Goal: Task Accomplishment & Management: Use online tool/utility

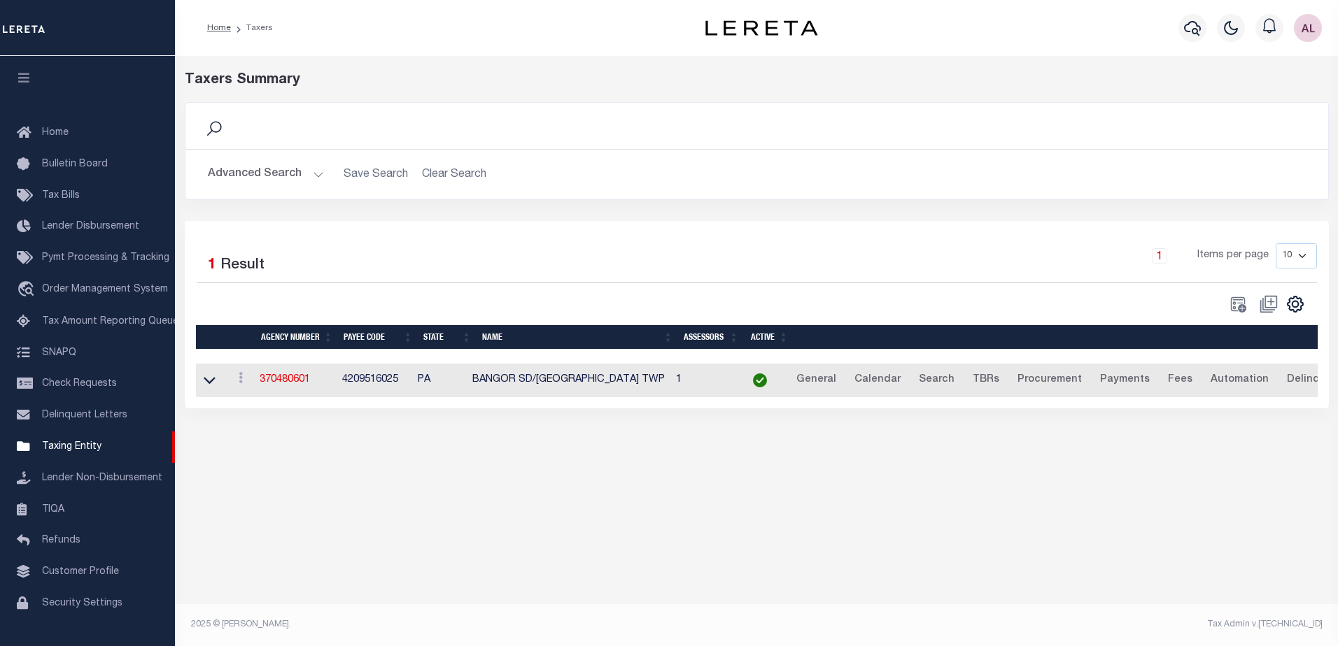
scroll to position [35, 0]
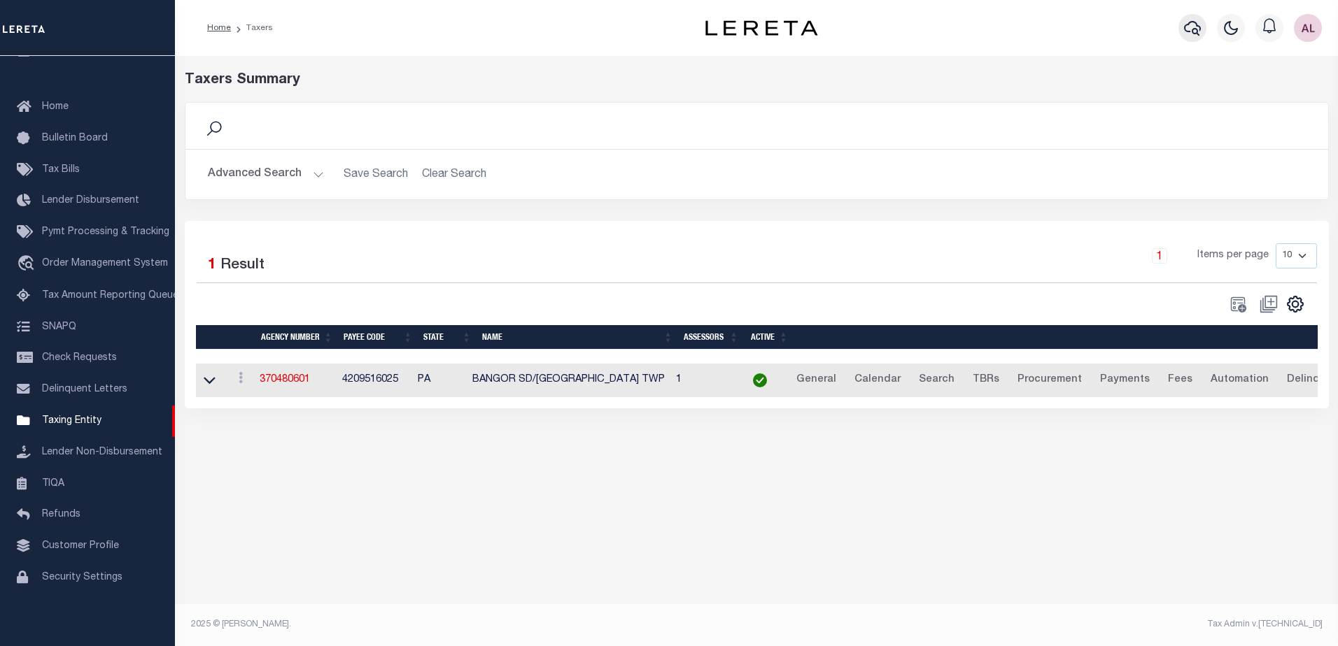
click at [1197, 31] on icon "button" at bounding box center [1192, 28] width 17 height 15
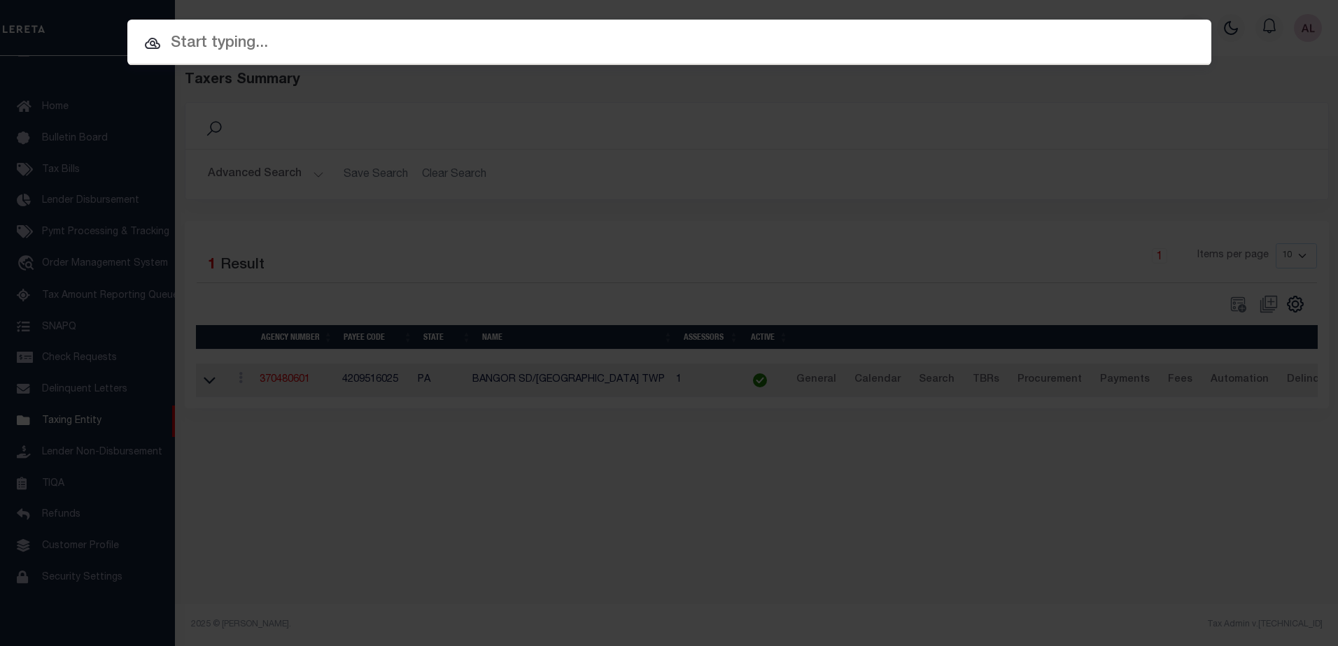
click at [239, 37] on input "text" at bounding box center [669, 43] width 1084 height 24
paste input "10021691"
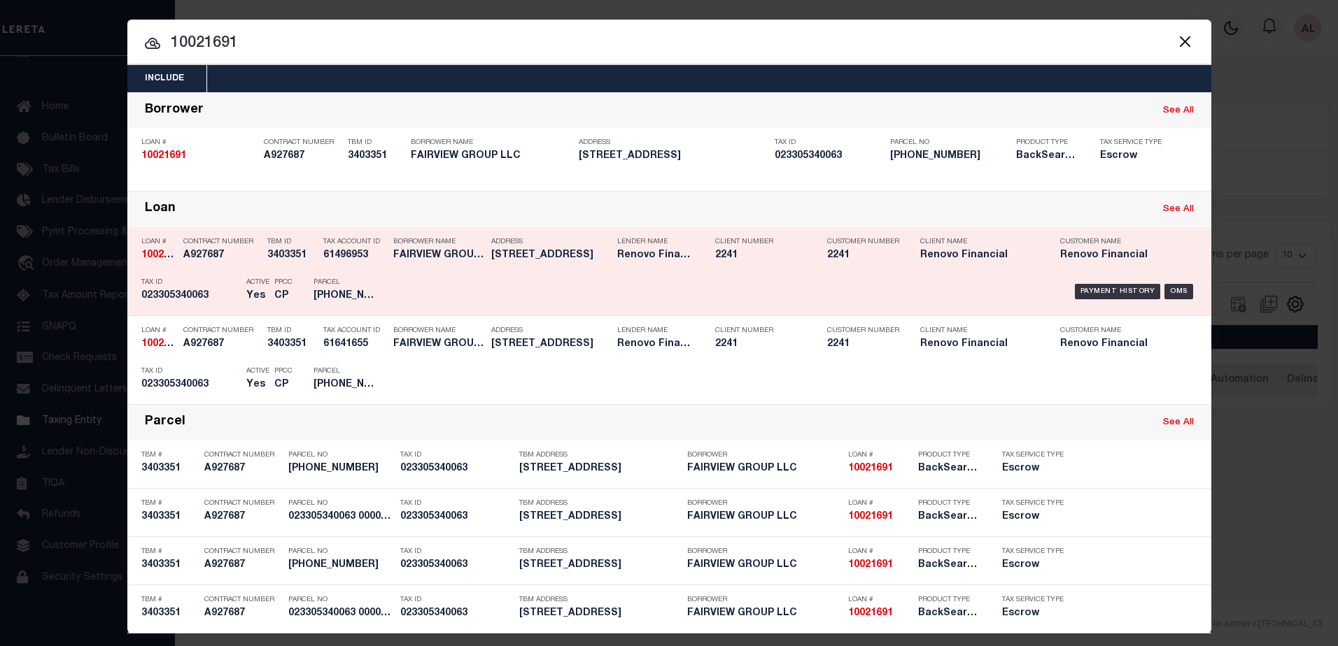
click at [1176, 209] on link "See All" at bounding box center [1178, 209] width 31 height 9
type input "10021691"
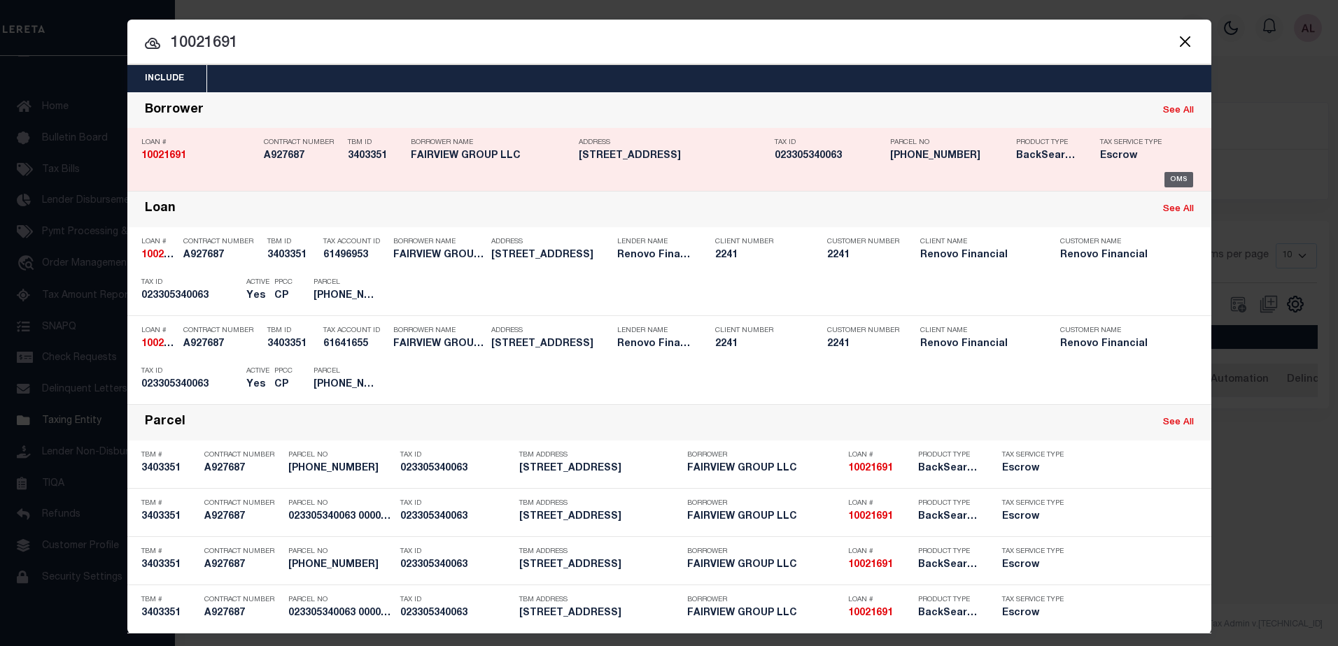
click at [1175, 178] on div "OMS" at bounding box center [1178, 179] width 29 height 15
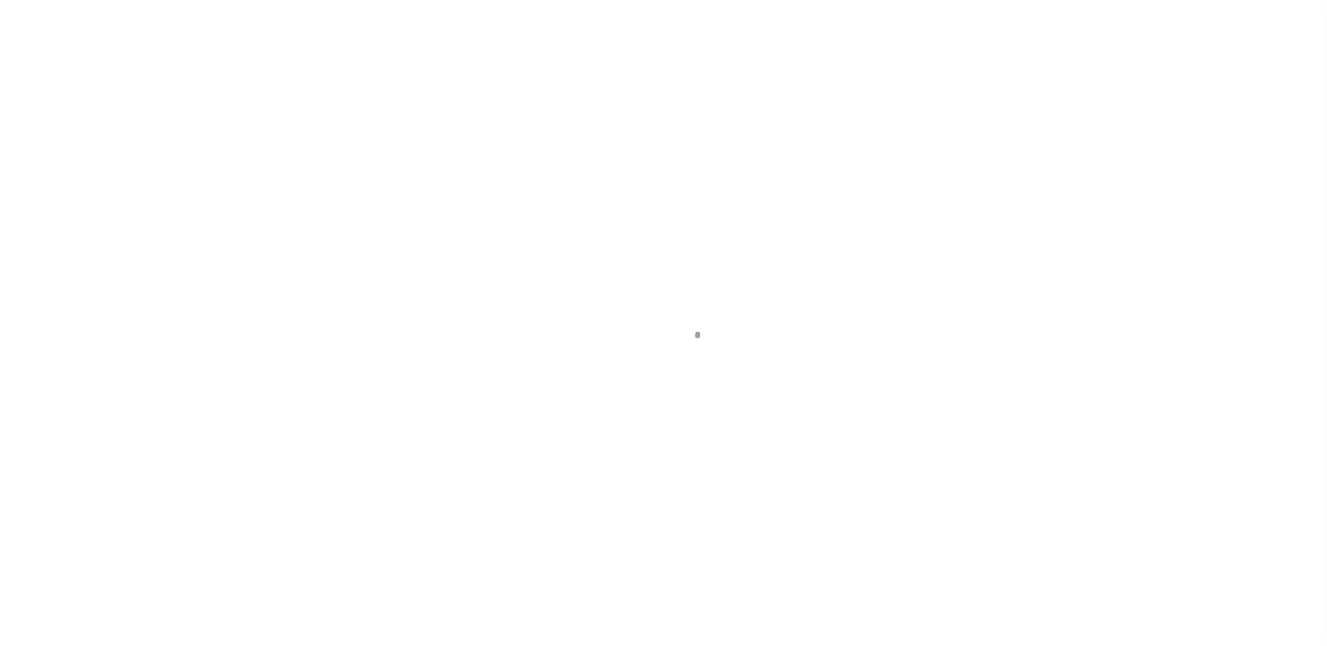
select select "10"
select select "Escrow"
type input "[STREET_ADDRESS]"
type input "023305340063 0000000000"
type input "[GEOGRAPHIC_DATA], CT 06710"
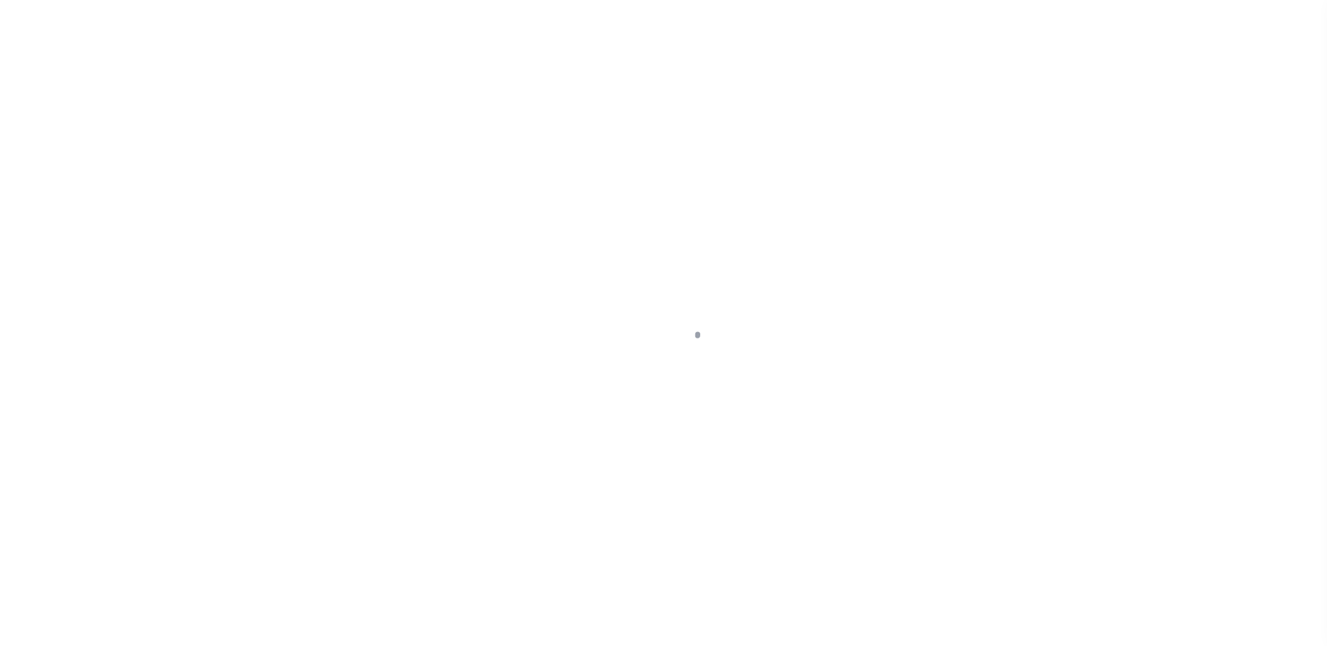
type input "a0kUS000007erJJ"
type input "CT"
select select
type textarea "Liability Limited to Customer Provided Parcel"
select select "25067"
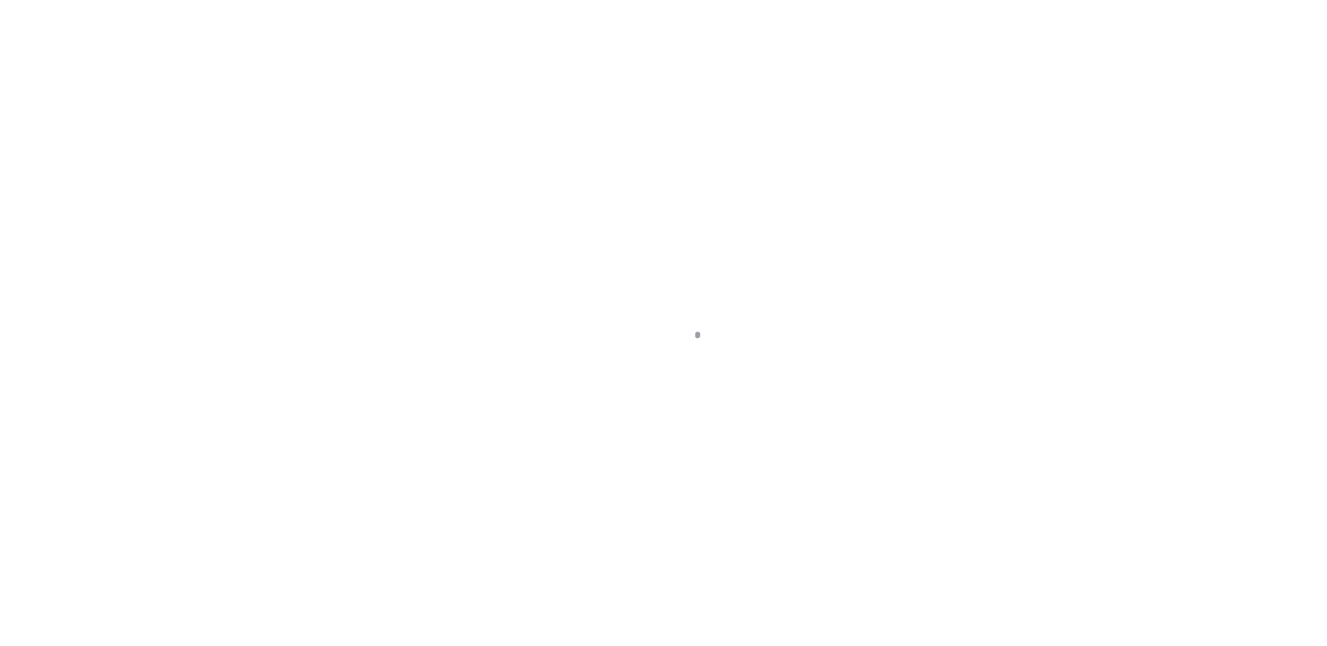
select select
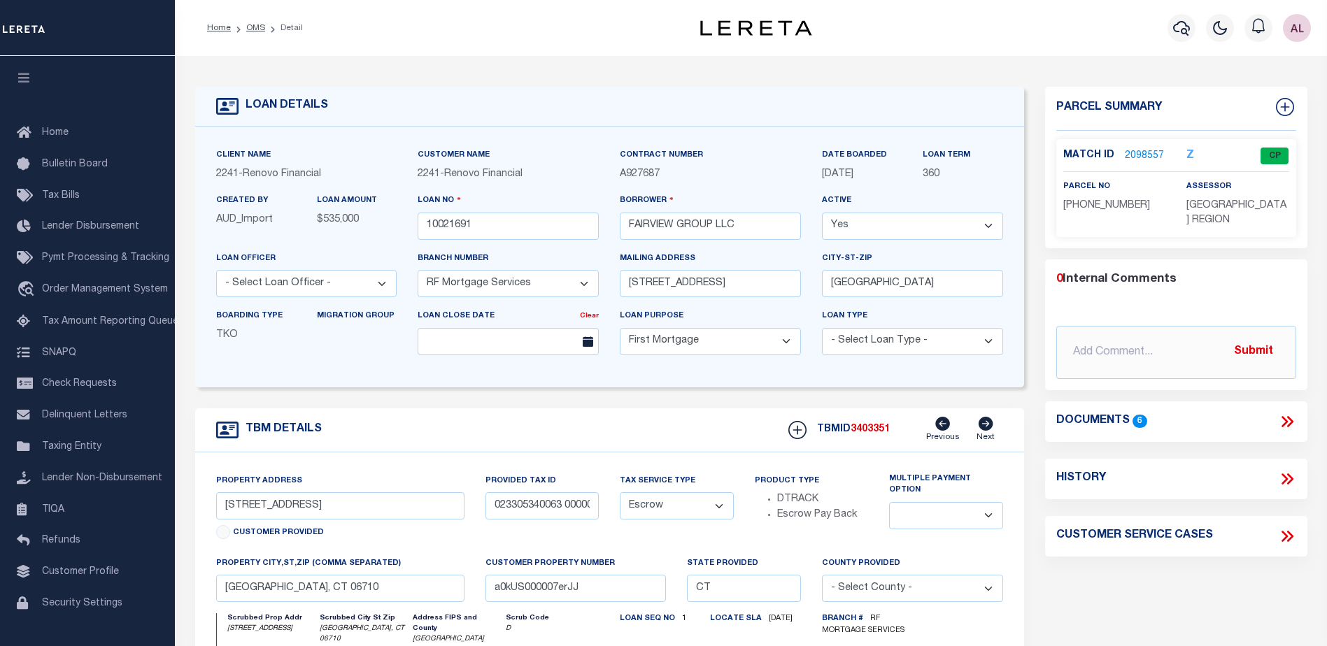
click at [1144, 155] on link "2098557" at bounding box center [1144, 156] width 39 height 15
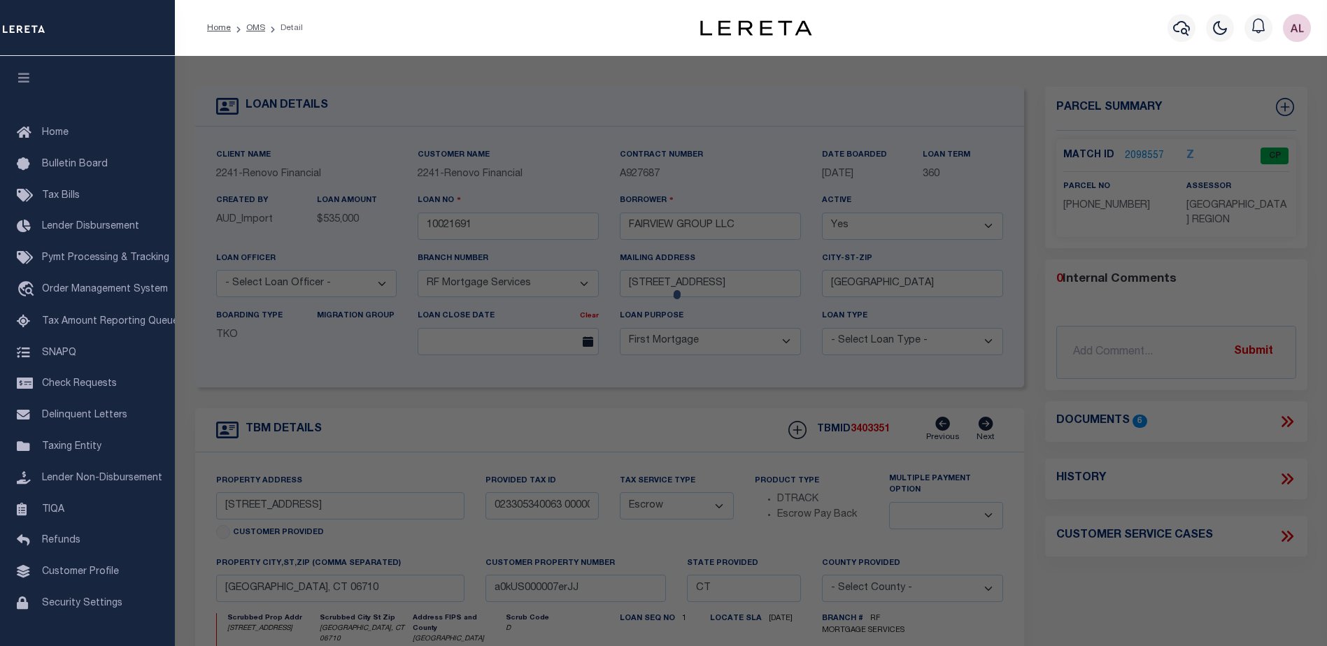
checkbox input "false"
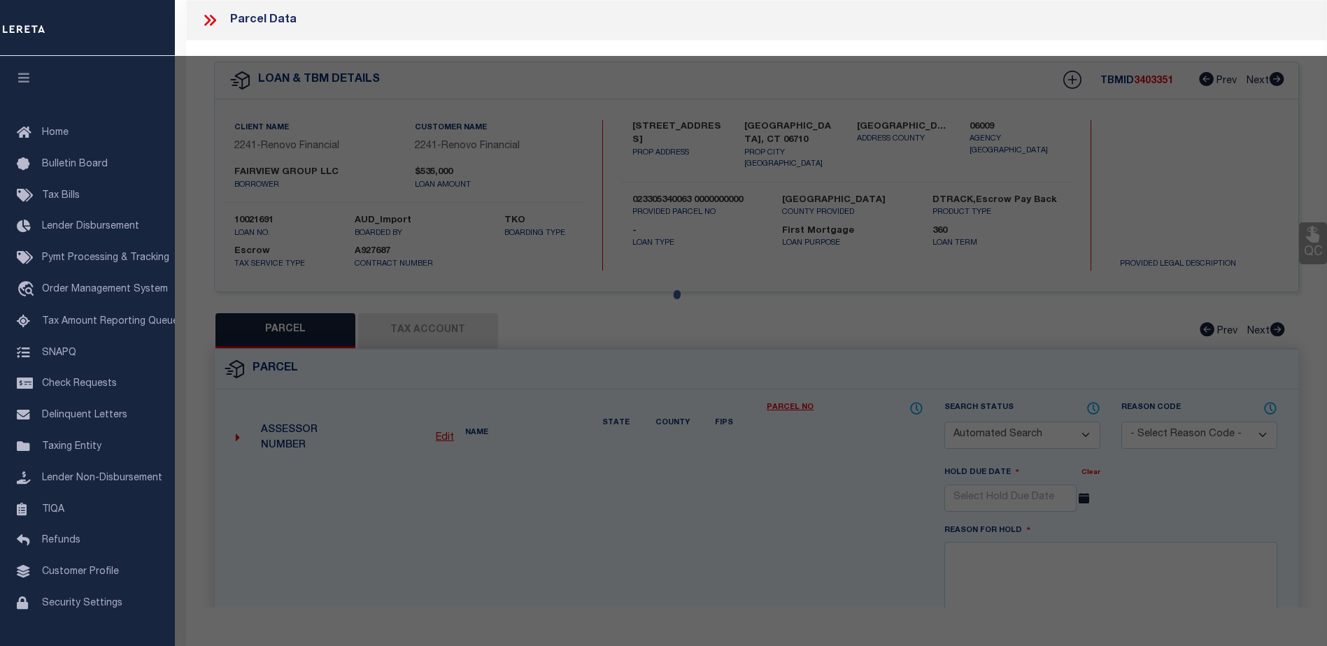
select select "CP"
type input "FAIRVIEW GROUP LLC"
select select "AGW"
select select
type input "49 FAIRVIEW ST"
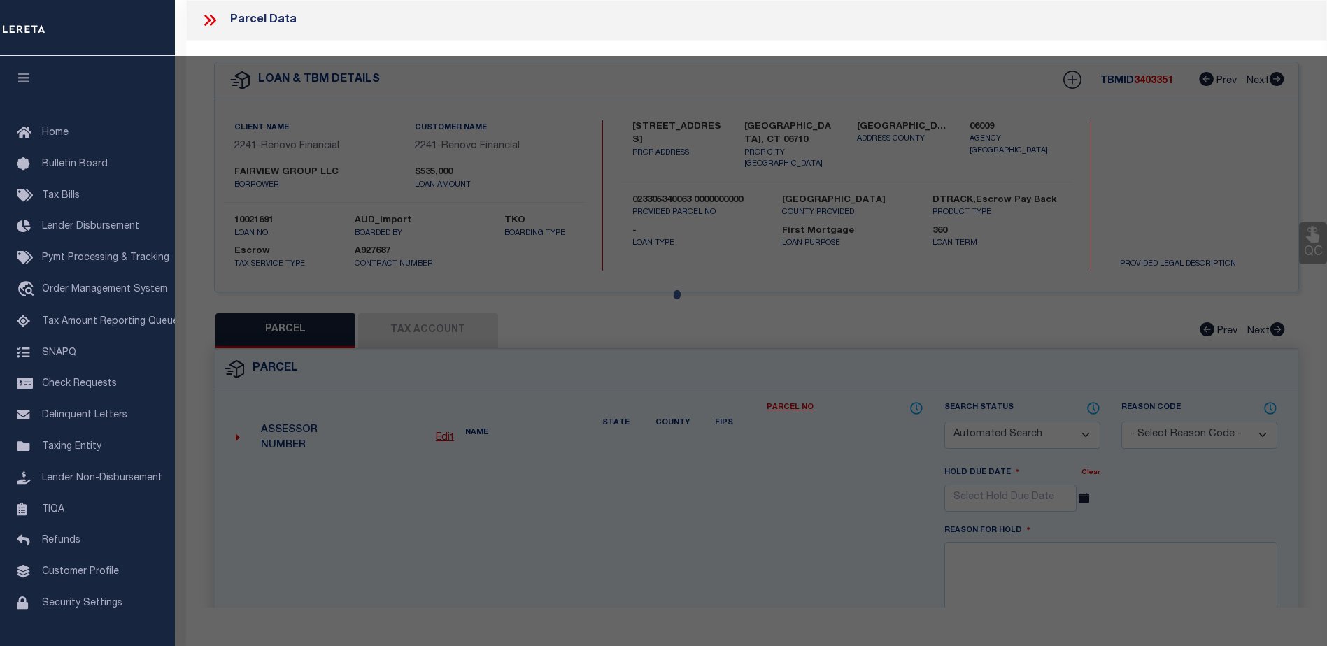
checkbox input "false"
type input "WATERBURY, CT 06710"
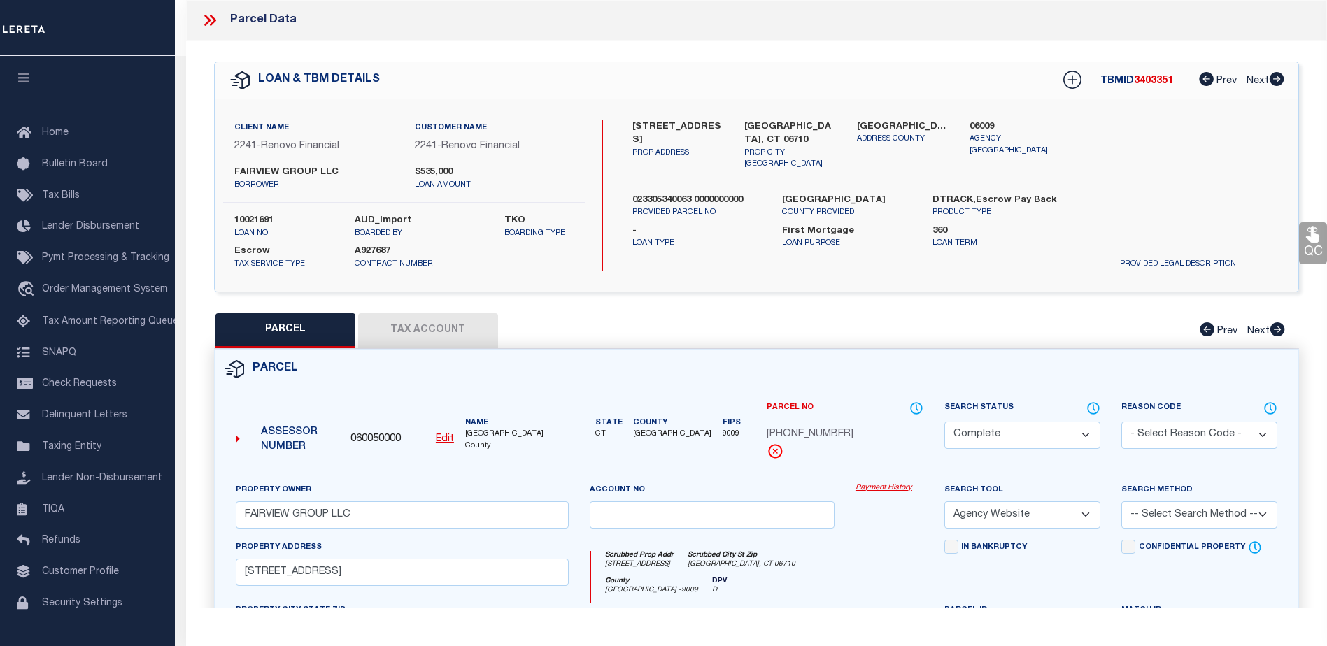
click at [876, 485] on link "Payment History" at bounding box center [890, 489] width 68 height 12
click at [882, 486] on link "Payment History" at bounding box center [890, 489] width 68 height 12
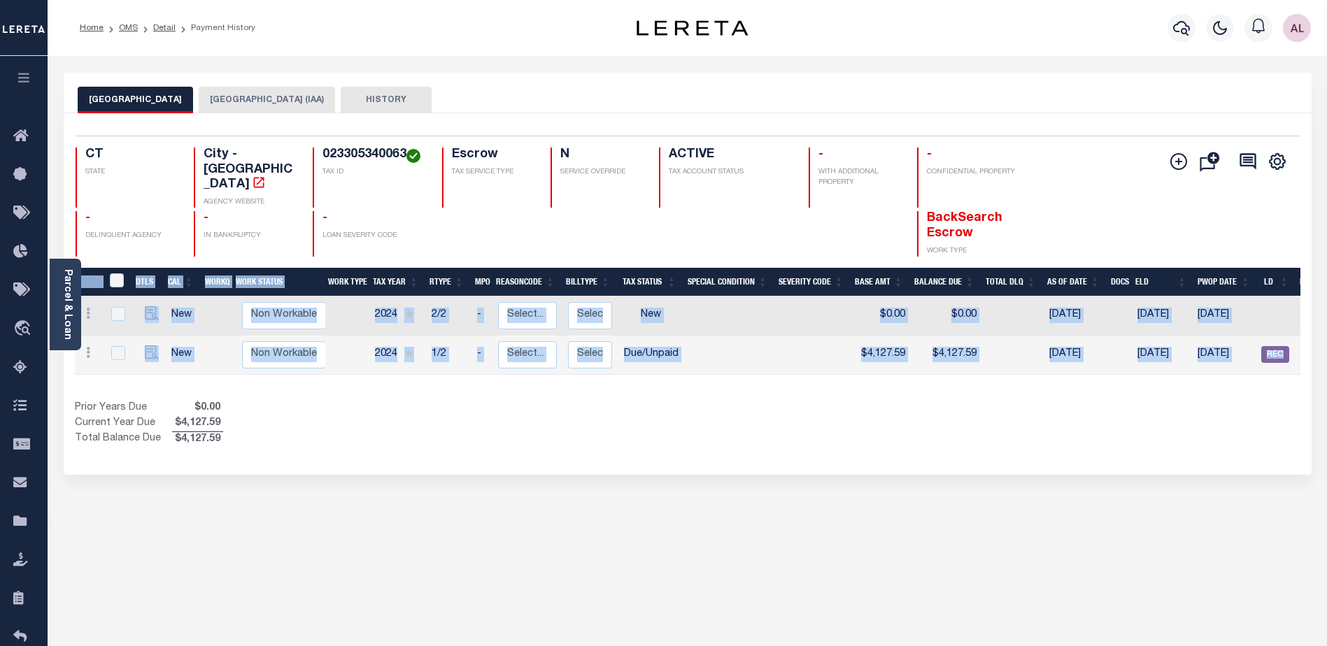
drag, startPoint x: 889, startPoint y: 367, endPoint x: 1010, endPoint y: 362, distance: 121.1
click at [1012, 363] on div "DTLS CAL WorkQ Work Status Work Type Tax Year RType MPO ReasonCode BillType Tax…" at bounding box center [688, 358] width 1226 height 180
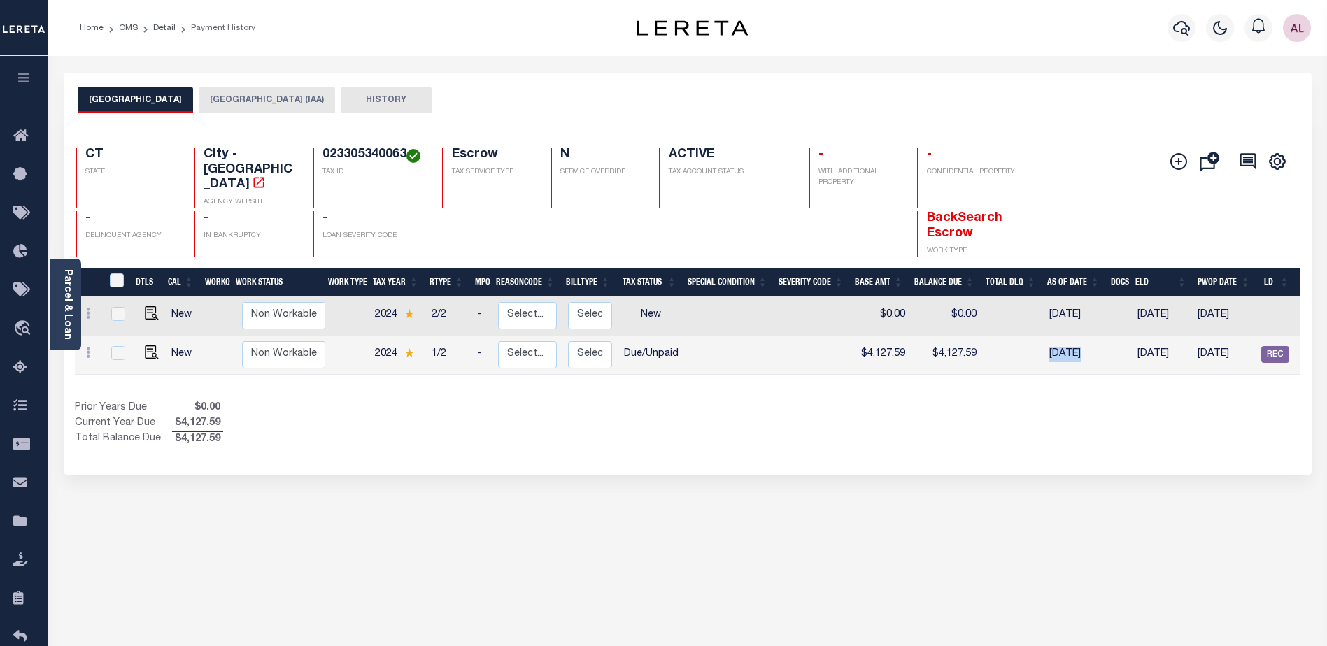
drag, startPoint x: 986, startPoint y: 354, endPoint x: 1108, endPoint y: 348, distance: 122.6
click at [1108, 348] on tr "New Non Workable Workable 2024 1/2 - Select... Payment Reversal Taxable Value C…" at bounding box center [760, 355] width 1370 height 39
drag, startPoint x: 1100, startPoint y: 365, endPoint x: 1203, endPoint y: 355, distance: 103.3
click at [1231, 353] on div "DTLS CAL WorkQ Work Status Work Type Tax Year RType MPO ReasonCode BillType Tax…" at bounding box center [688, 358] width 1226 height 180
click at [930, 419] on div "Show Tax Lines before Bill Release Date Prior Years Due $0.00 Current Year Due …" at bounding box center [688, 424] width 1226 height 47
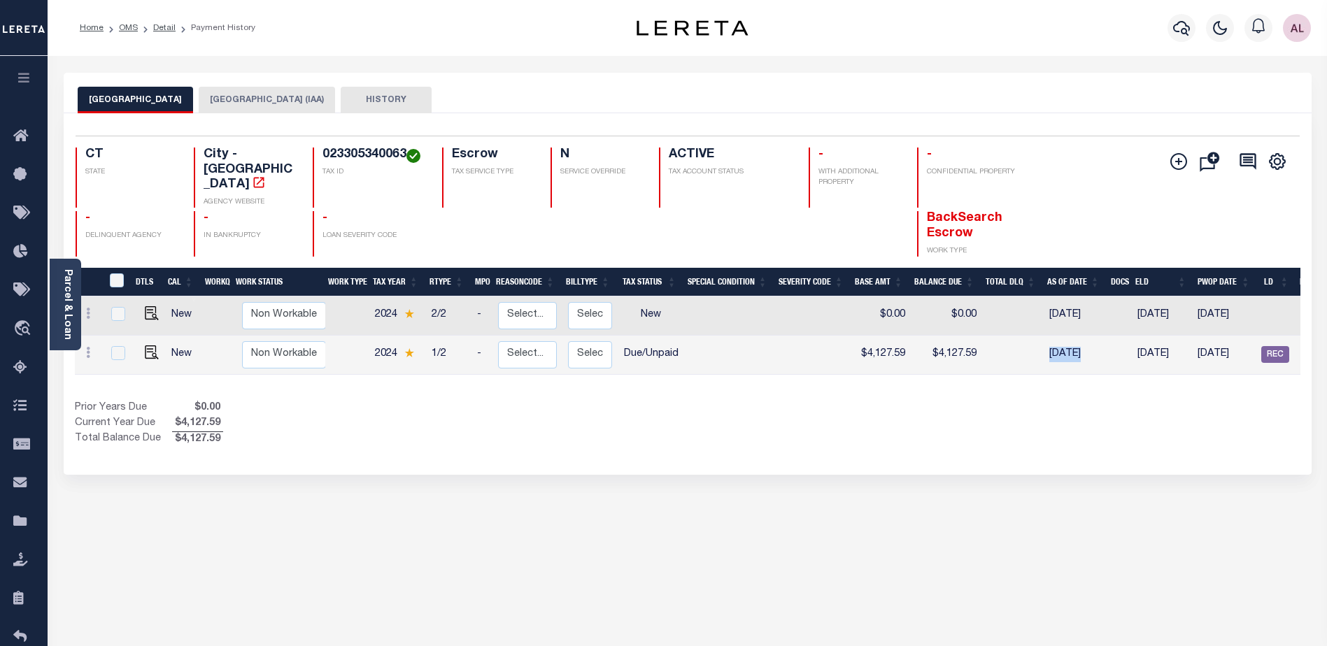
click at [412, 401] on div "Prior Years Due $0.00 Current Year Due $4,127.59 Total Balance Due $4,127.59" at bounding box center [381, 424] width 613 height 47
drag, startPoint x: 417, startPoint y: 586, endPoint x: 442, endPoint y: 546, distance: 47.8
click at [418, 569] on div "WATERBURY CITY WATERBURY CITY (IAA) HISTORY" at bounding box center [687, 475] width 1269 height 804
click at [1180, 27] on icon "button" at bounding box center [1181, 28] width 17 height 17
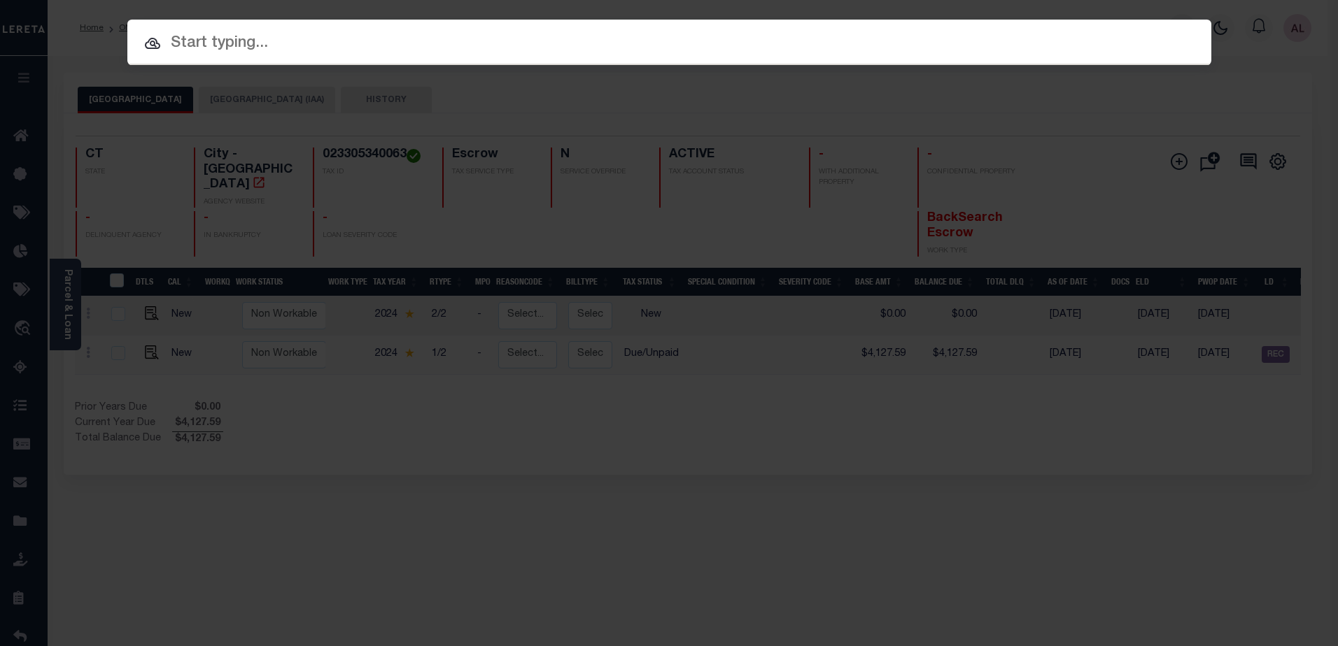
click at [204, 54] on input "text" at bounding box center [669, 43] width 1084 height 24
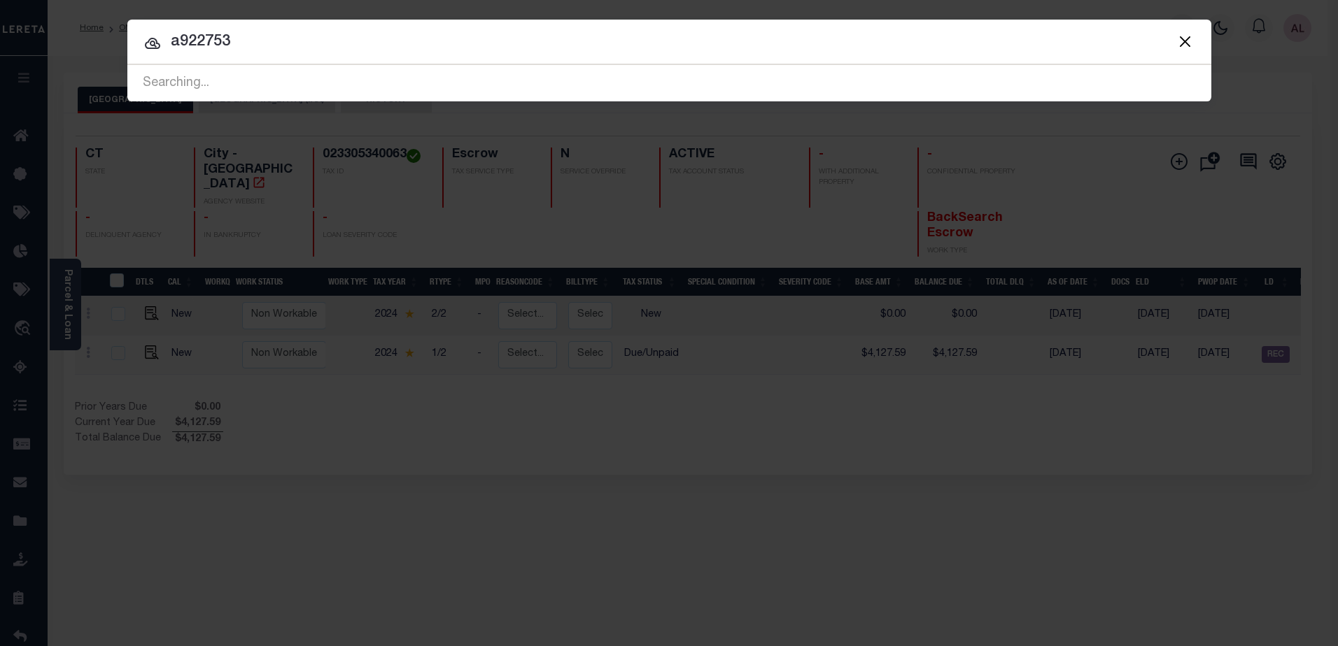
type input "a922753"
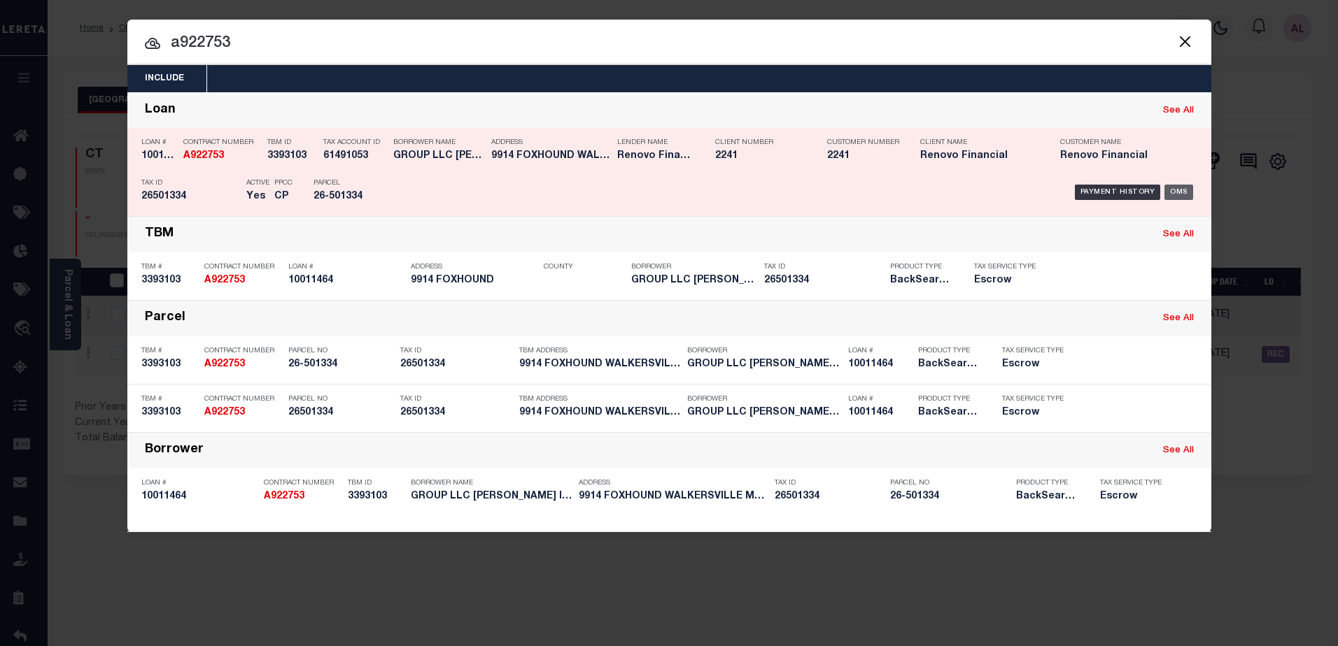
click at [1172, 192] on div "OMS" at bounding box center [1178, 192] width 29 height 15
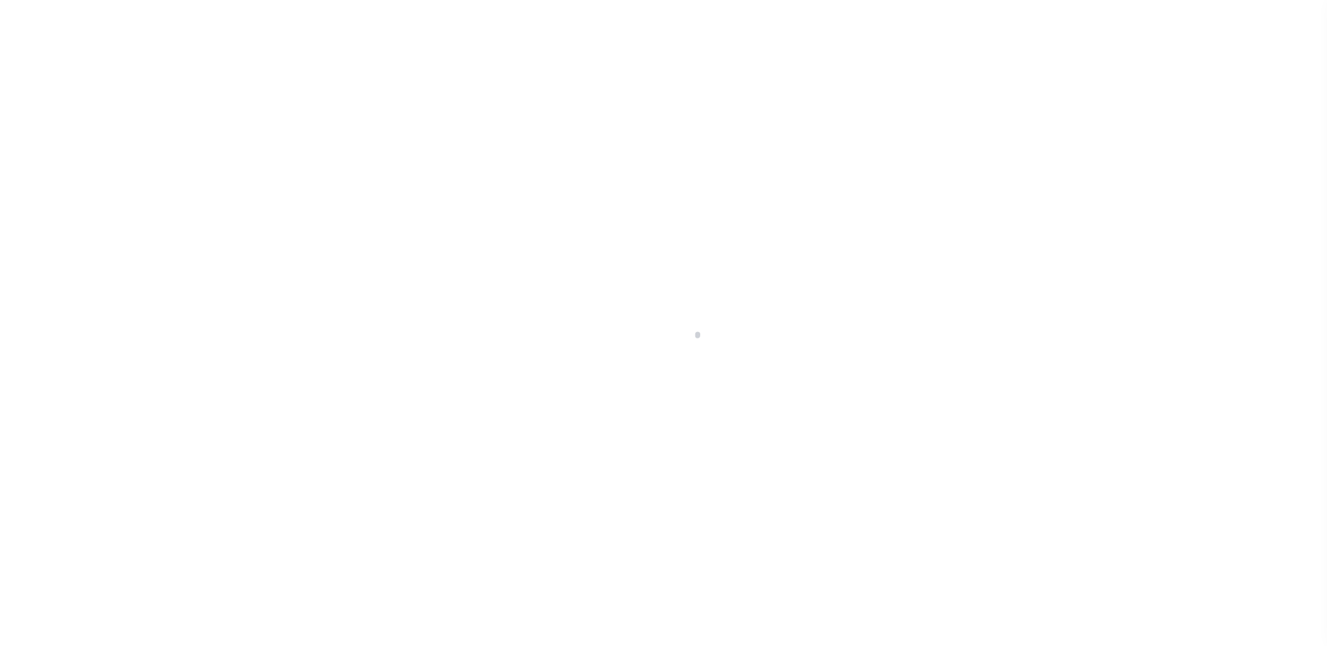
select select "10"
select select "Escrow"
type input "9914 FOXHOUND"
type input "26501334"
type input "WALKERSVILLE MD 217939305"
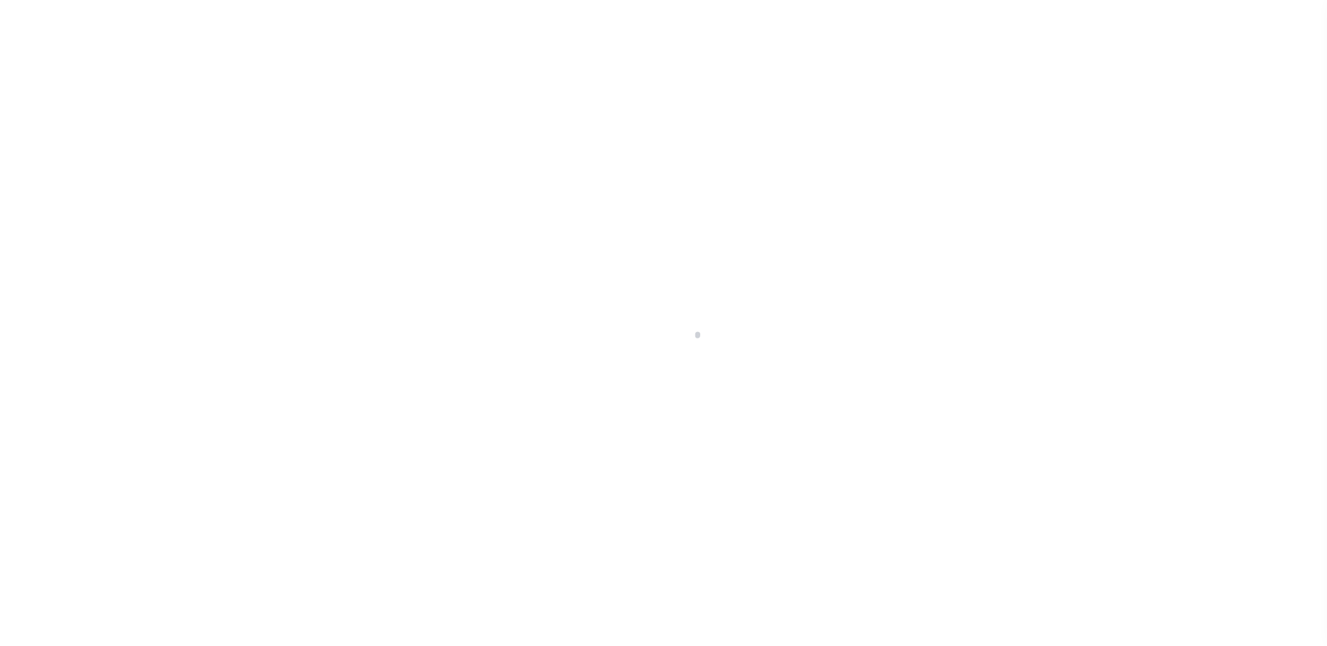
type input "a0kUS000006jwsP"
type input "MD"
select select "25067"
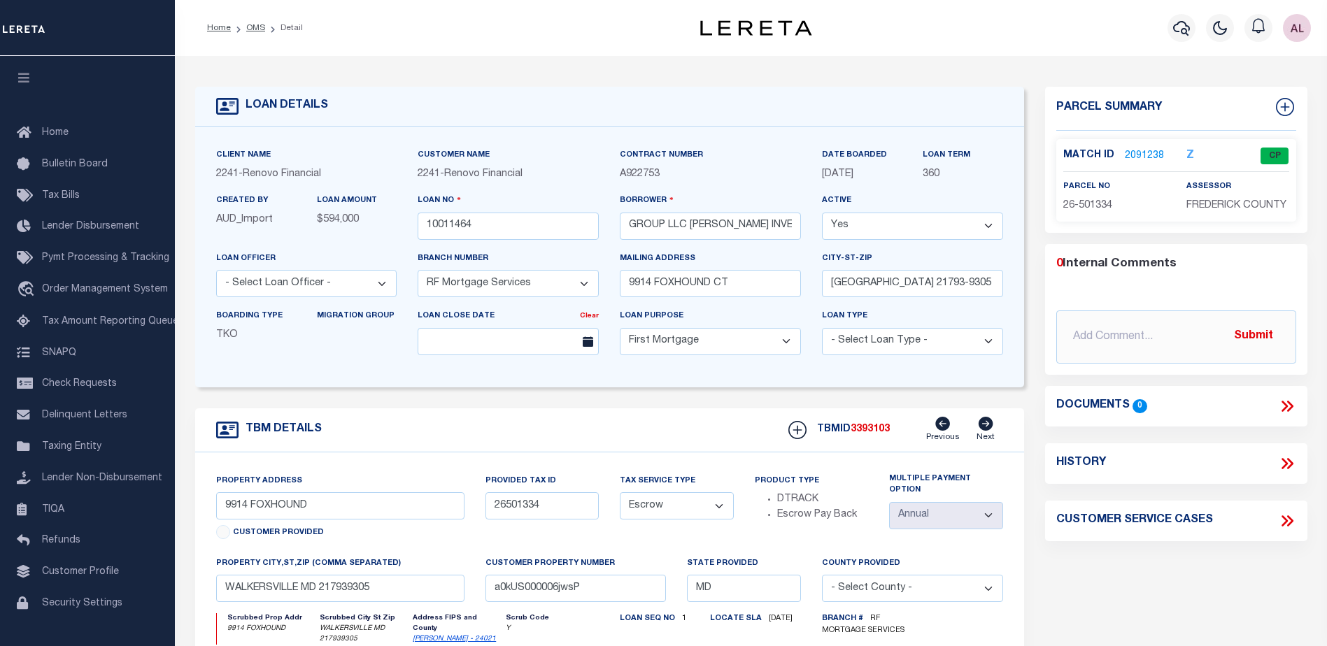
click at [1137, 153] on link "2091238" at bounding box center [1144, 156] width 39 height 15
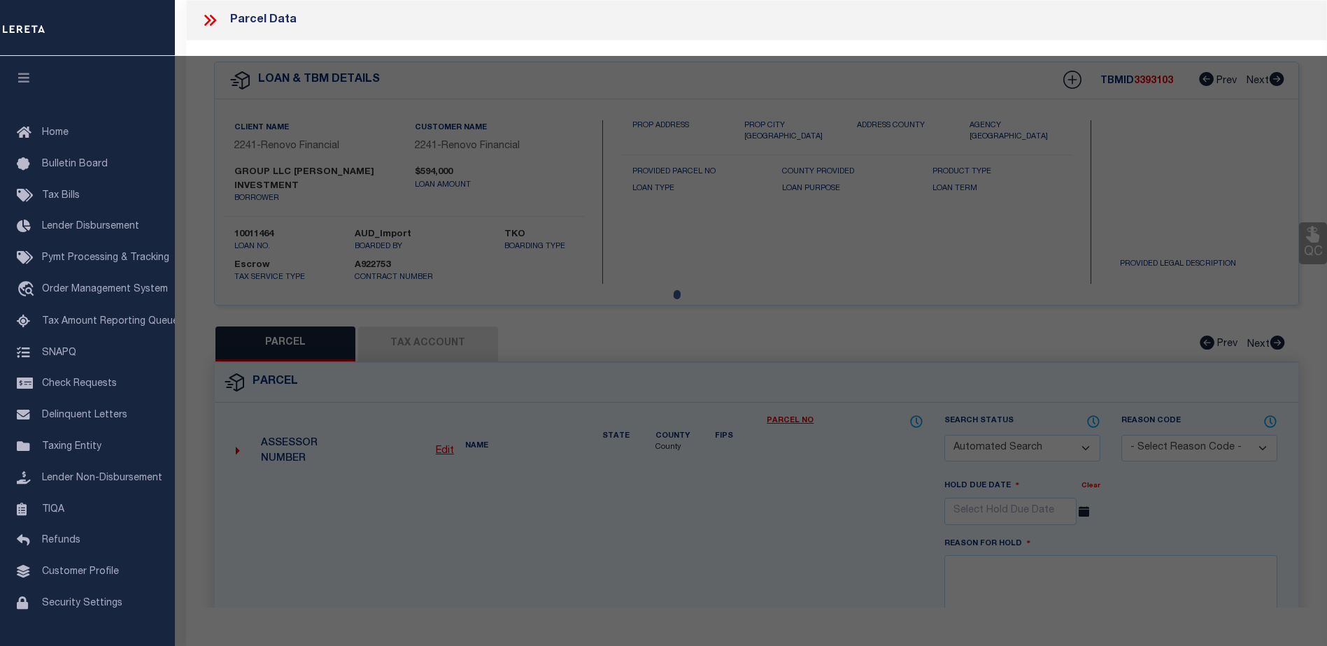
checkbox input "false"
select select "CP"
type input "ESCOBAR INVESTMENT GROUP INC"
select select "AGW"
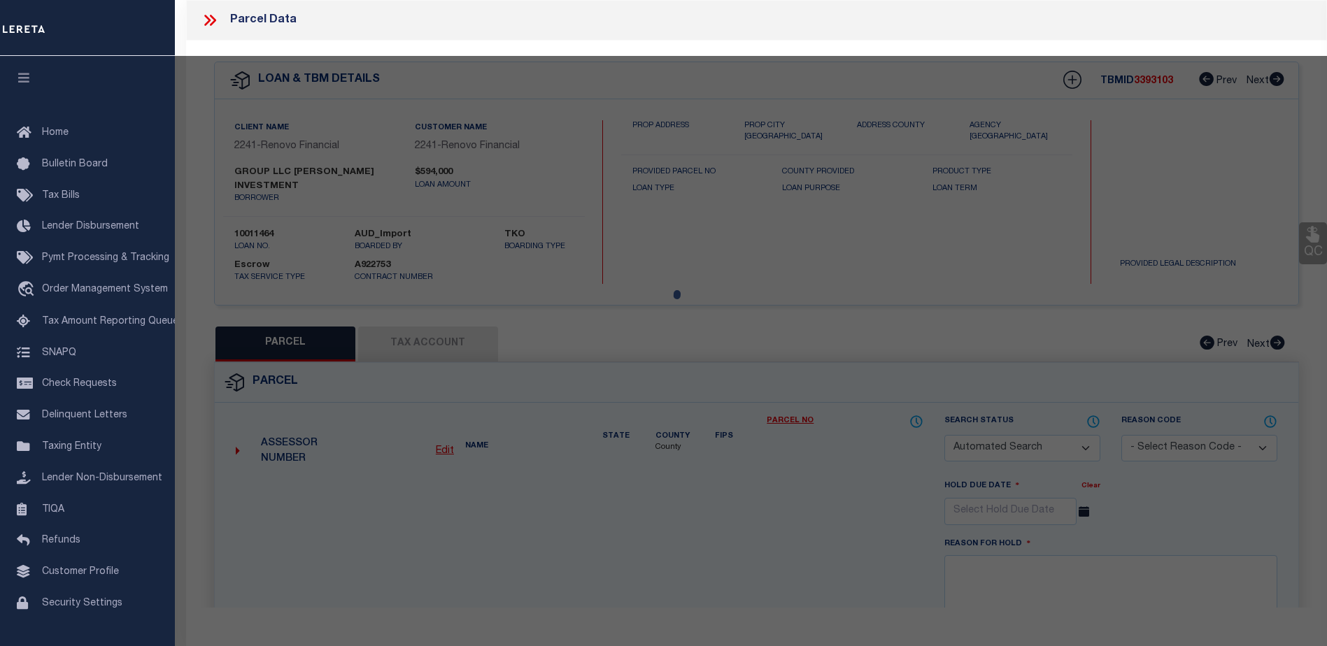
select select
type input "9914 FOXHOUND CT"
type input "WALKERSVILLE MD 21793"
type textarea "L 1 BK D SEC 1 4.335 FOXHOUND CRT DEVON FARMS"
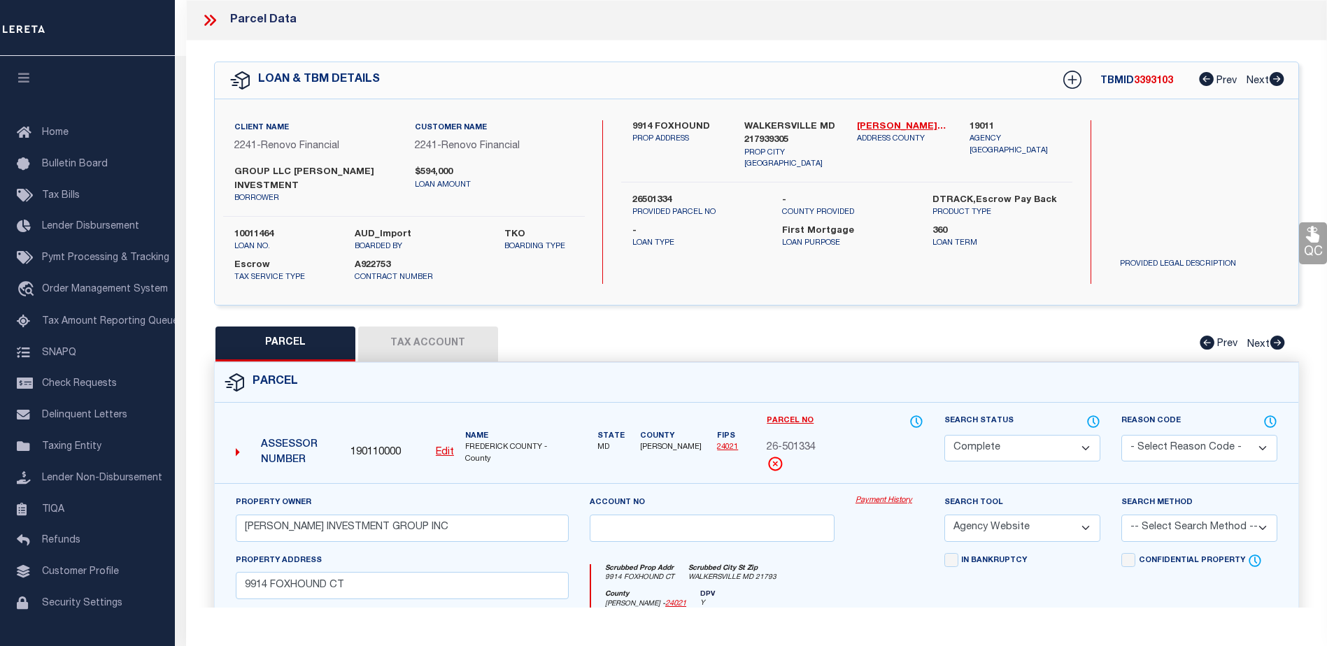
click at [872, 502] on link "Payment History" at bounding box center [890, 501] width 68 height 12
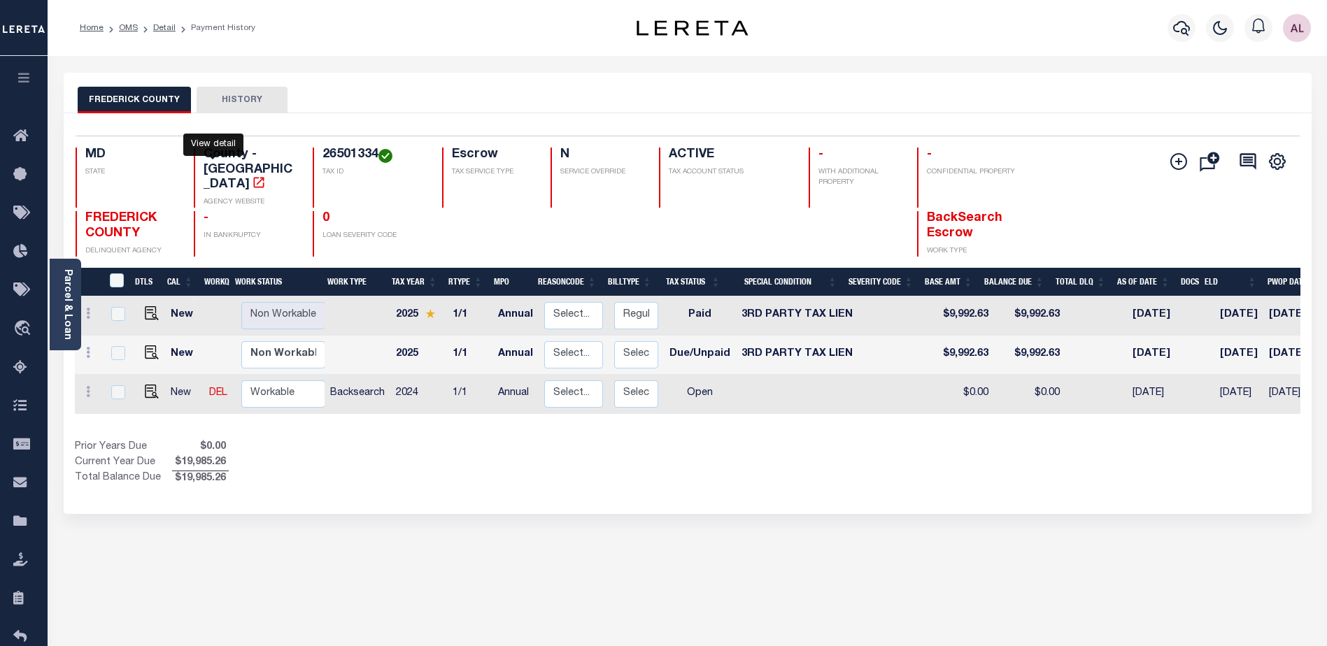
click at [252, 176] on icon "" at bounding box center [259, 183] width 14 height 14
click at [62, 309] on link "Parcel & Loan" at bounding box center [67, 304] width 10 height 71
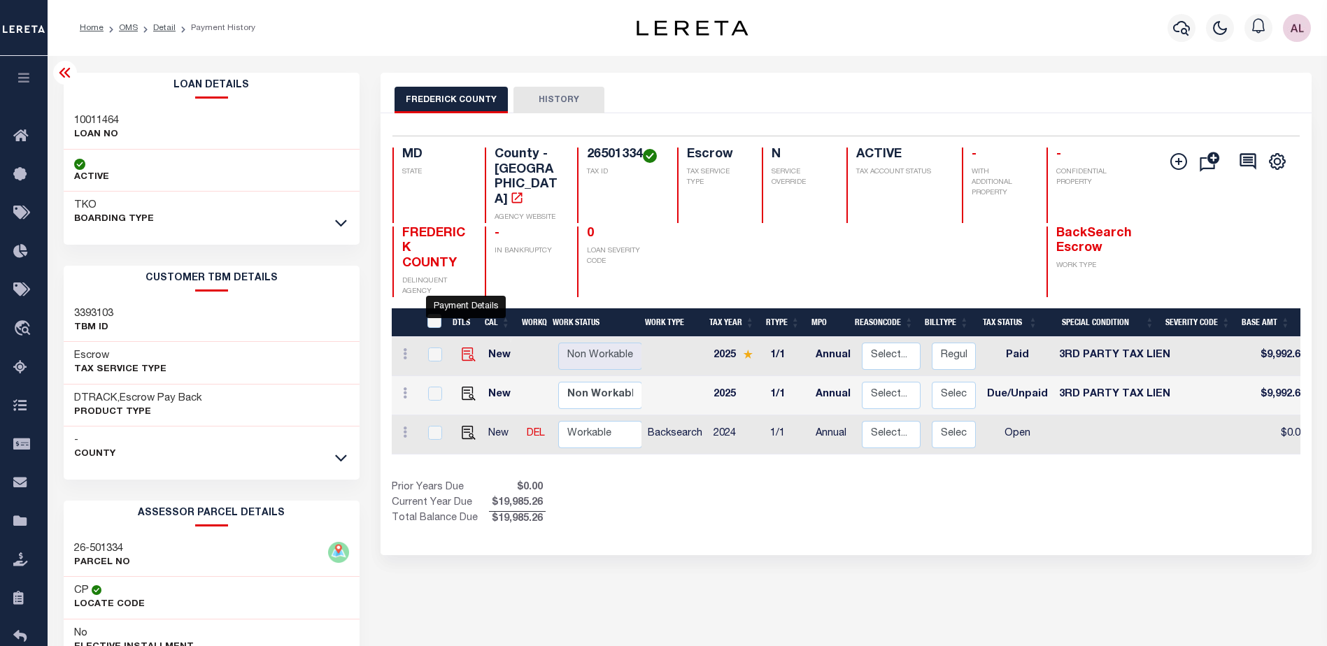
click at [462, 348] on img "" at bounding box center [469, 355] width 14 height 14
checkbox input "true"
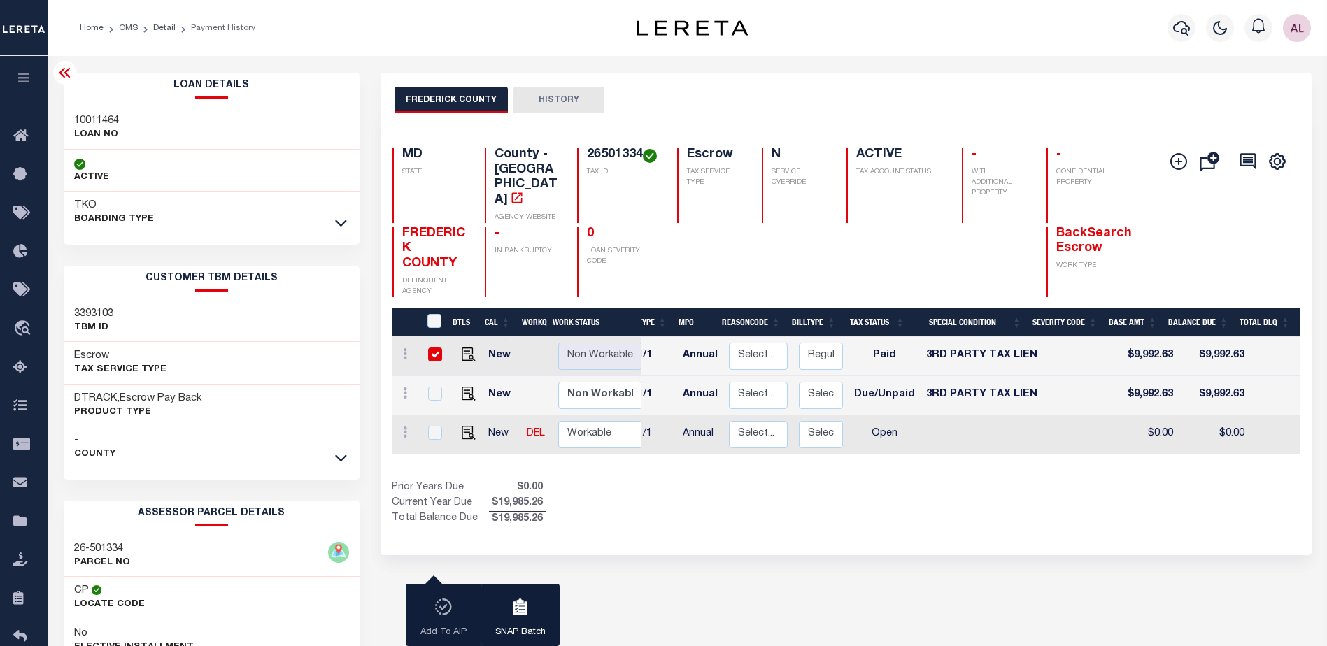
scroll to position [0, 22]
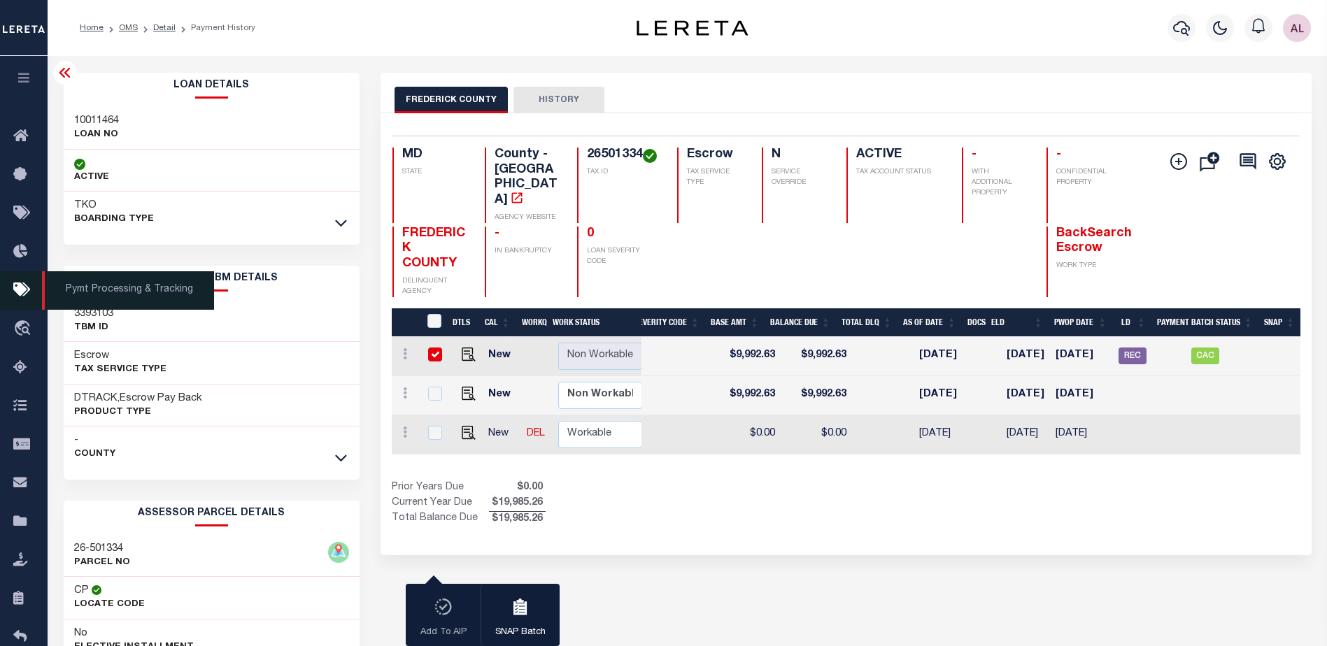
click at [99, 290] on span "Pymt Processing & Tracking" at bounding box center [128, 290] width 172 height 38
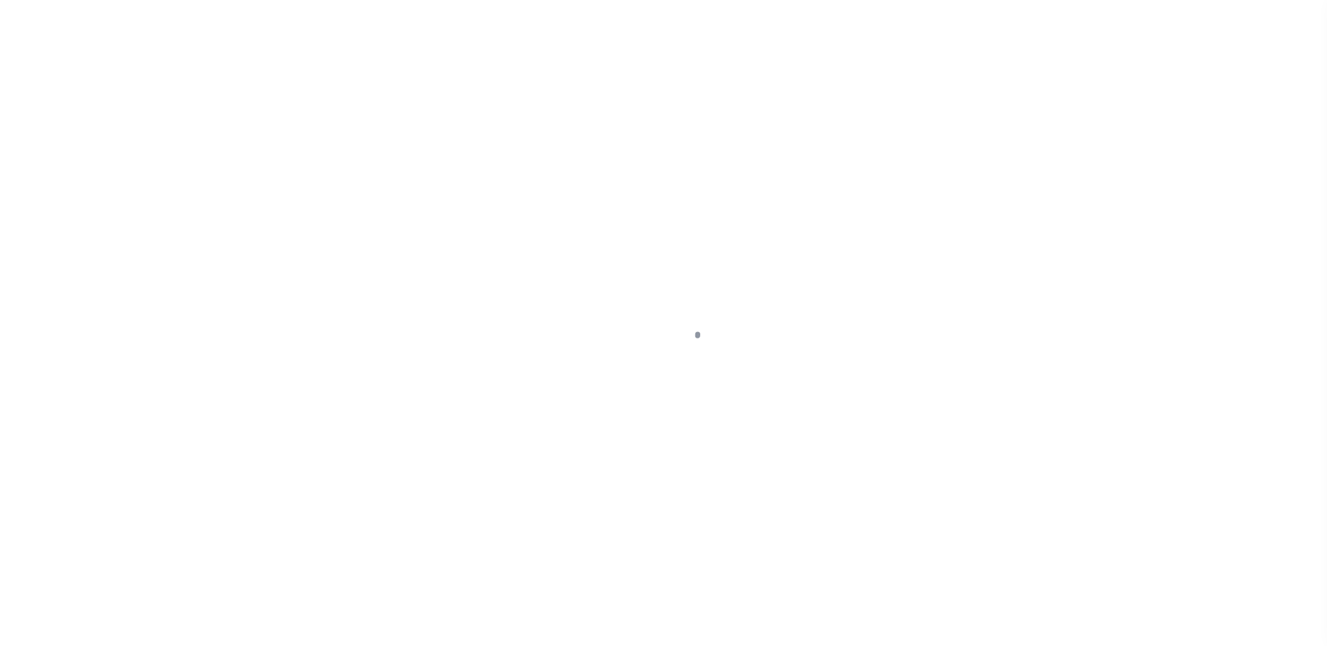
select select "PYD"
select select "20"
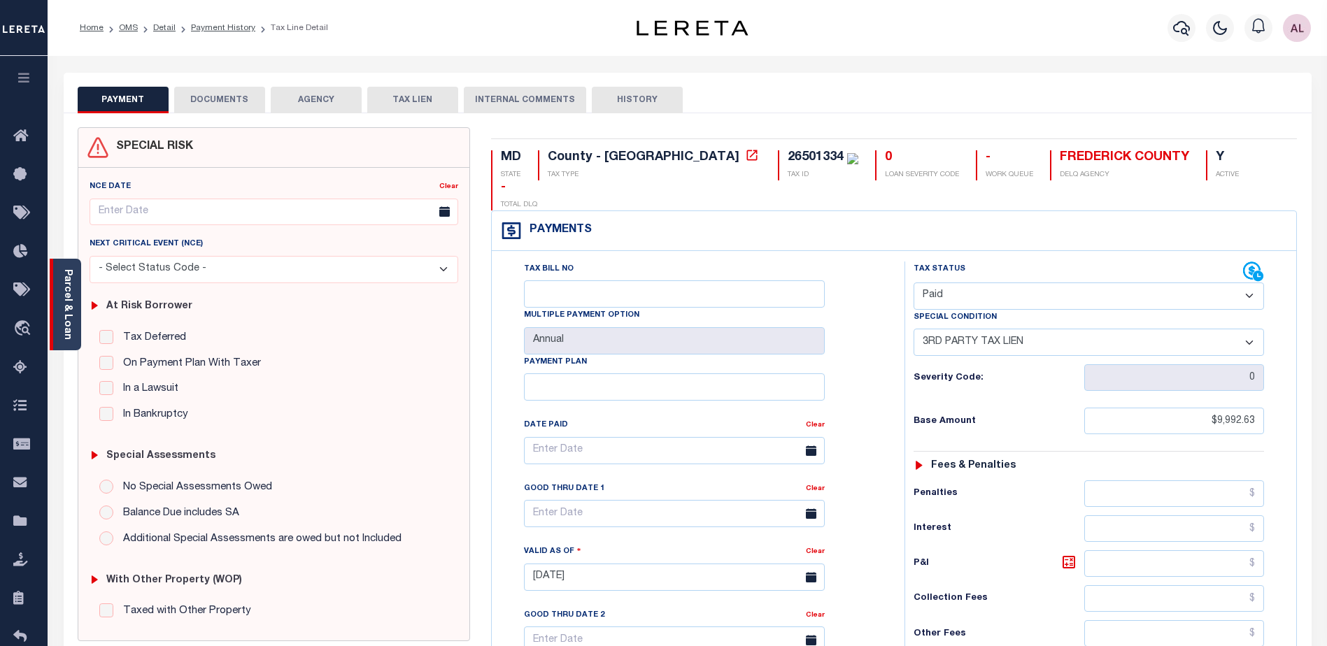
click at [67, 315] on link "Parcel & Loan" at bounding box center [67, 304] width 10 height 71
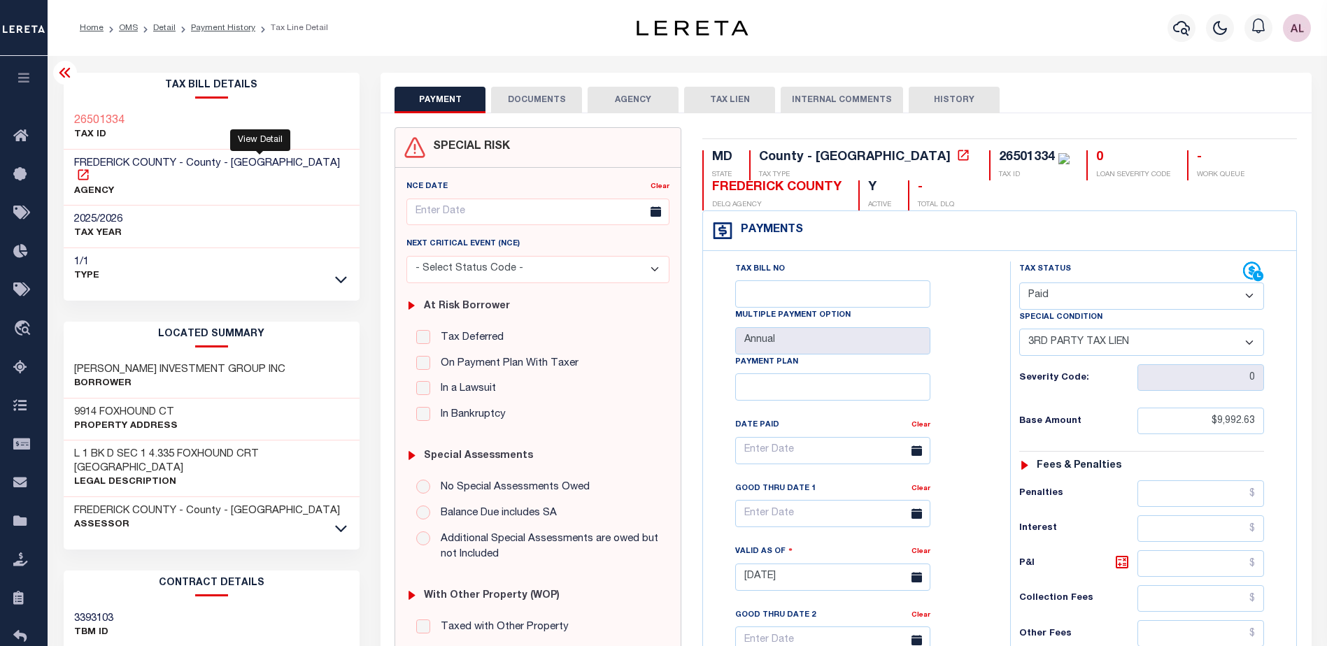
click at [88, 169] on icon at bounding box center [83, 174] width 10 height 10
click at [956, 159] on icon at bounding box center [963, 155] width 14 height 14
drag, startPoint x: 939, startPoint y: 157, endPoint x: 886, endPoint y: 159, distance: 52.5
click at [999, 159] on div "26501334" at bounding box center [1027, 157] width 56 height 13
copy div "26501334"
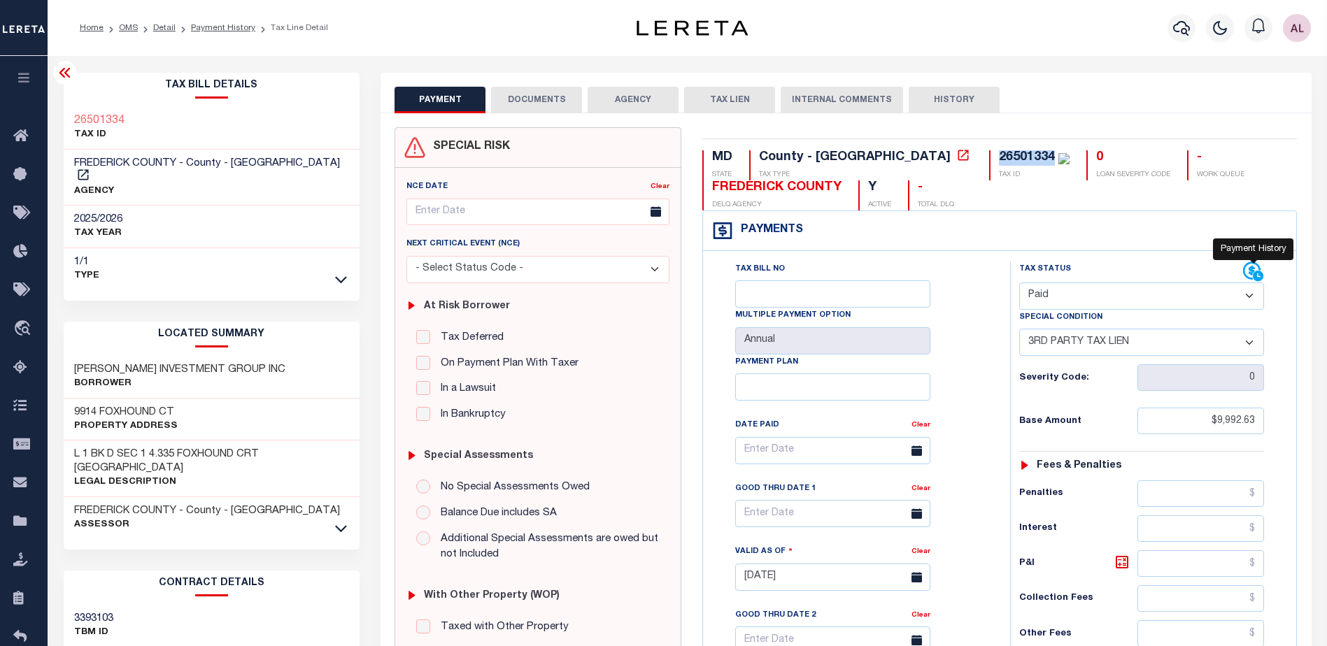
click at [1249, 268] on icon at bounding box center [1253, 272] width 21 height 21
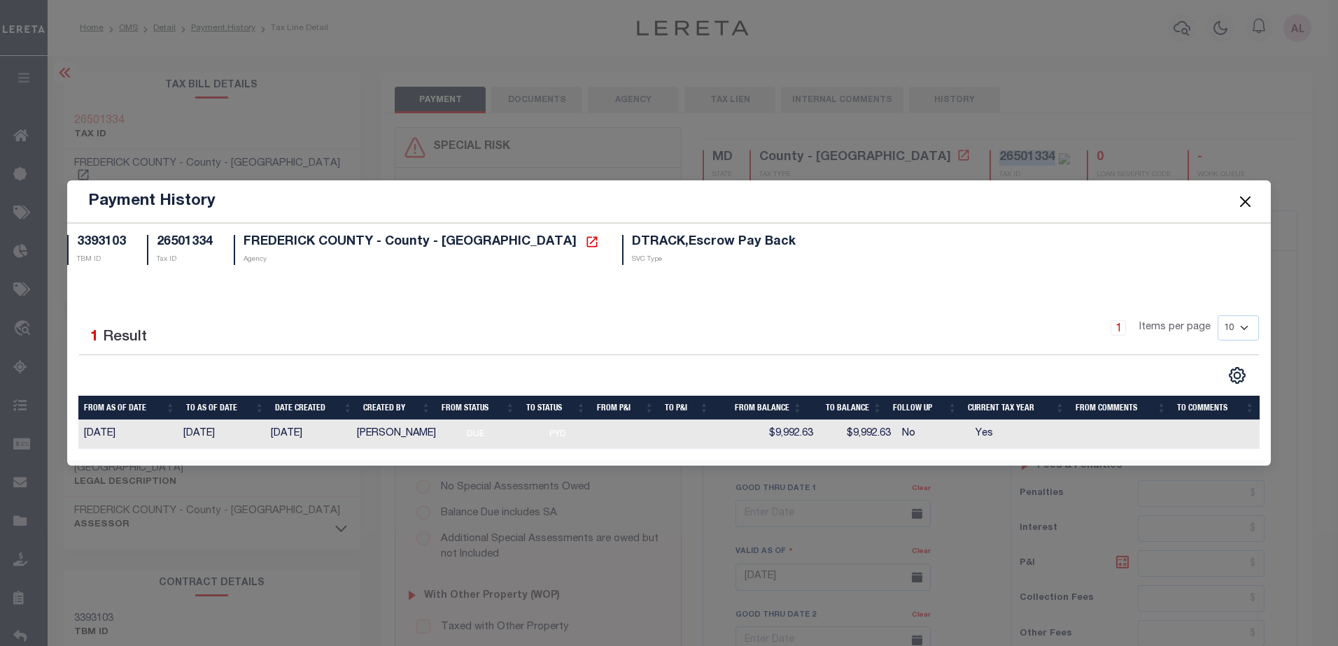
click at [1244, 196] on button "Close" at bounding box center [1244, 201] width 18 height 18
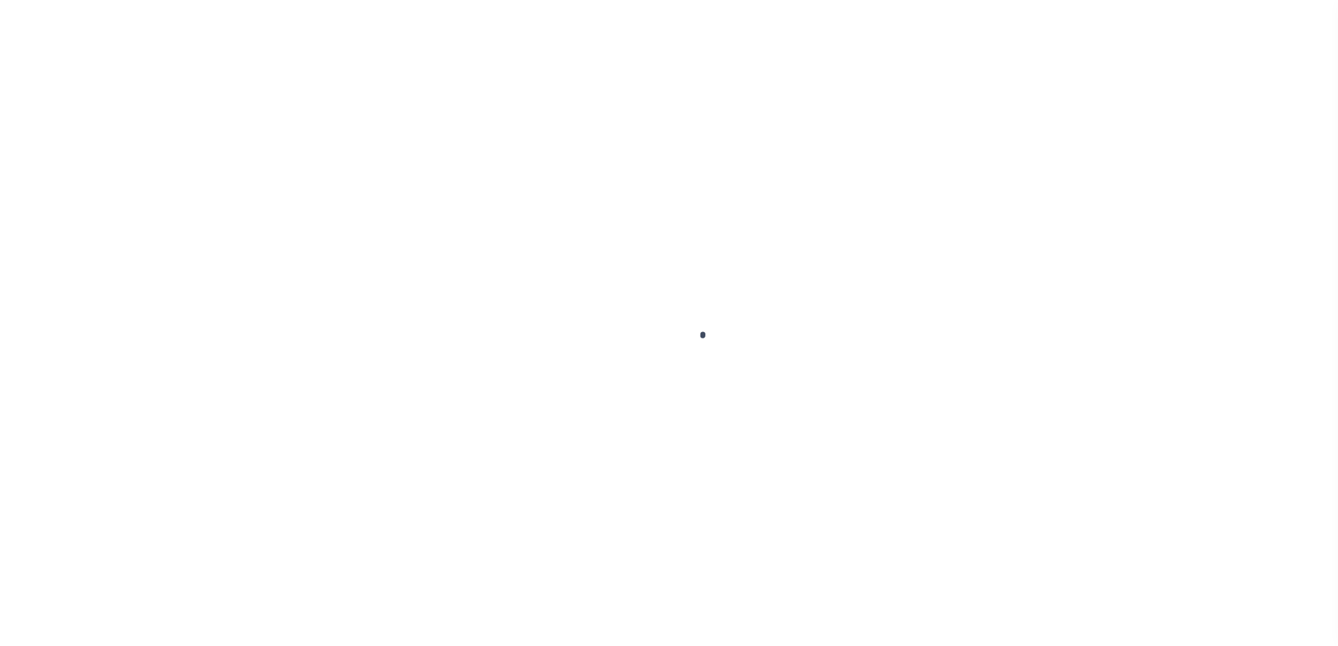
select select "1000"
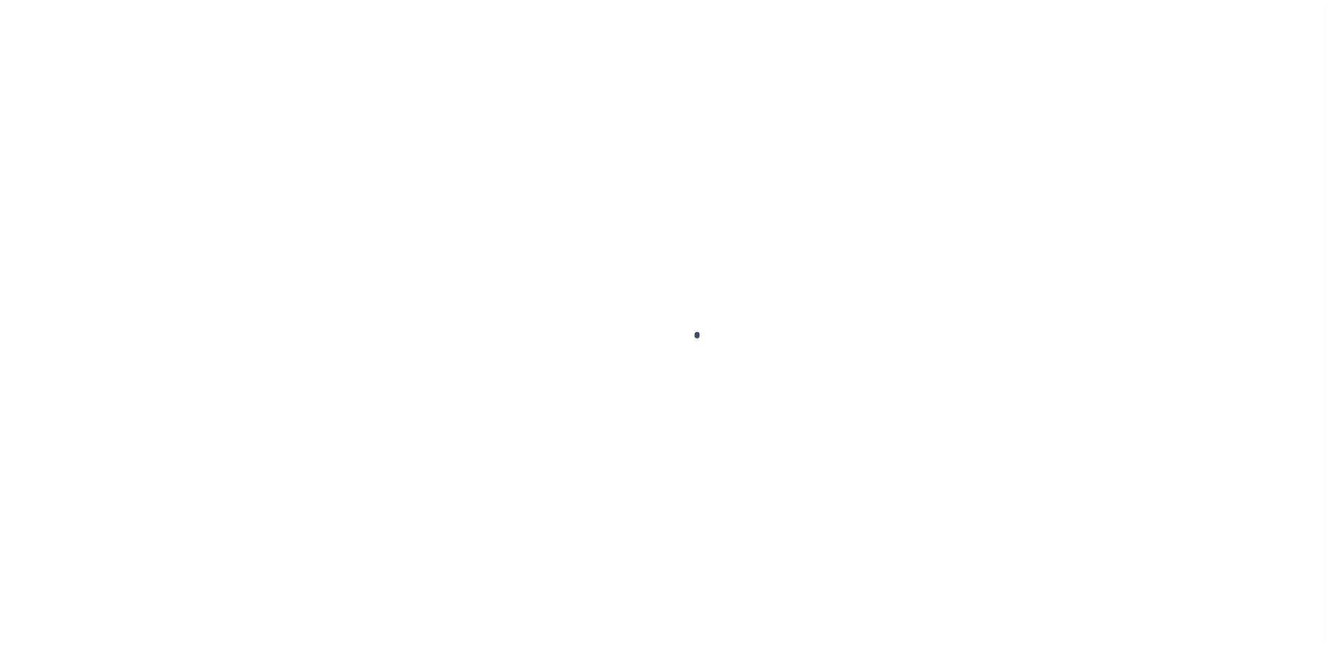
scroll to position [35, 0]
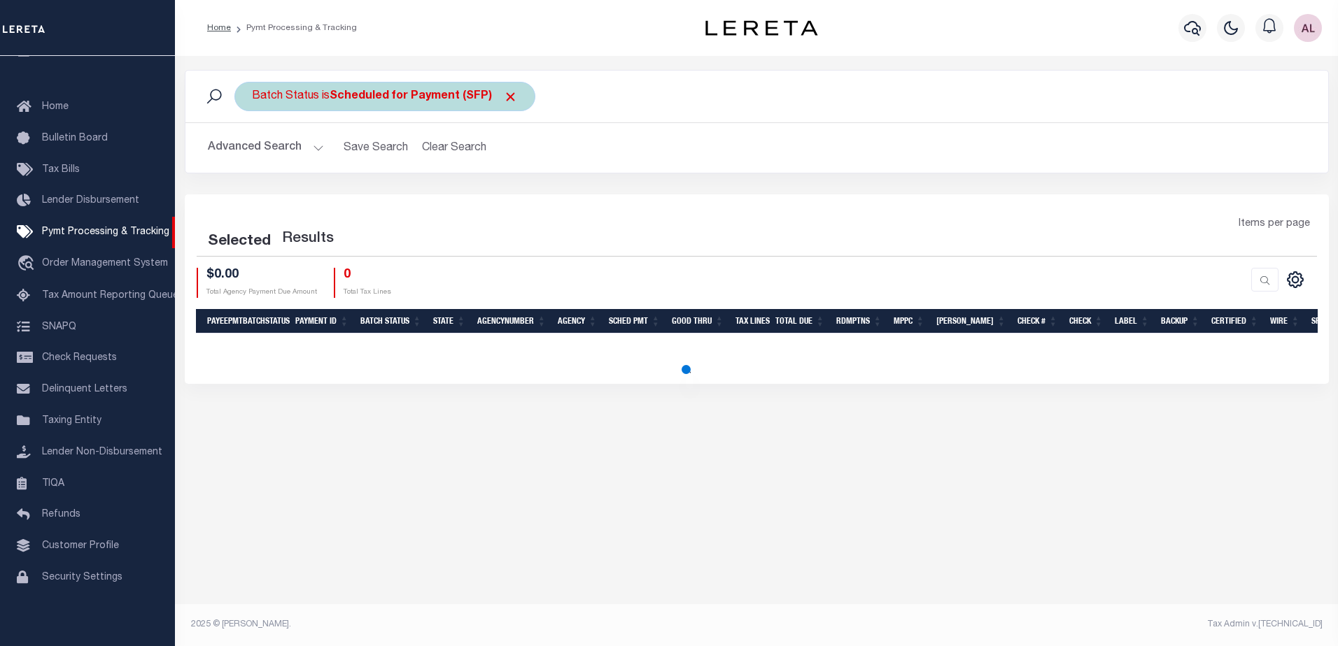
select select "1000"
select select
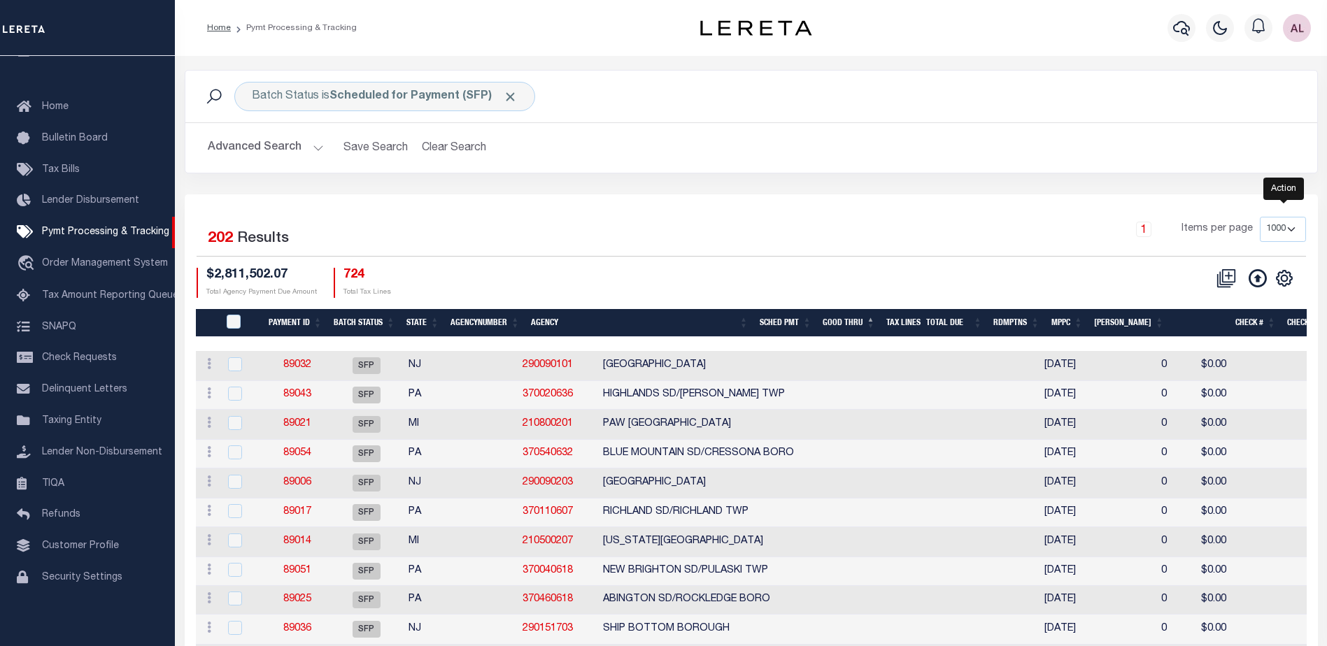
drag, startPoint x: 1286, startPoint y: 278, endPoint x: 1225, endPoint y: 285, distance: 61.3
click at [1285, 278] on icon "" at bounding box center [1284, 278] width 18 height 18
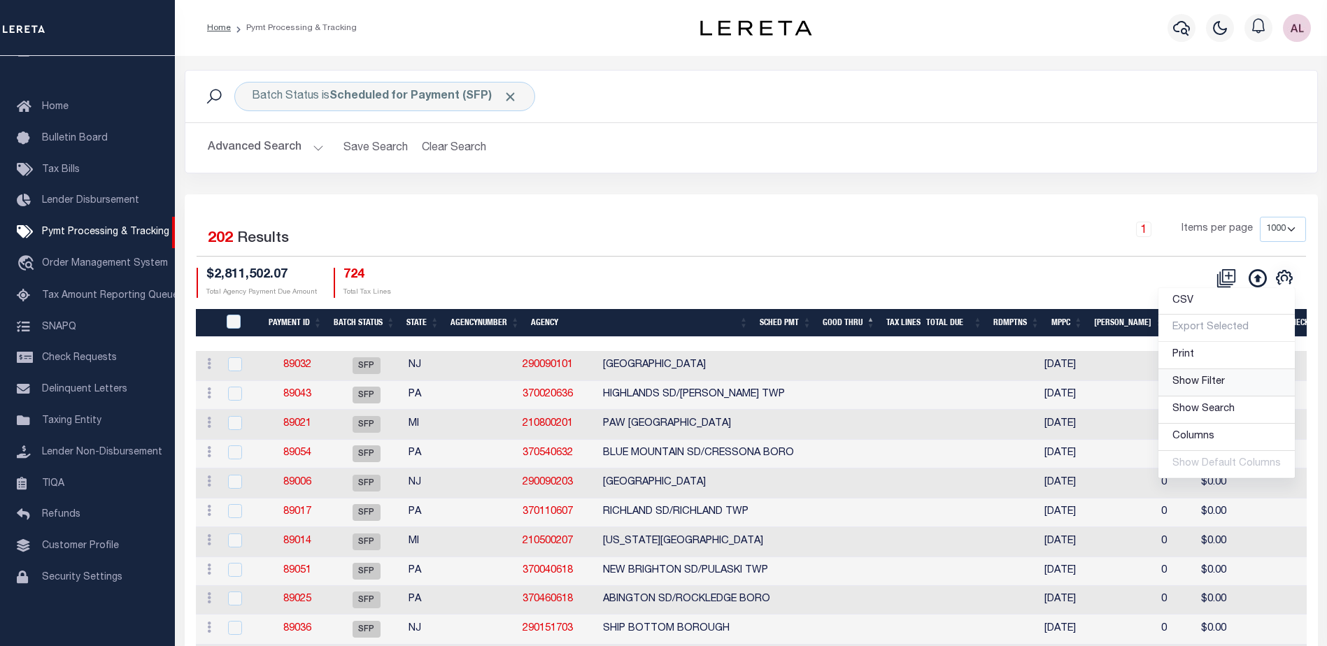
click at [1189, 387] on span "Show Filter" at bounding box center [1198, 382] width 52 height 10
select select
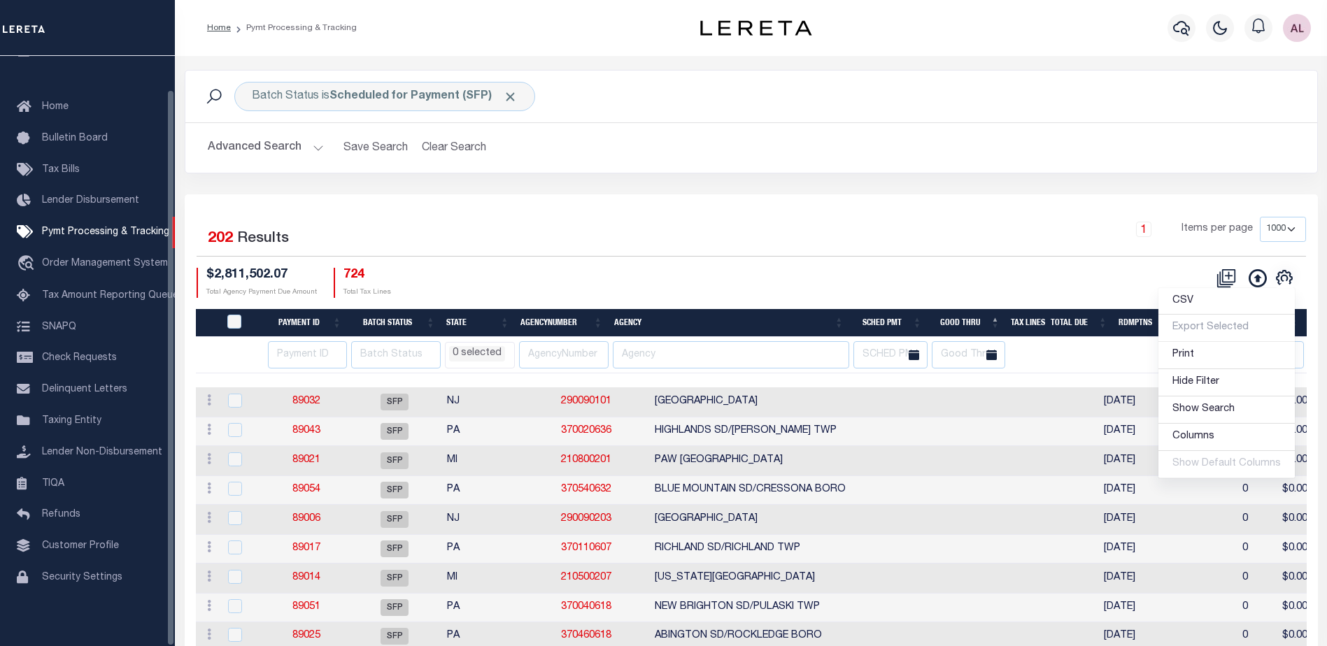
scroll to position [70, 0]
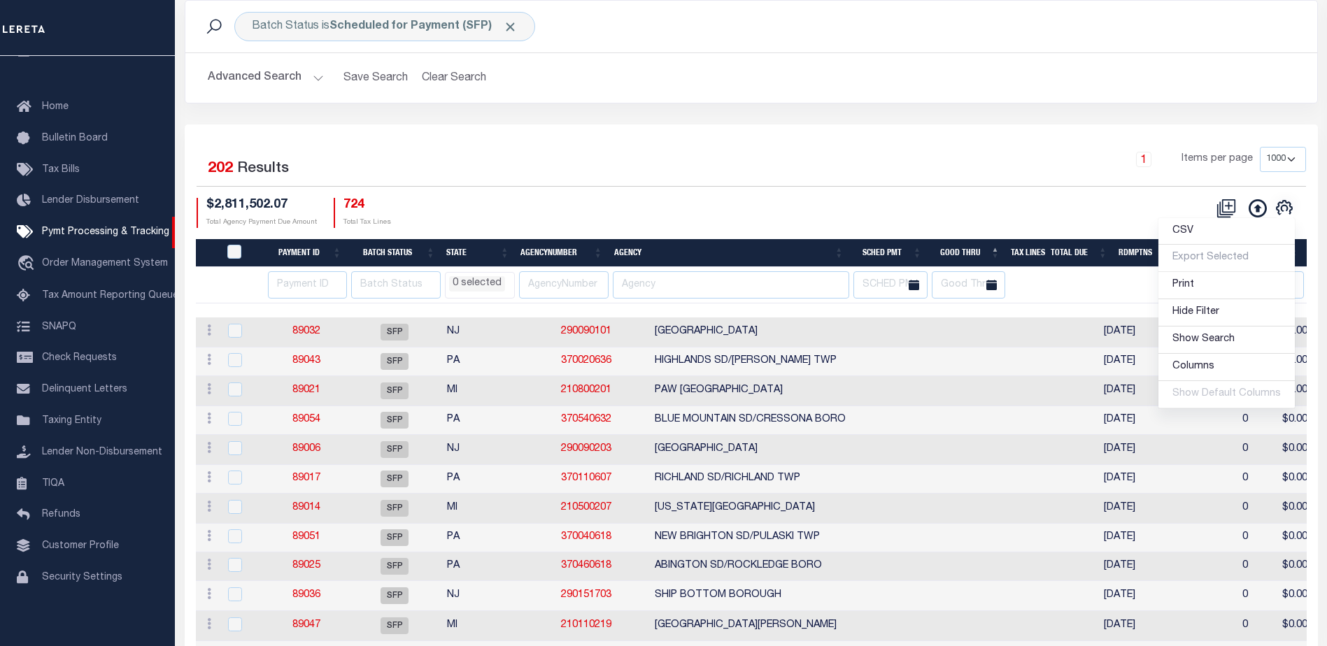
click at [732, 255] on th "Agency" at bounding box center [729, 253] width 241 height 29
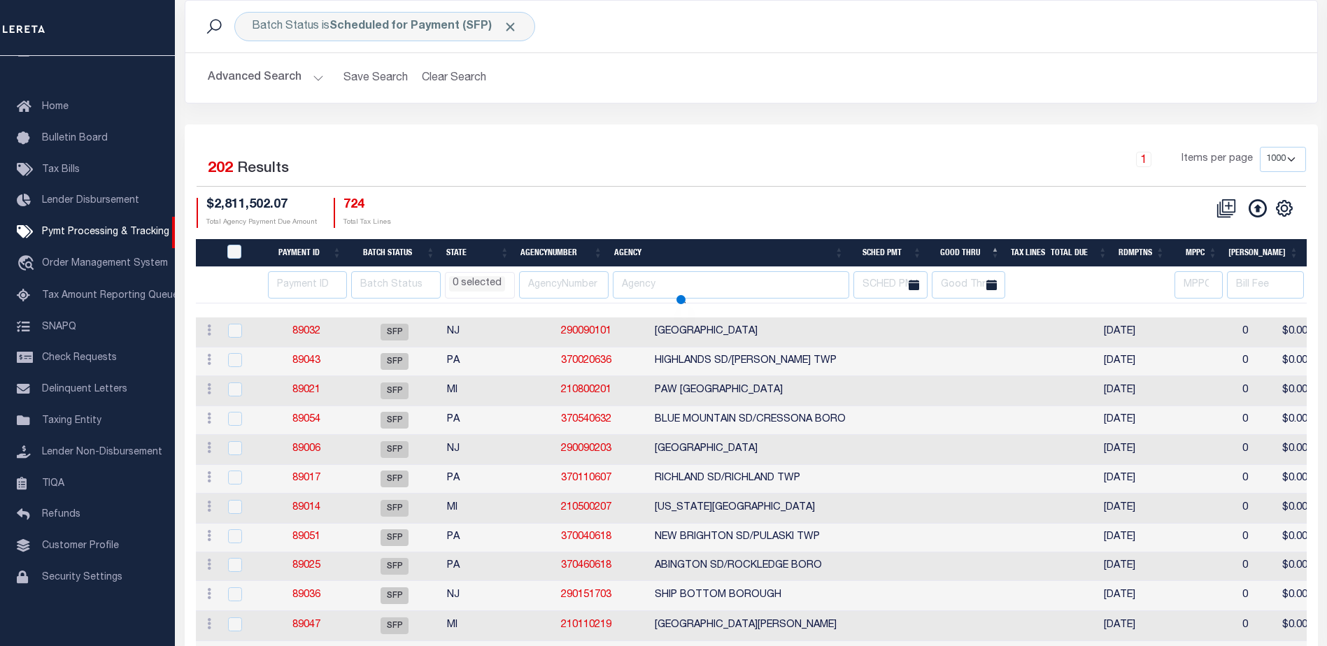
select select
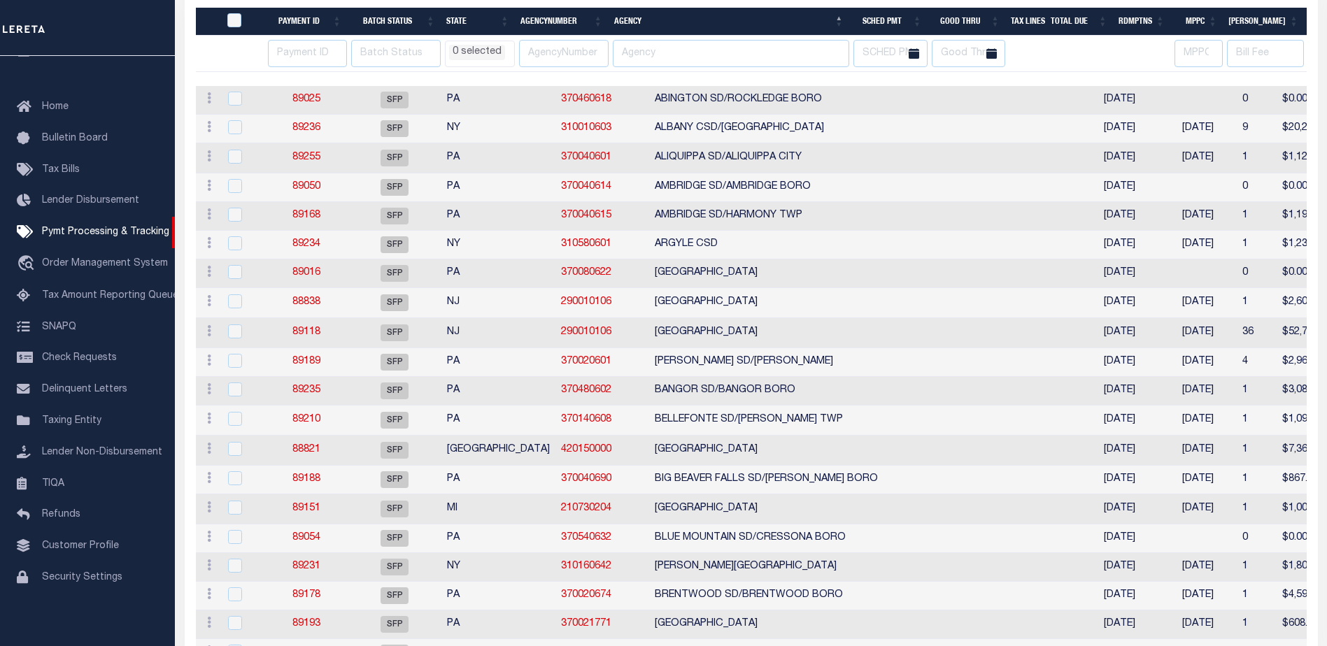
select select
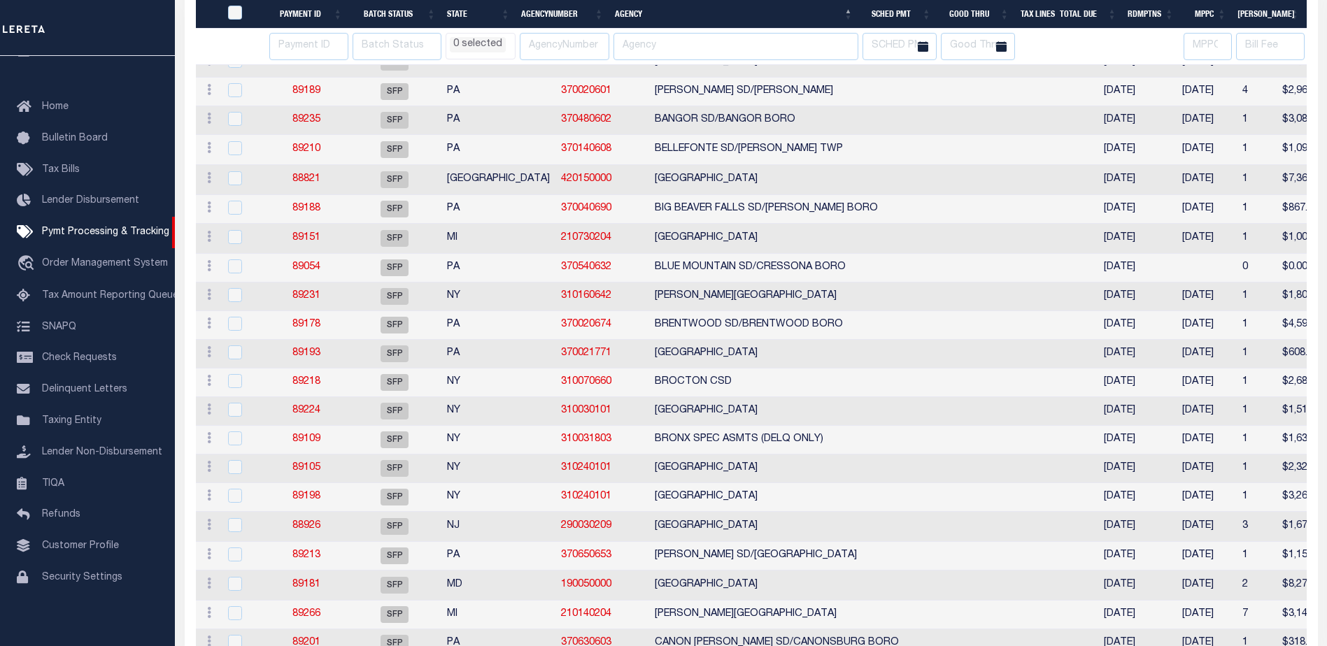
select select
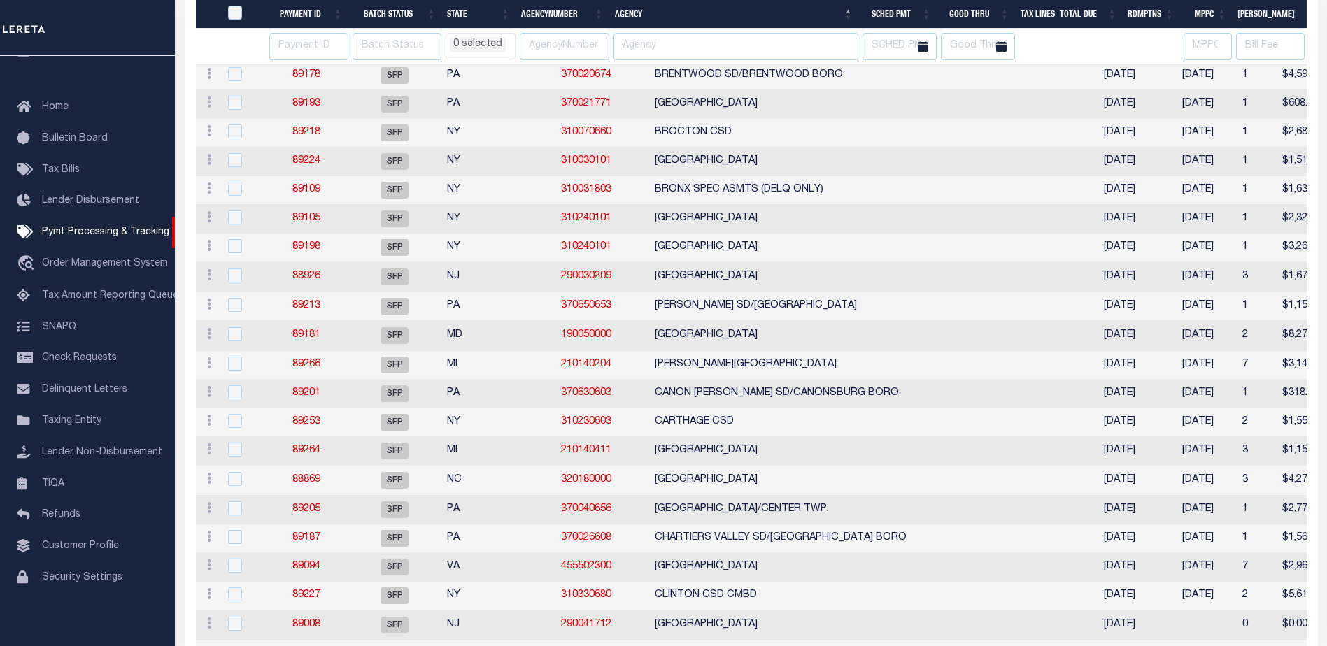
select select
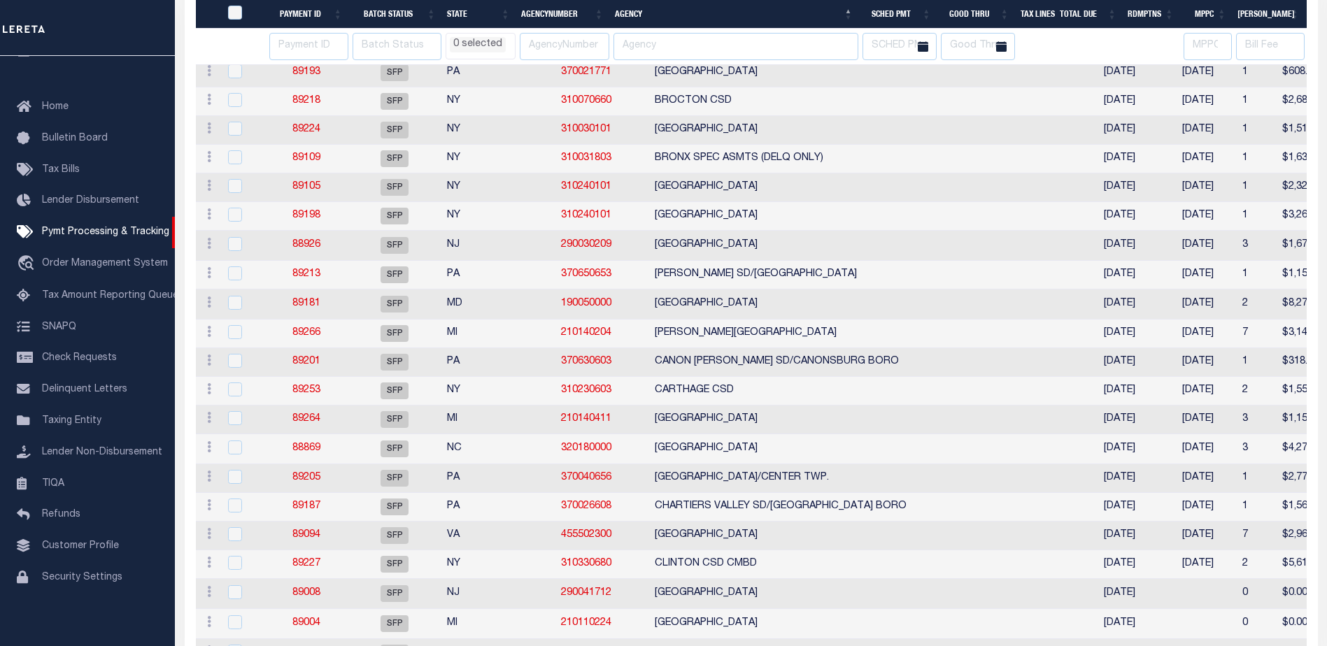
select select
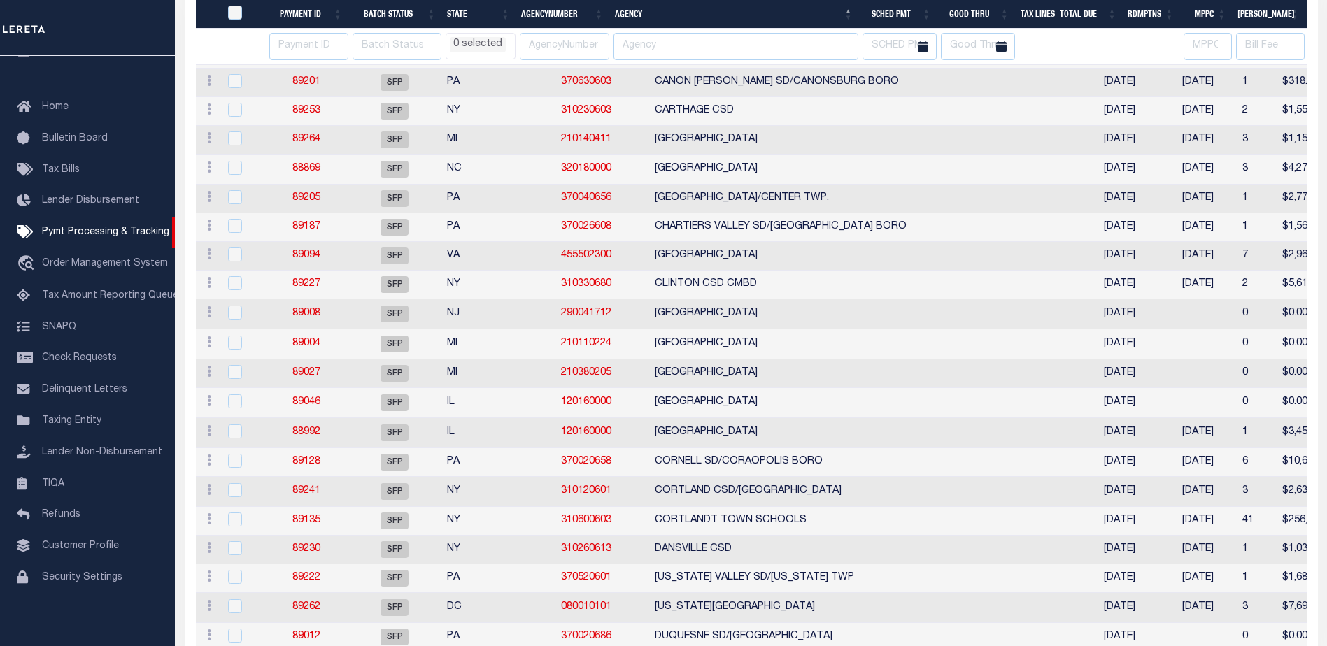
select select
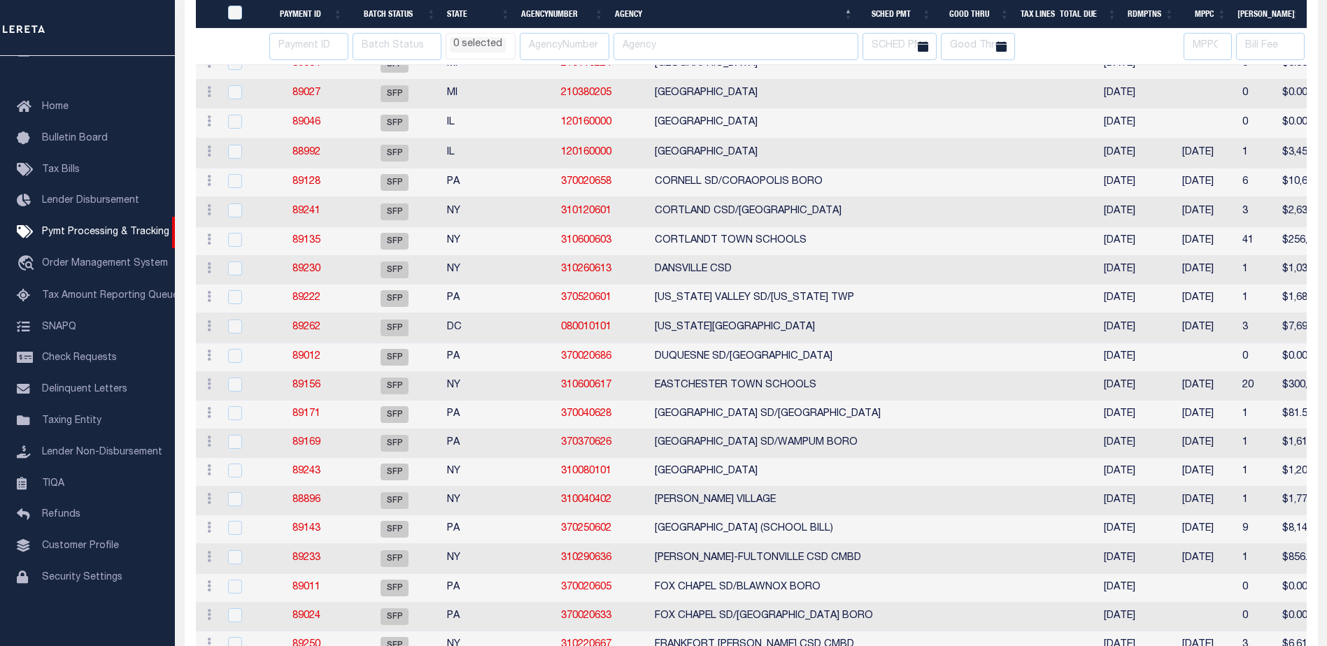
select select
click at [307, 505] on link "88896" at bounding box center [306, 500] width 28 height 10
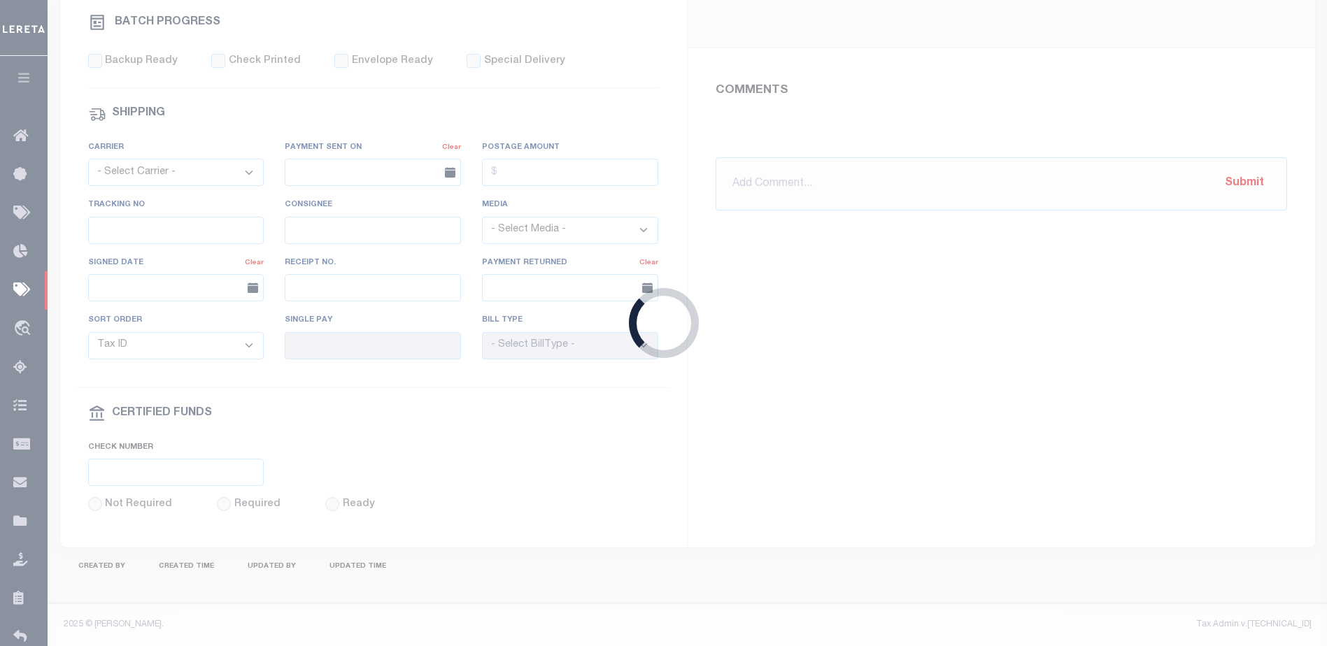
select select "SFP"
type input "[DATE]"
type input "possible P&I"
type input "[PERSON_NAME]"
type input "N"
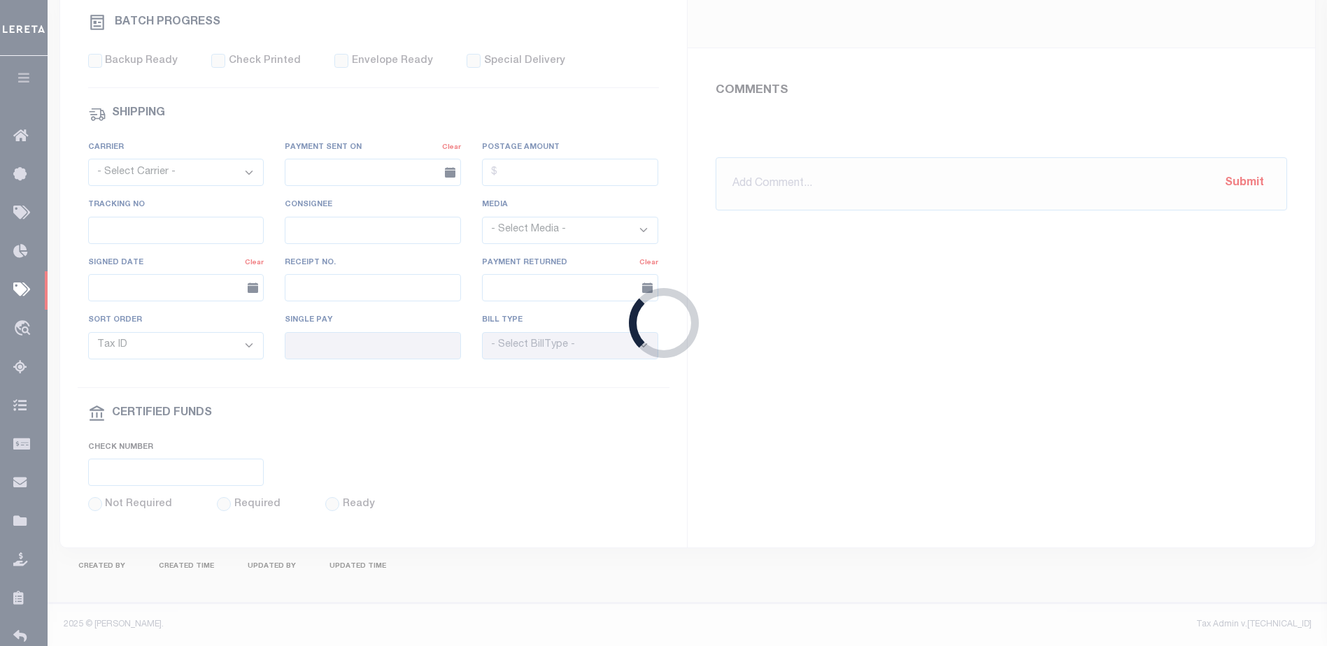
radio input "true"
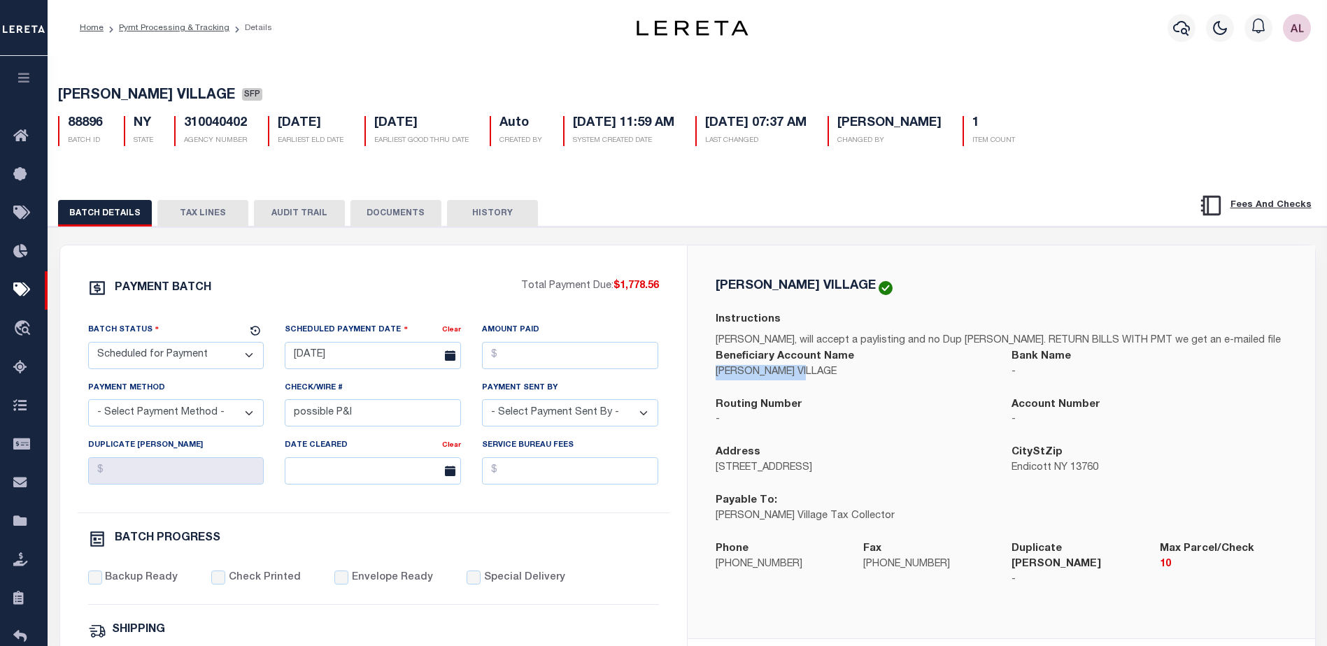
drag, startPoint x: 812, startPoint y: 376, endPoint x: 716, endPoint y: 381, distance: 96.0
click at [716, 381] on p "[PERSON_NAME] VILLAGE" at bounding box center [854, 372] width 276 height 15
copy p "[PERSON_NAME] VILLAGE"
click at [15, 529] on icon at bounding box center [24, 521] width 22 height 17
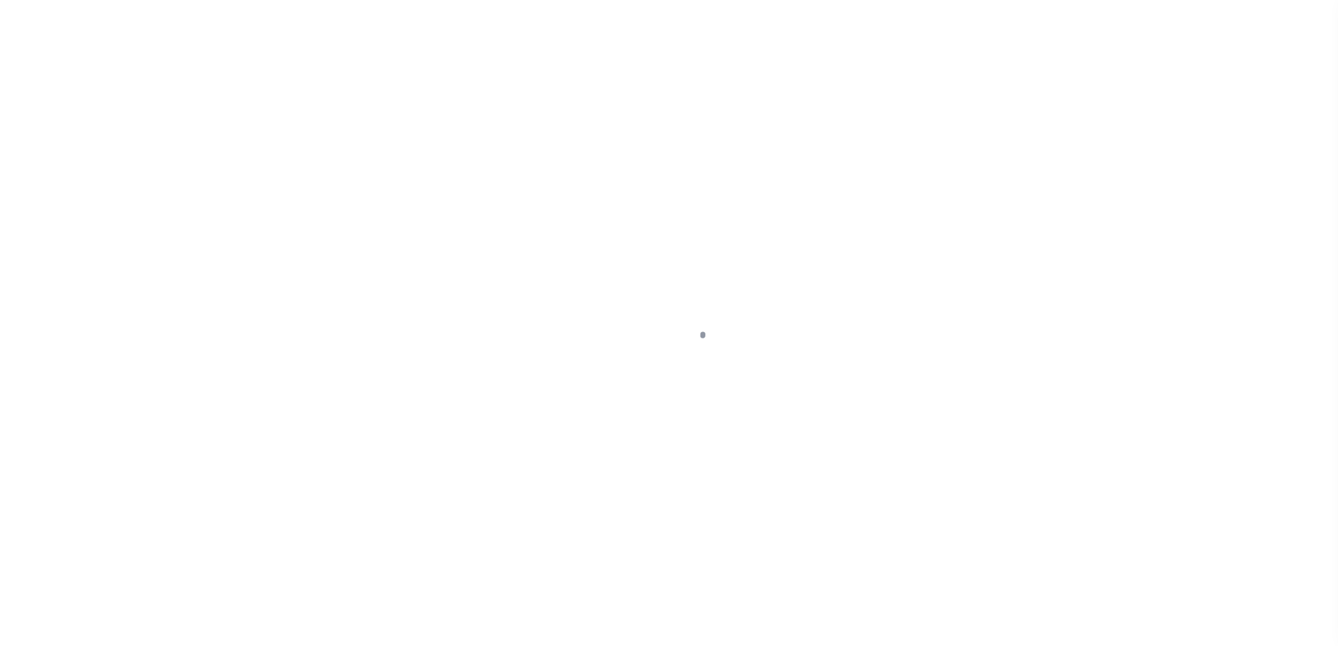
scroll to position [35, 0]
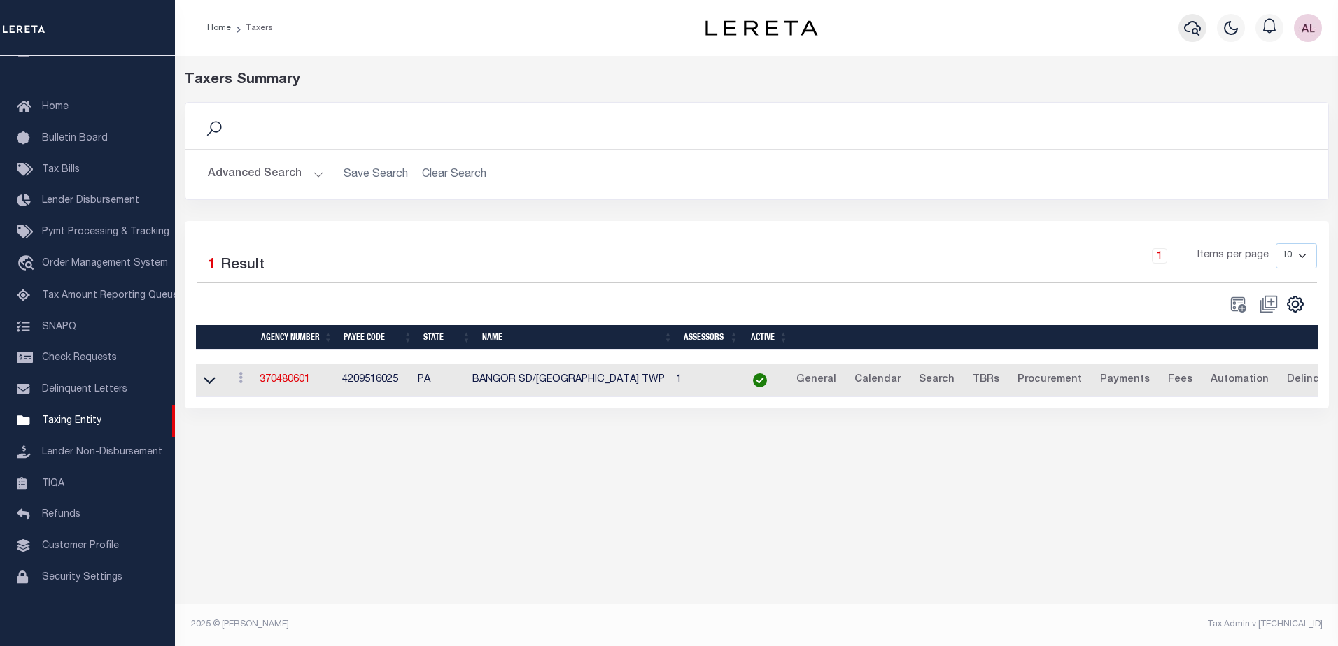
click at [1196, 28] on icon "button" at bounding box center [1192, 28] width 17 height 17
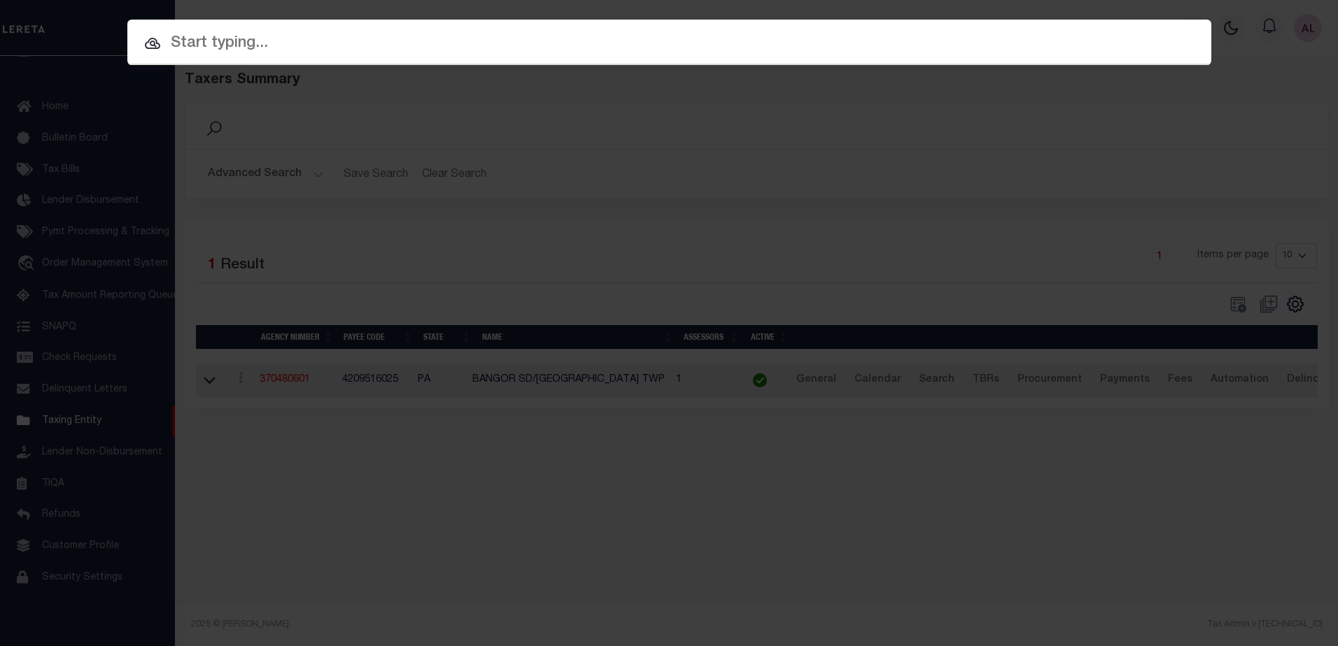
click at [835, 163] on div "Include Loans TBM Customers Borrowers Payments (Lender Non-Disb) Payments (Lend…" at bounding box center [669, 323] width 1338 height 646
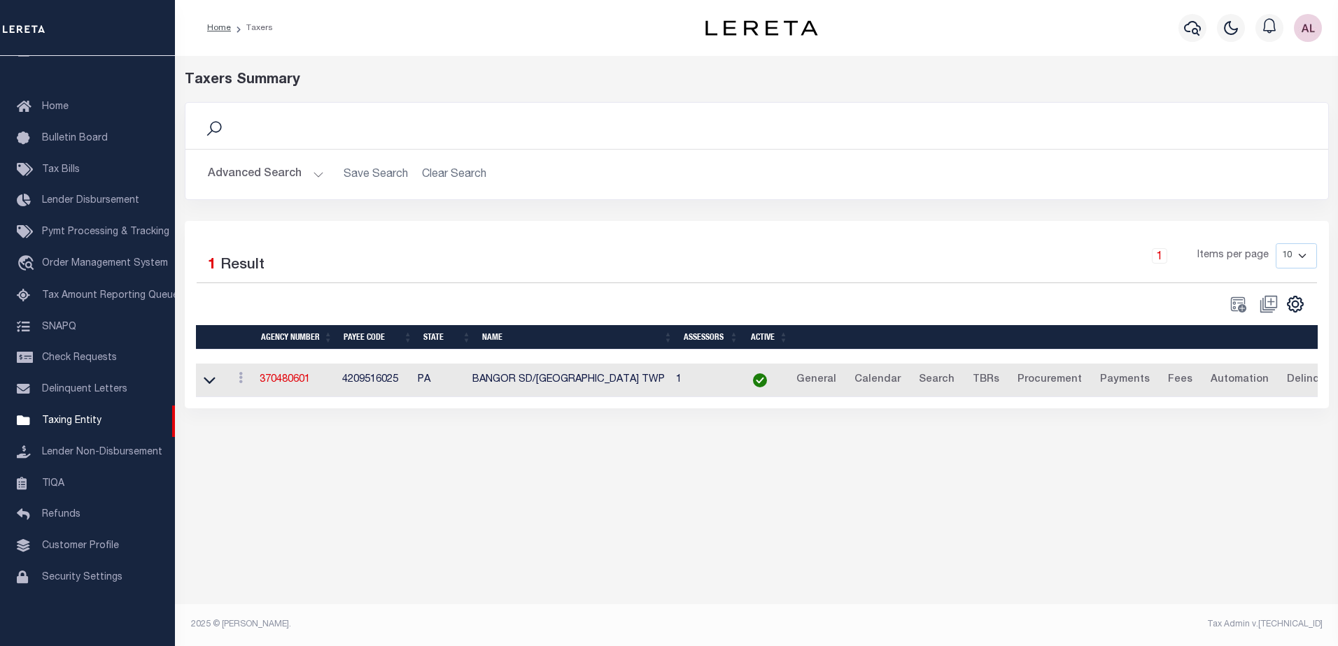
click at [313, 173] on button "Advanced Search" at bounding box center [266, 174] width 116 height 27
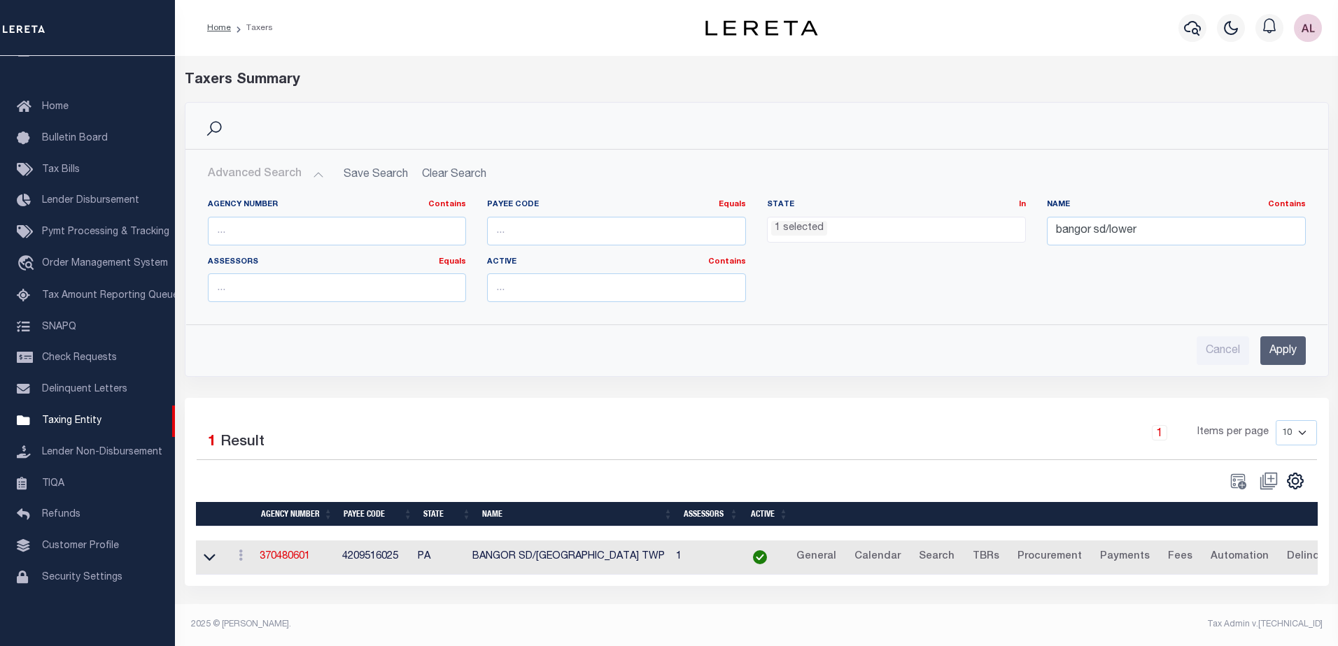
click at [774, 218] on ul "1 selected" at bounding box center [895, 227] width 257 height 19
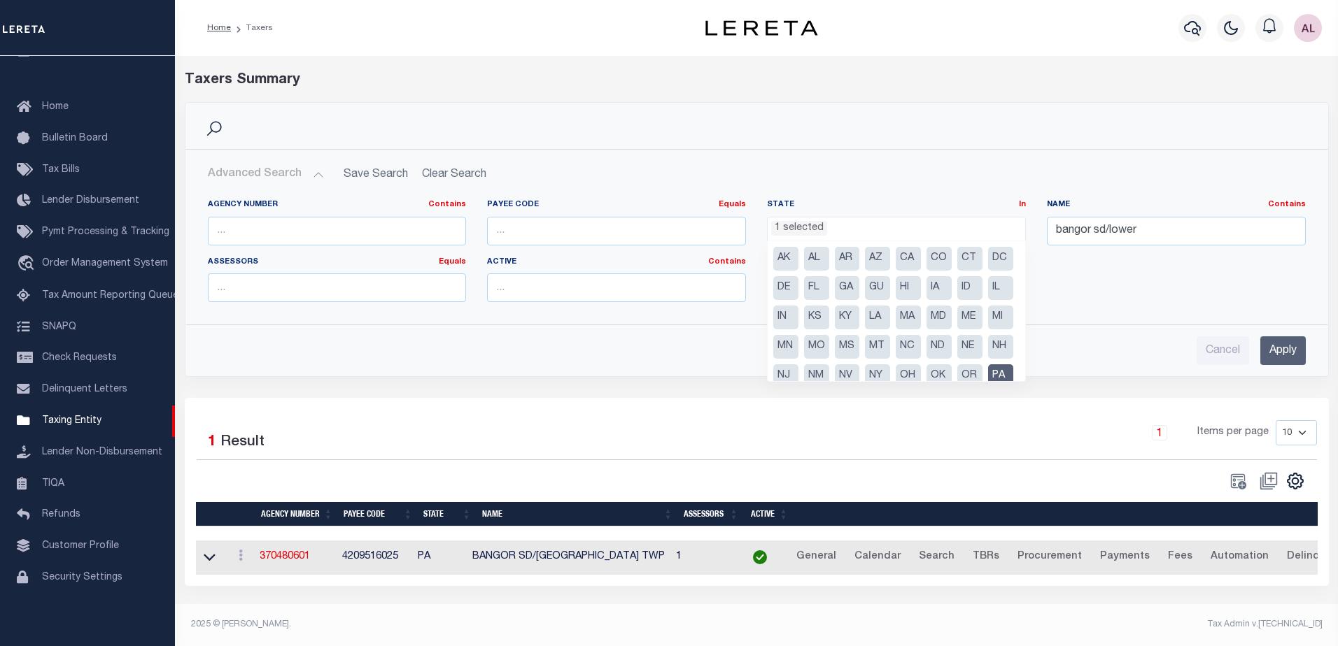
scroll to position [100, 0]
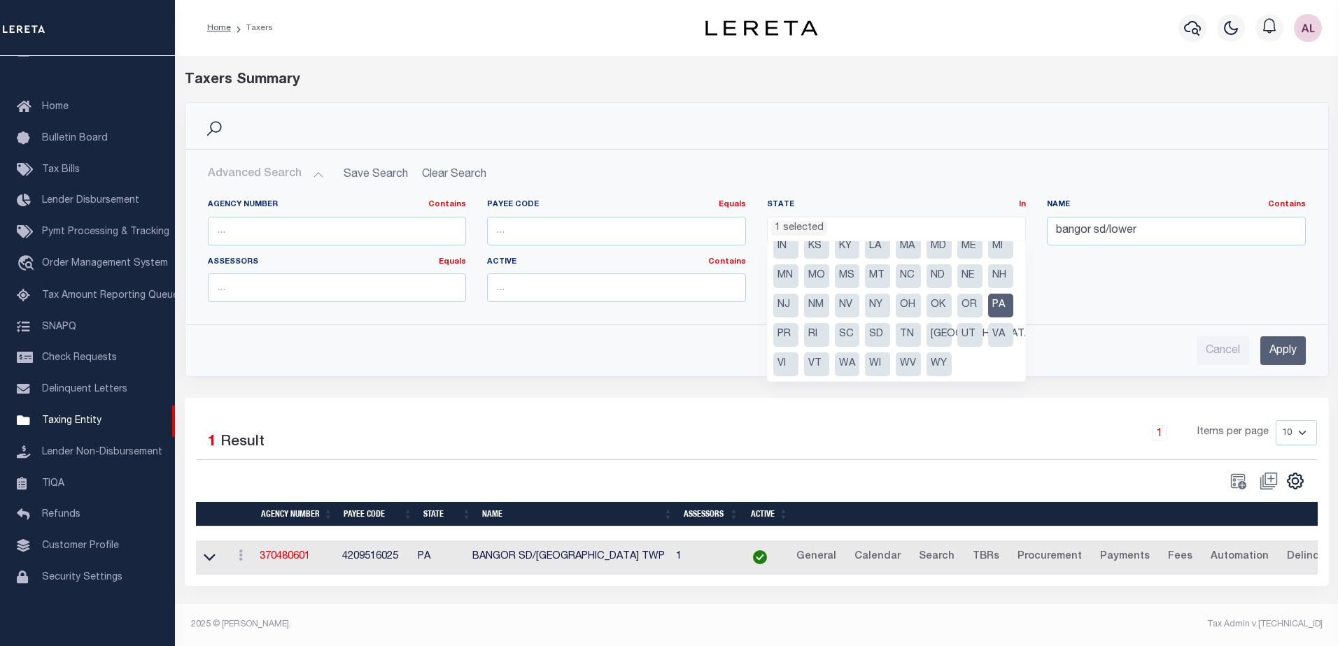
click at [860, 294] on li "NV" at bounding box center [847, 306] width 25 height 24
click at [865, 303] on li "NY" at bounding box center [877, 306] width 25 height 24
click at [988, 309] on li "PA" at bounding box center [1000, 306] width 25 height 24
drag, startPoint x: 962, startPoint y: 275, endPoint x: 1164, endPoint y: 230, distance: 207.1
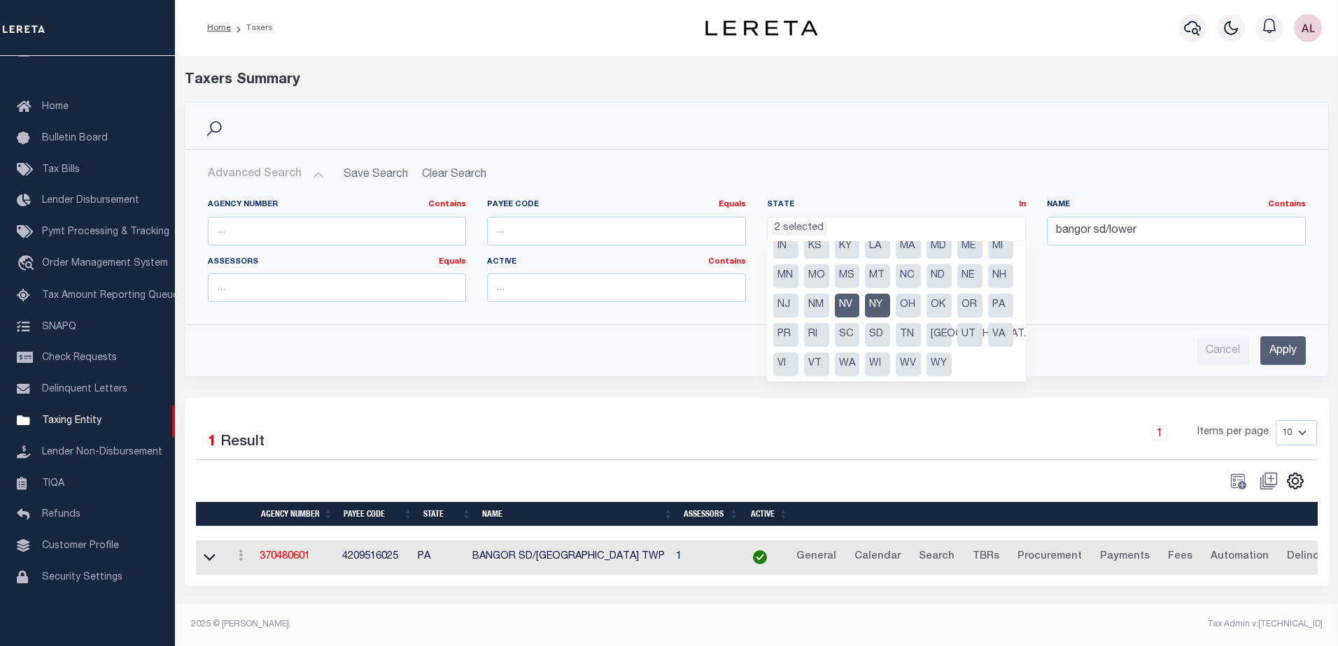
click at [860, 294] on li "NV" at bounding box center [847, 306] width 25 height 24
select select "NY"
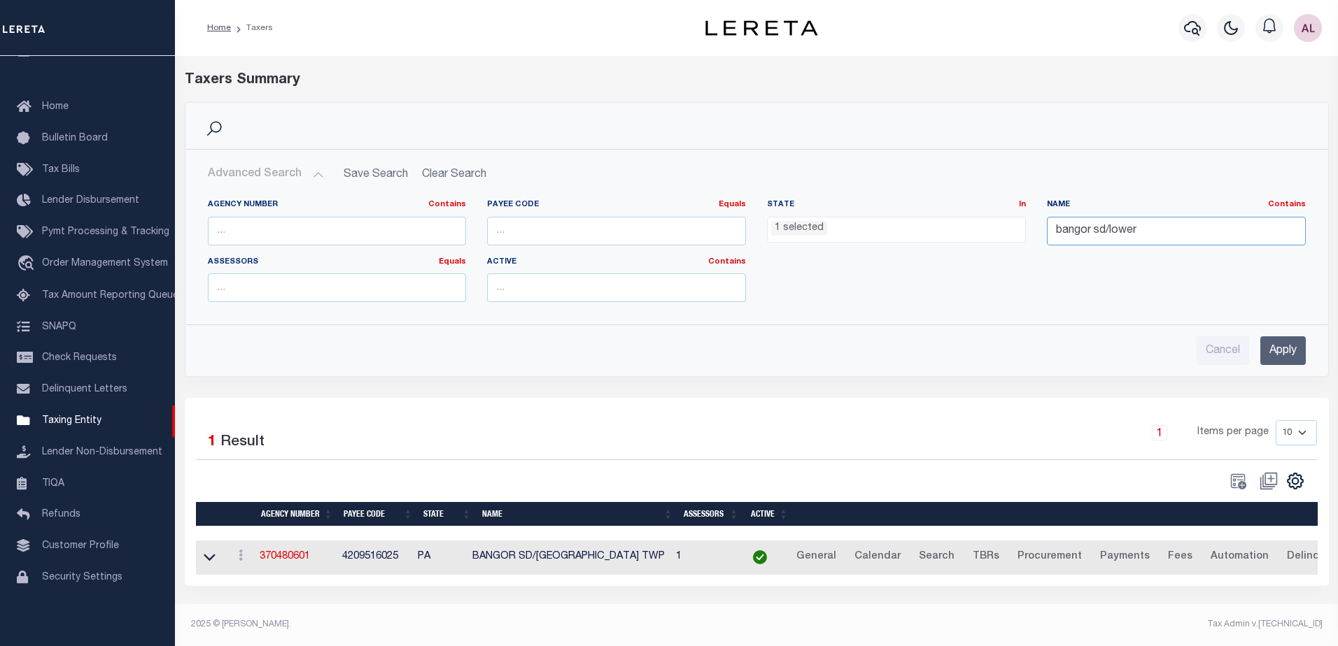
drag, startPoint x: 1128, startPoint y: 232, endPoint x: 988, endPoint y: 227, distance: 139.3
click at [988, 227] on div "Agency Number Contains Contains Is Payee Code Equals Equals Is Not Equal To Is …" at bounding box center [756, 256] width 1119 height 114
paste input "[PERSON_NAME] VILLAGE"
type input "[PERSON_NAME] VILLAGE"
click at [1267, 342] on input "Apply" at bounding box center [1282, 350] width 45 height 29
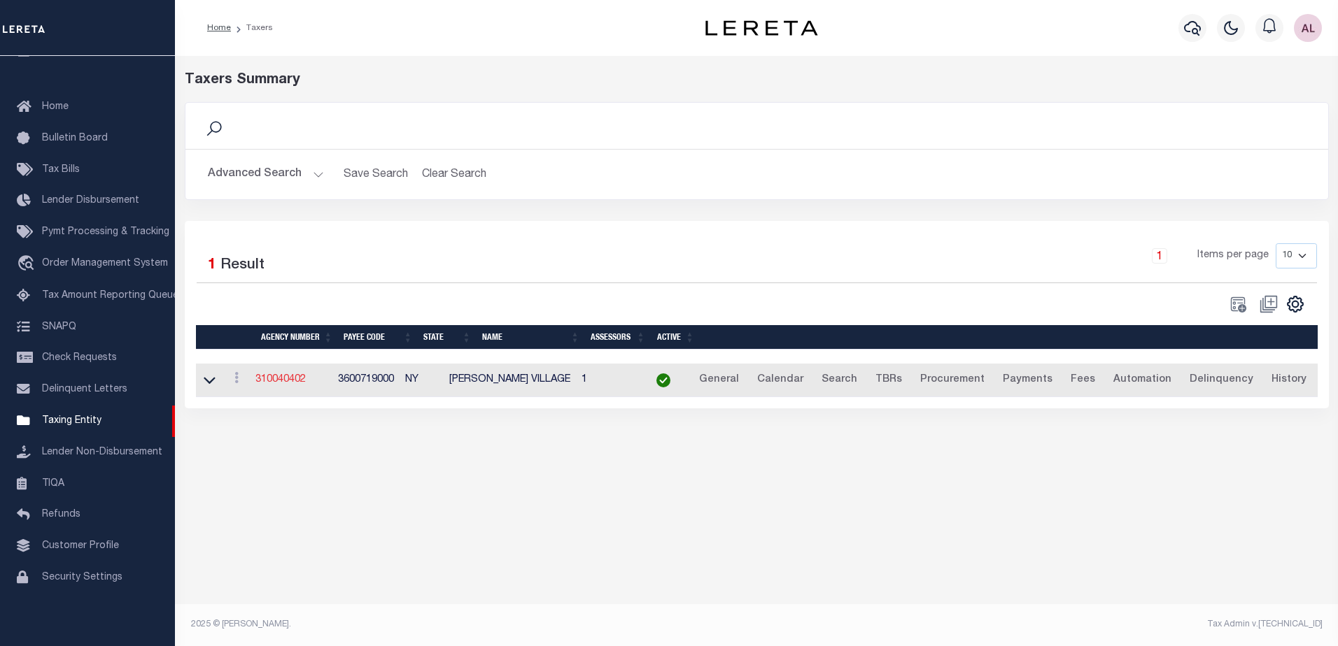
click at [297, 383] on link "310040402" at bounding box center [280, 380] width 50 height 10
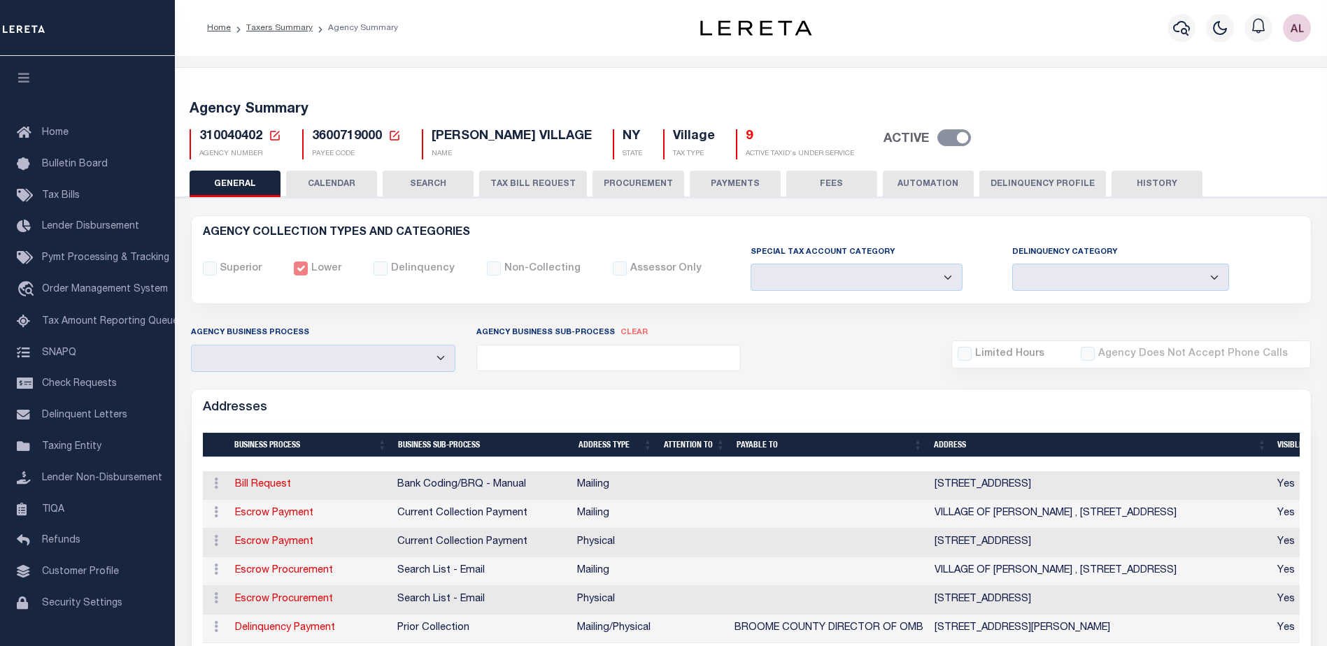
select select
select select "false"
click at [739, 185] on button "PAYMENTS" at bounding box center [735, 184] width 91 height 27
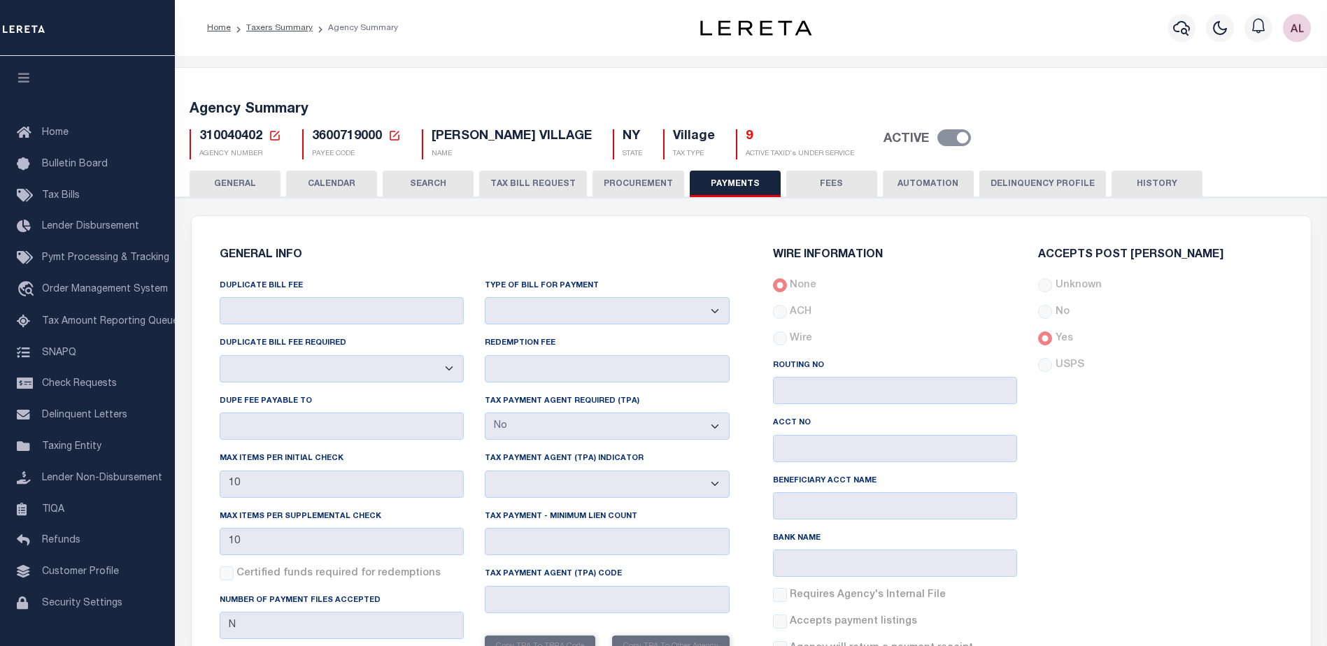
scroll to position [70, 0]
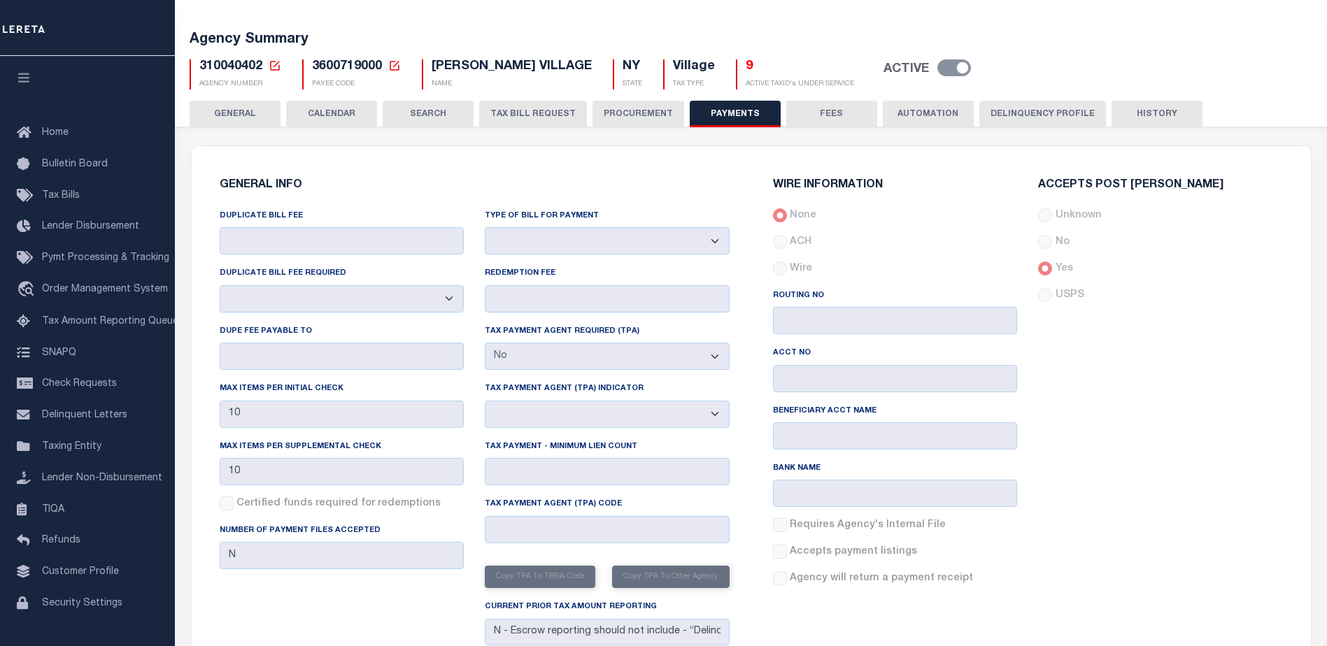
click at [839, 111] on button "FEES" at bounding box center [831, 114] width 91 height 27
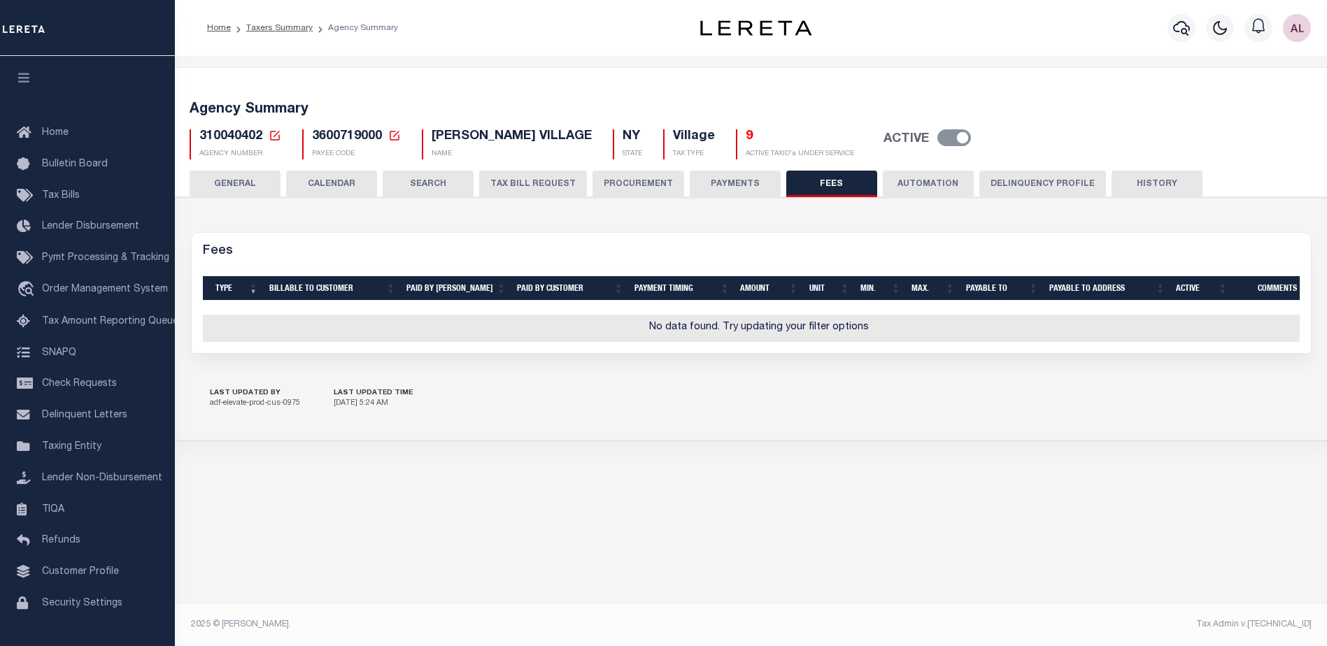
scroll to position [0, 0]
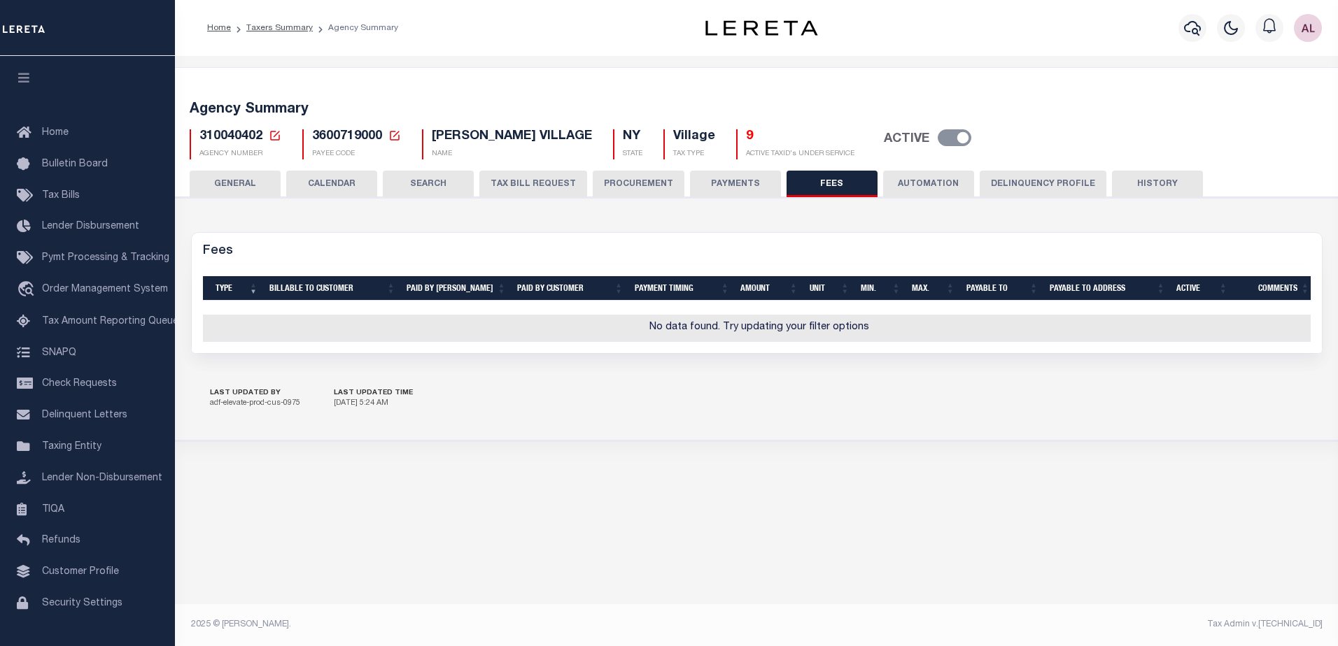
click at [722, 180] on button "PAYMENTS" at bounding box center [735, 184] width 91 height 27
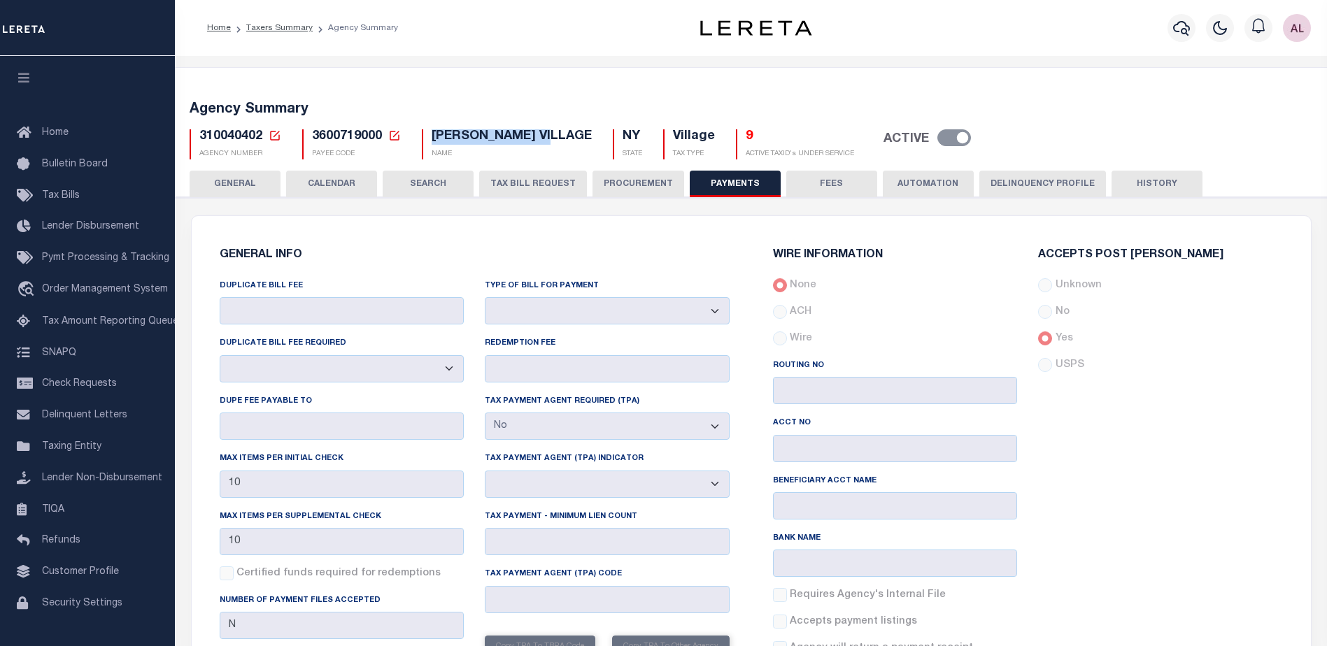
drag, startPoint x: 555, startPoint y: 132, endPoint x: 432, endPoint y: 140, distance: 122.7
click at [432, 140] on div "ENDICOTT VILLAGE New Agency Name Cancel Save NAME" at bounding box center [506, 144] width 191 height 30
copy span "[PERSON_NAME] VILLAGE"
click at [78, 263] on span "Pymt Processing & Tracking" at bounding box center [105, 258] width 127 height 10
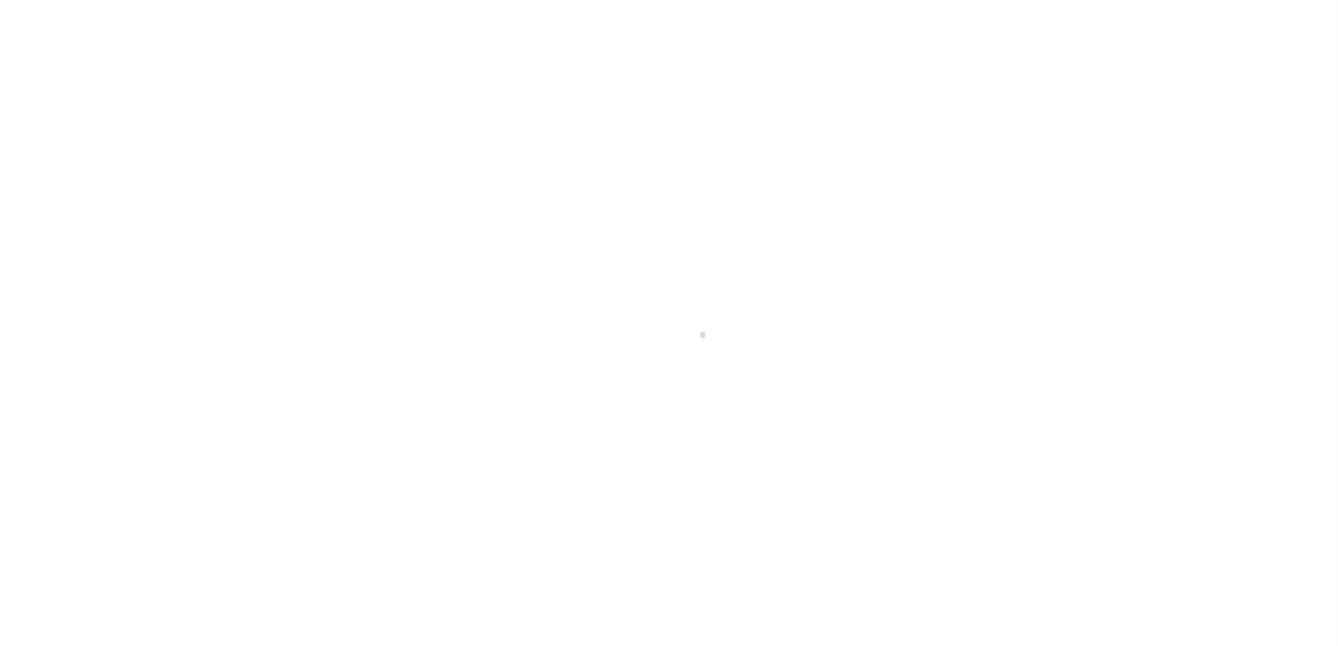
select select "1000"
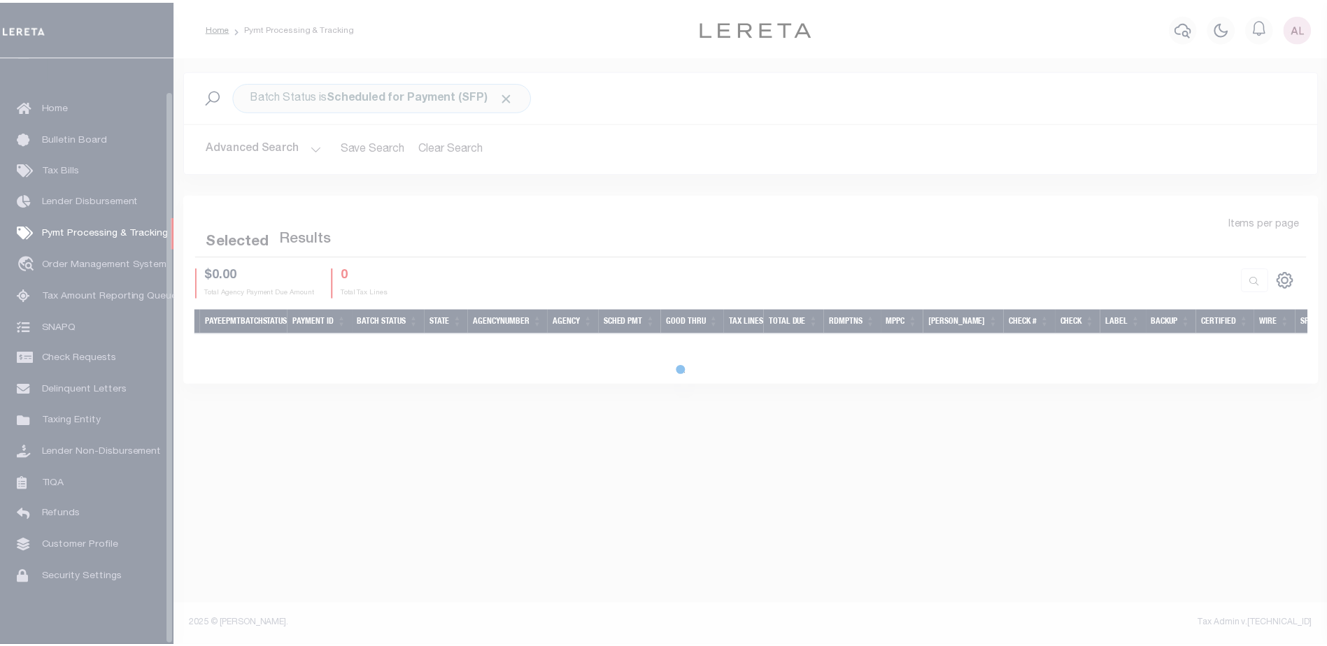
scroll to position [35, 0]
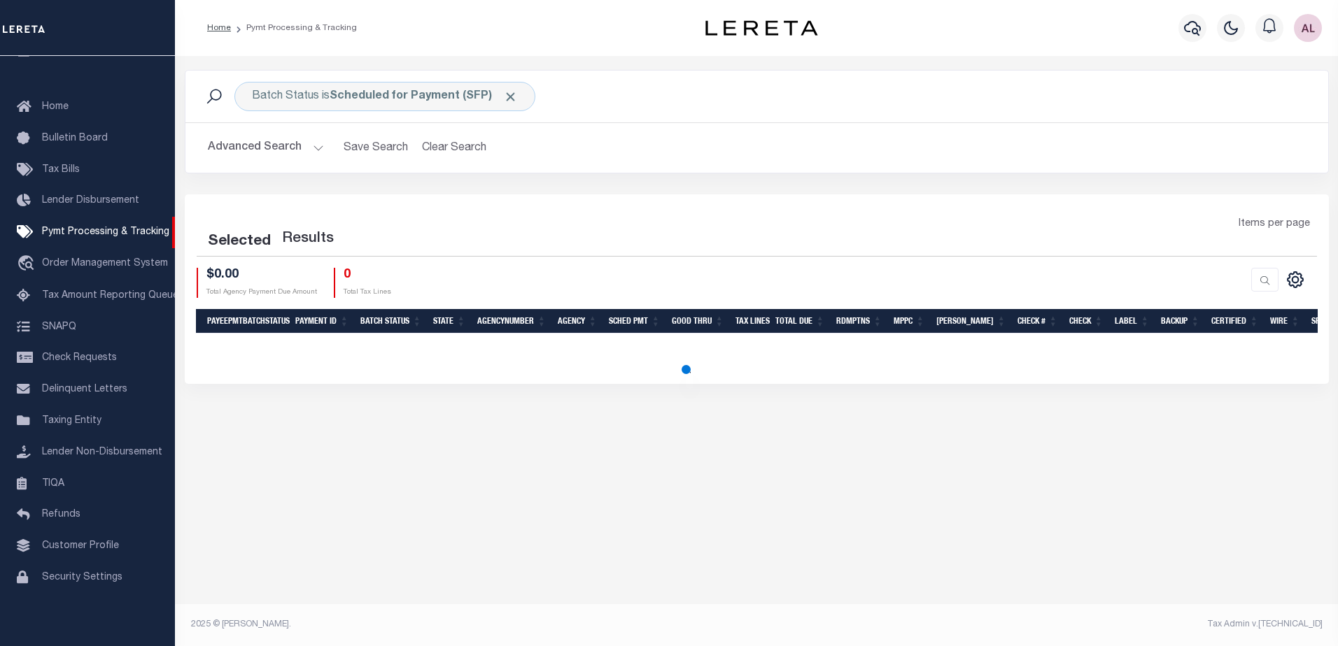
select select "1000"
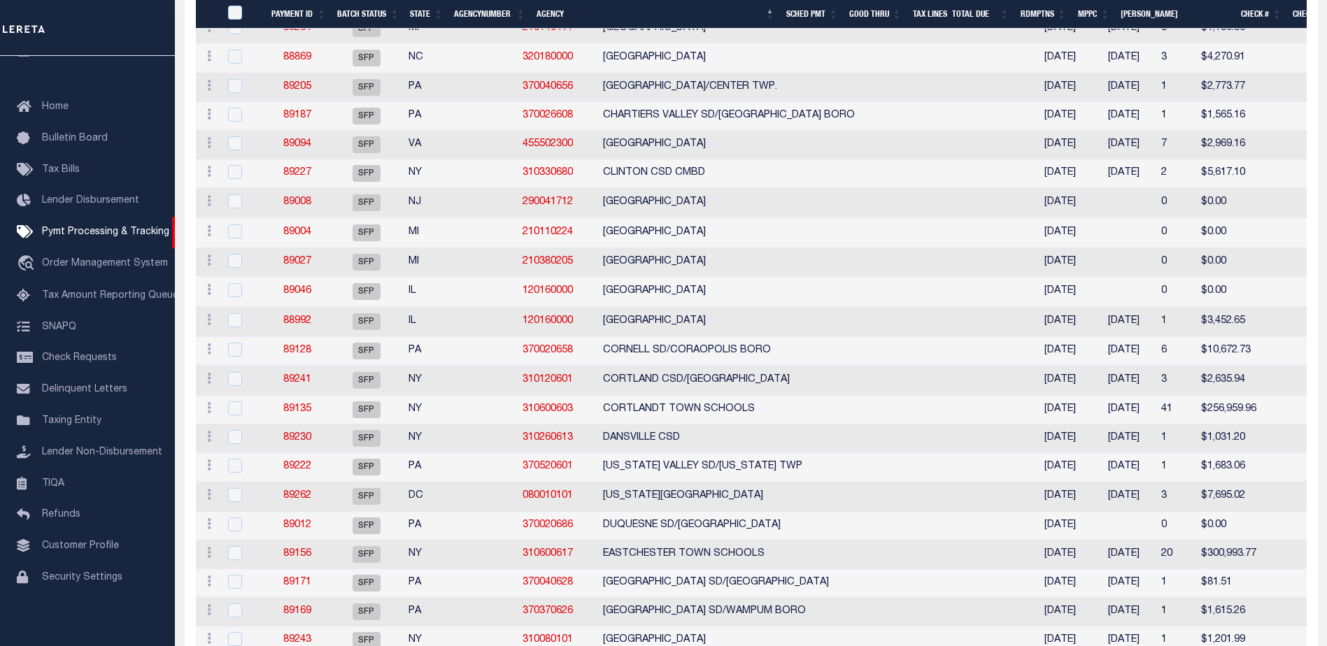
scroll to position [1539, 0]
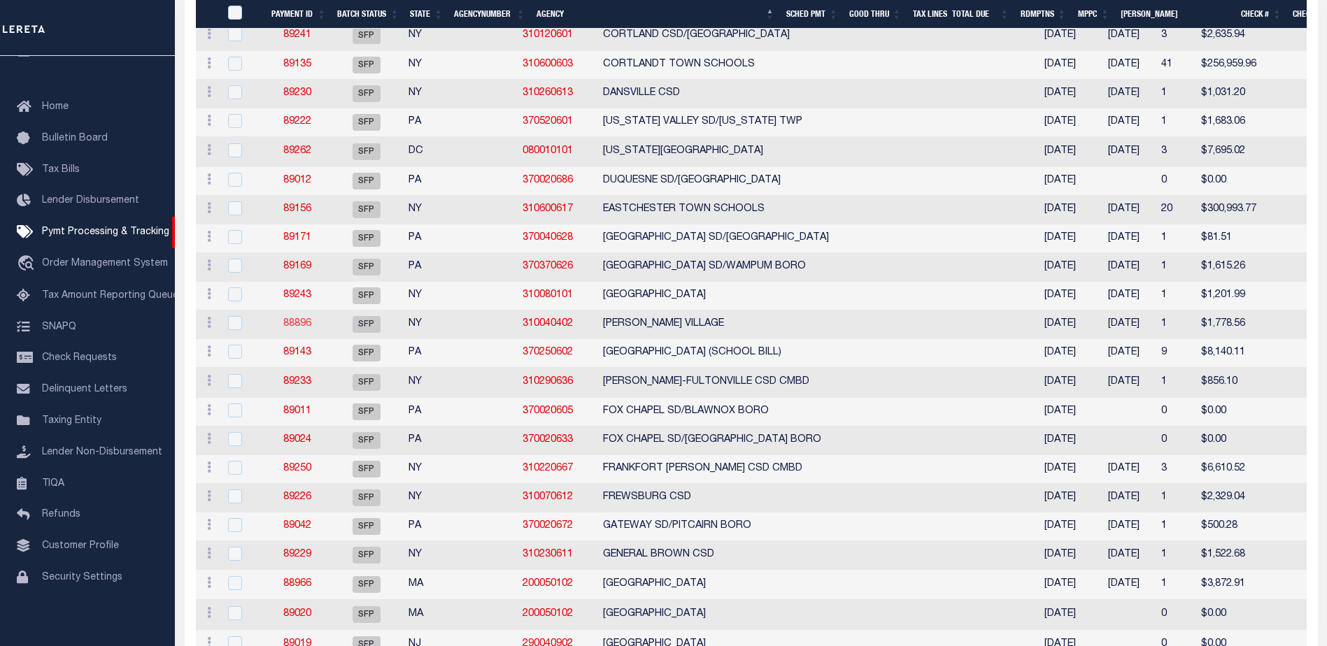
click at [297, 329] on link "88896" at bounding box center [297, 324] width 28 height 10
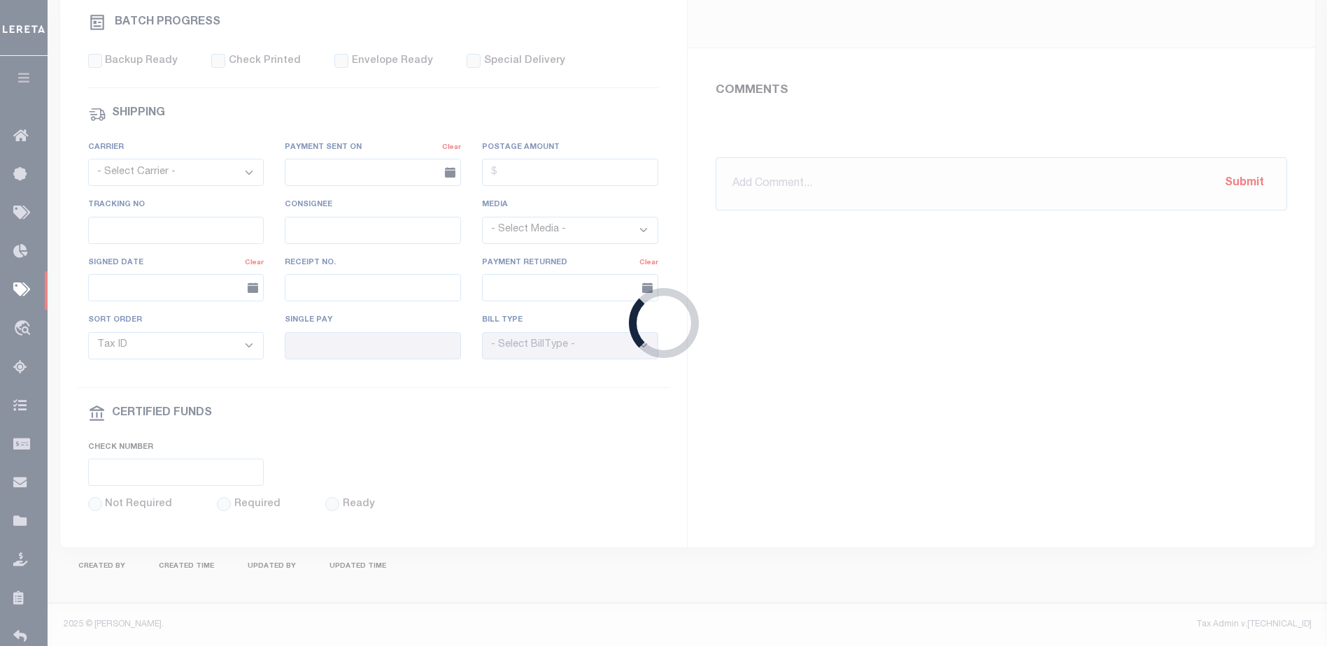
select select "SFP"
type input "[DATE]"
type input "possible P&I"
type input "[PERSON_NAME]"
type input "N"
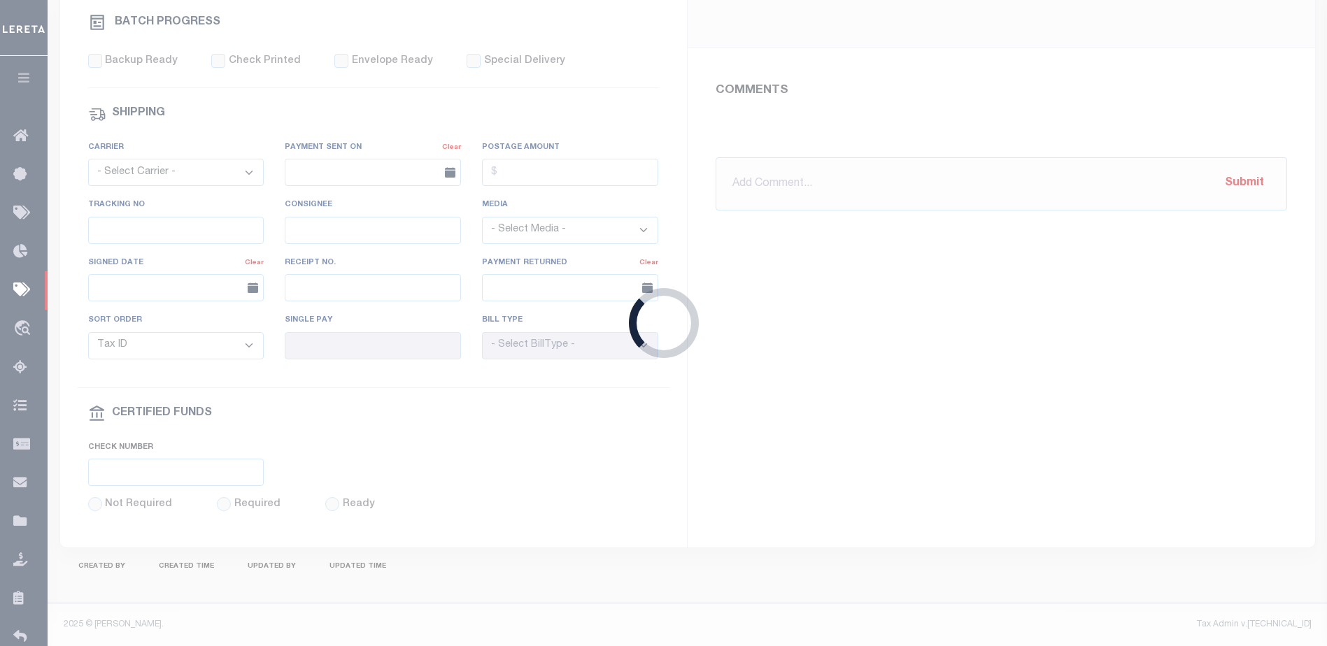
radio input "true"
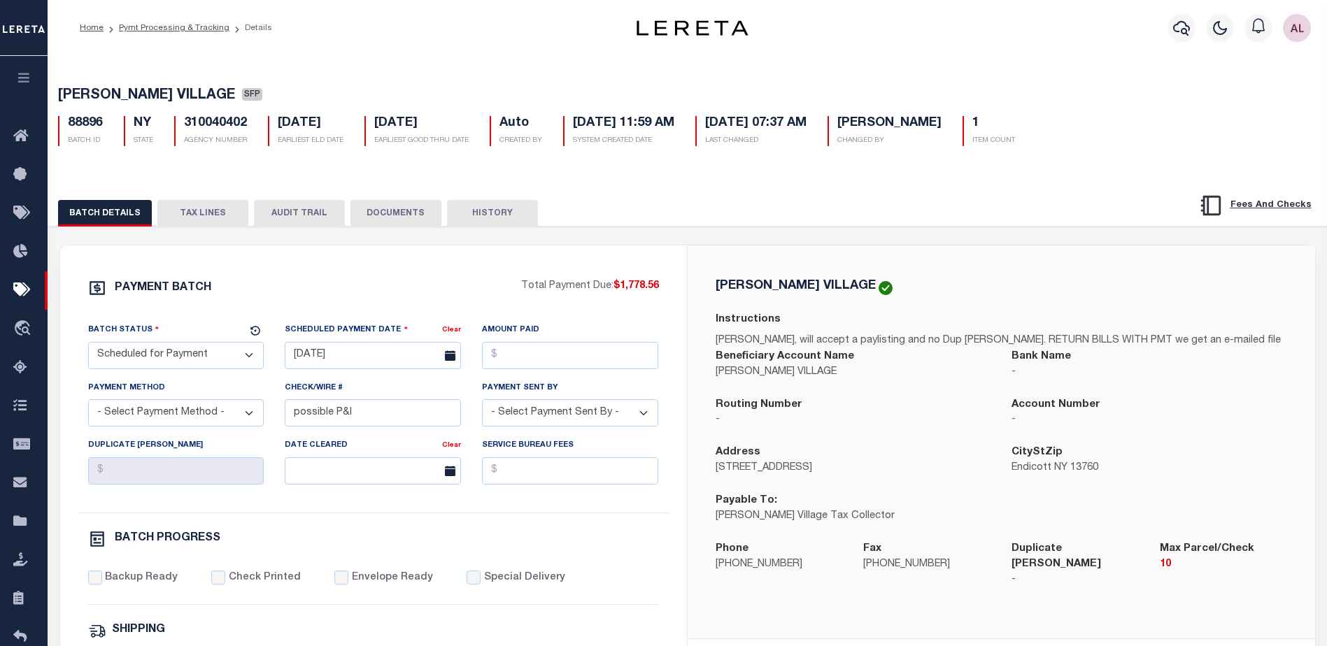
click at [200, 211] on button "TAX LINES" at bounding box center [202, 213] width 91 height 27
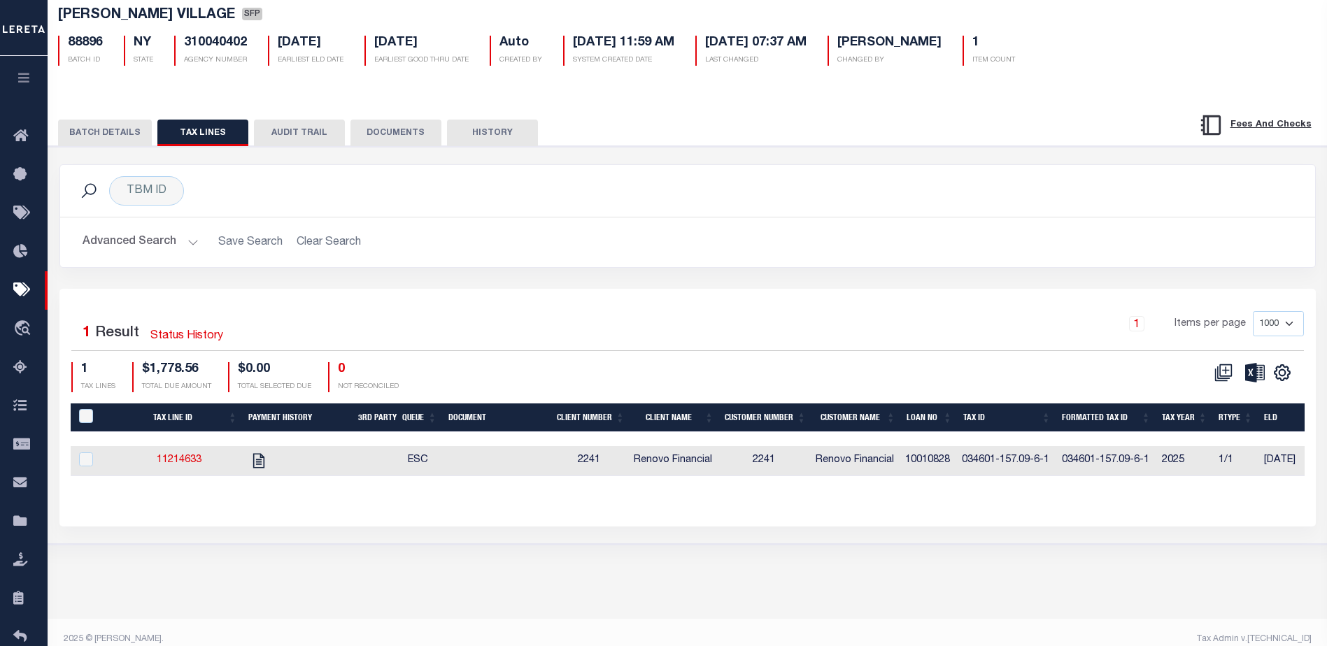
scroll to position [95, 0]
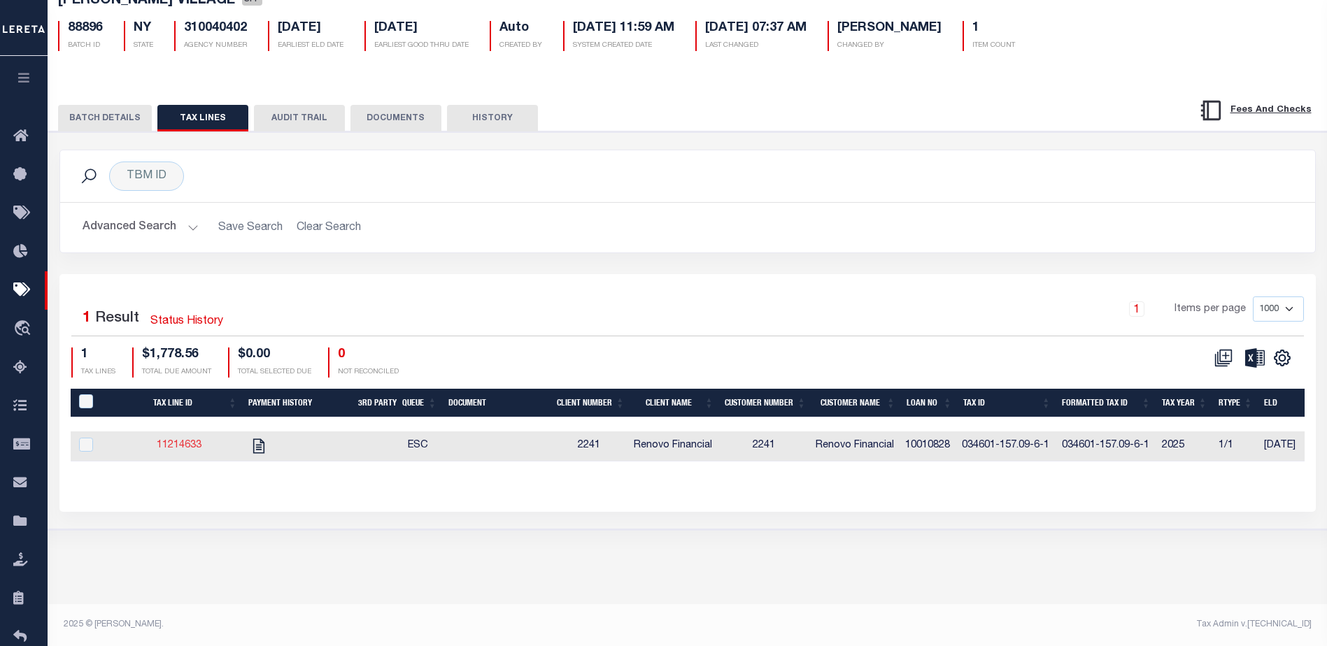
click at [184, 451] on link "11214633" at bounding box center [179, 446] width 45 height 10
checkbox input "true"
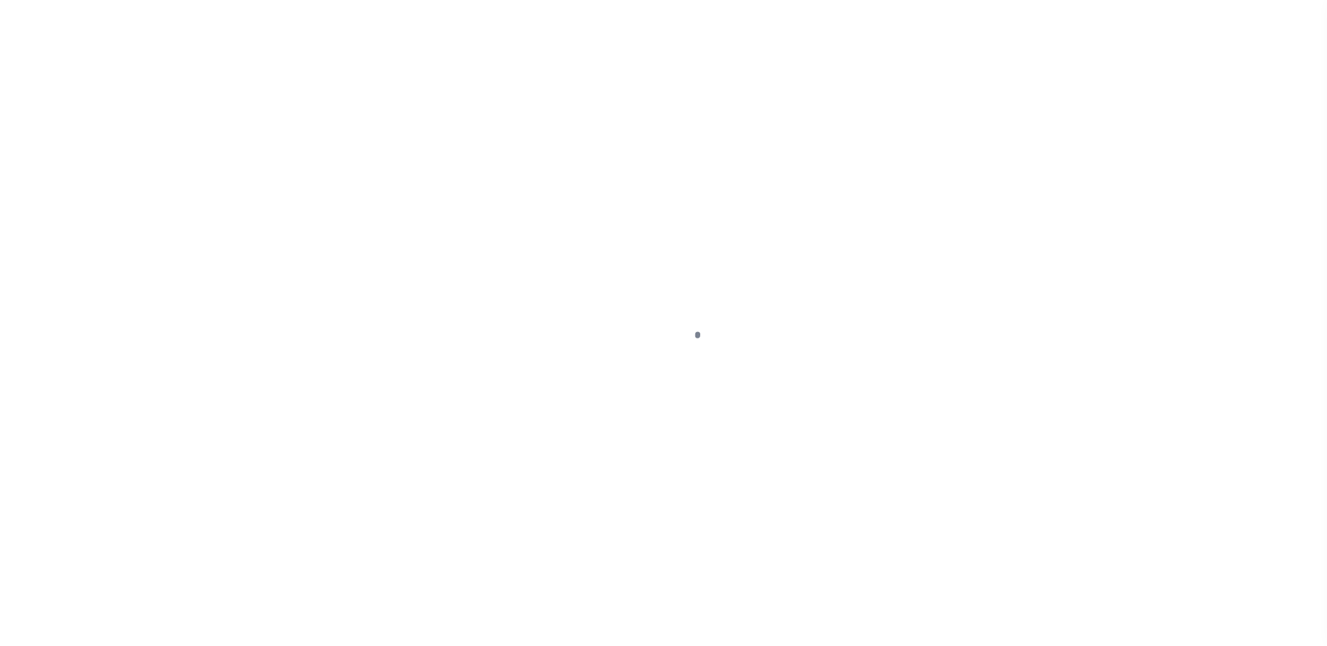
select select "DUE"
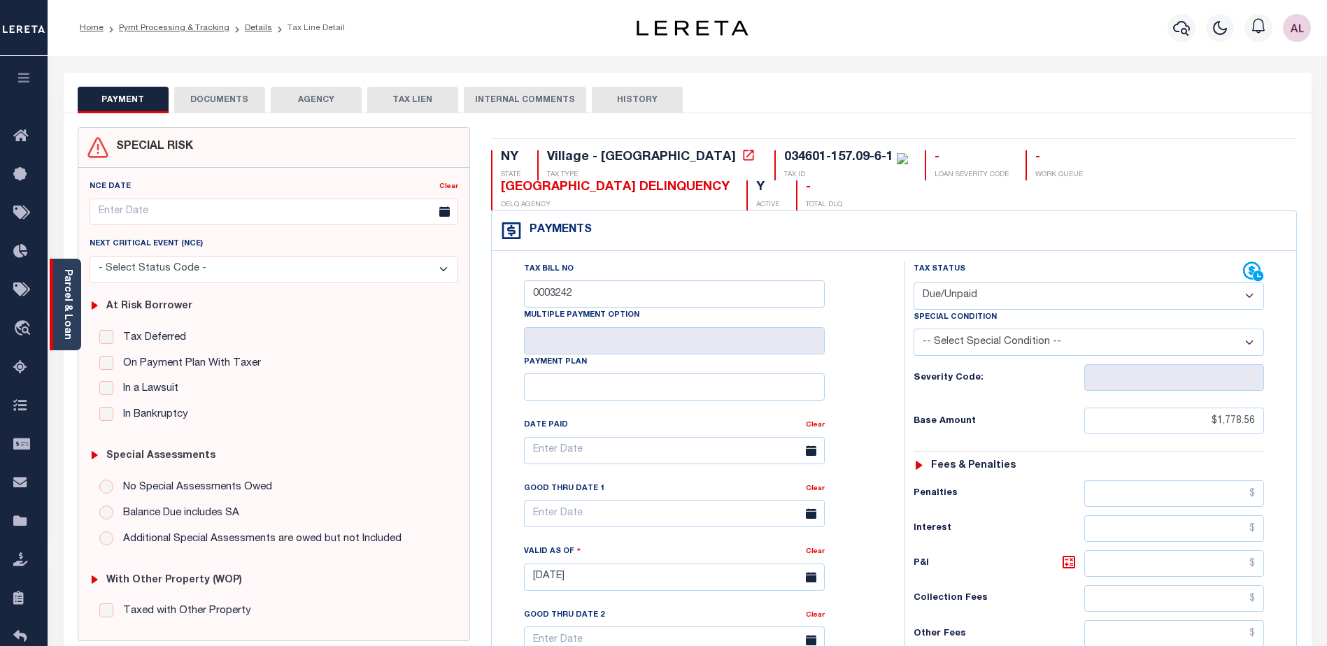
click at [66, 301] on link "Parcel & Loan" at bounding box center [67, 304] width 10 height 71
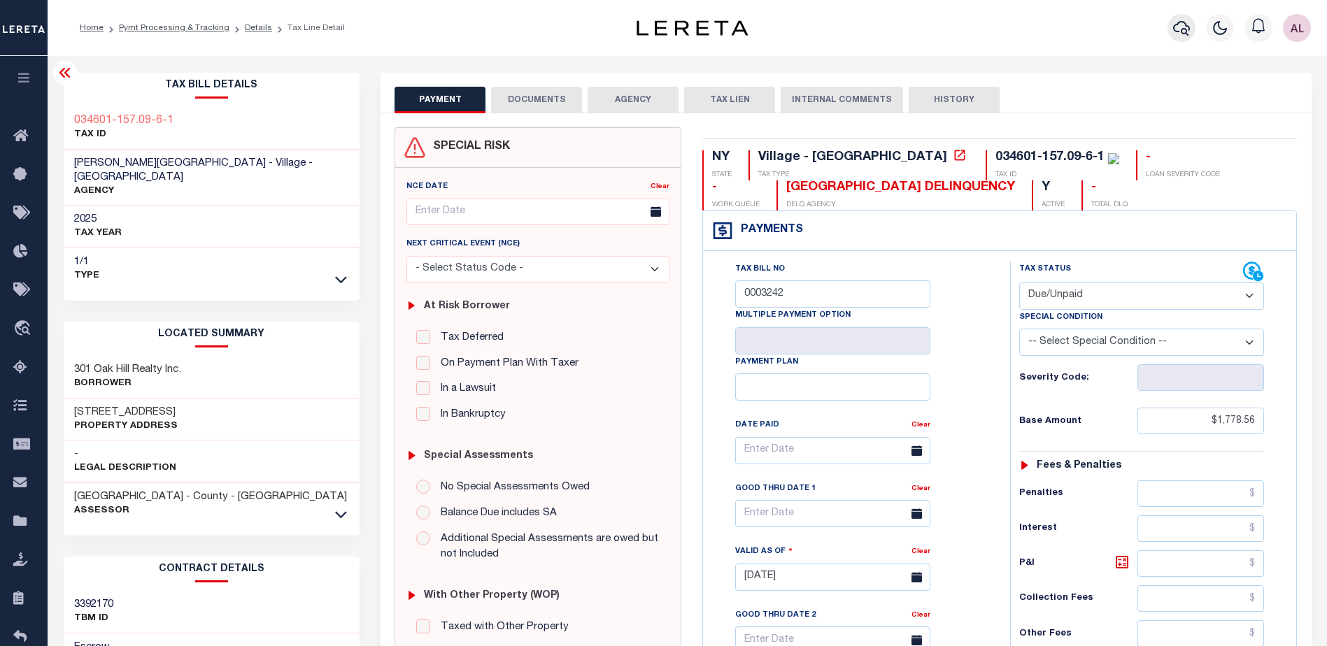
click at [1179, 25] on icon "button" at bounding box center [1181, 28] width 17 height 17
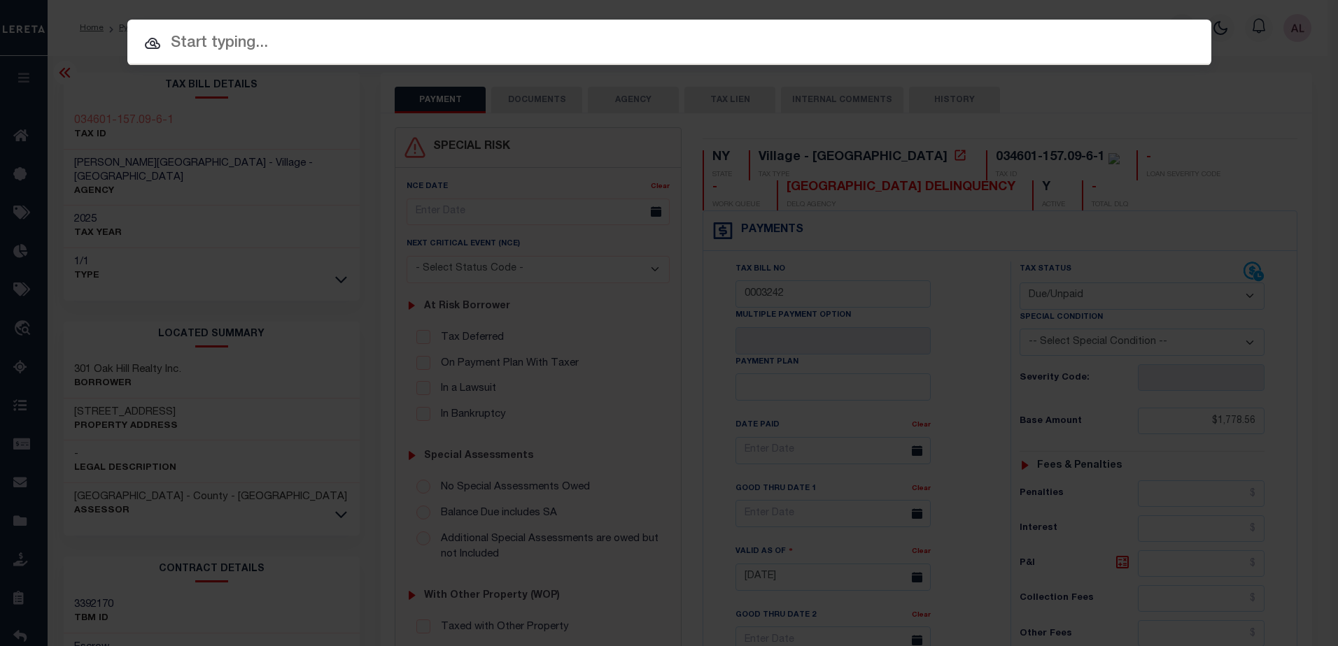
click at [218, 48] on input "text" at bounding box center [669, 43] width 1084 height 24
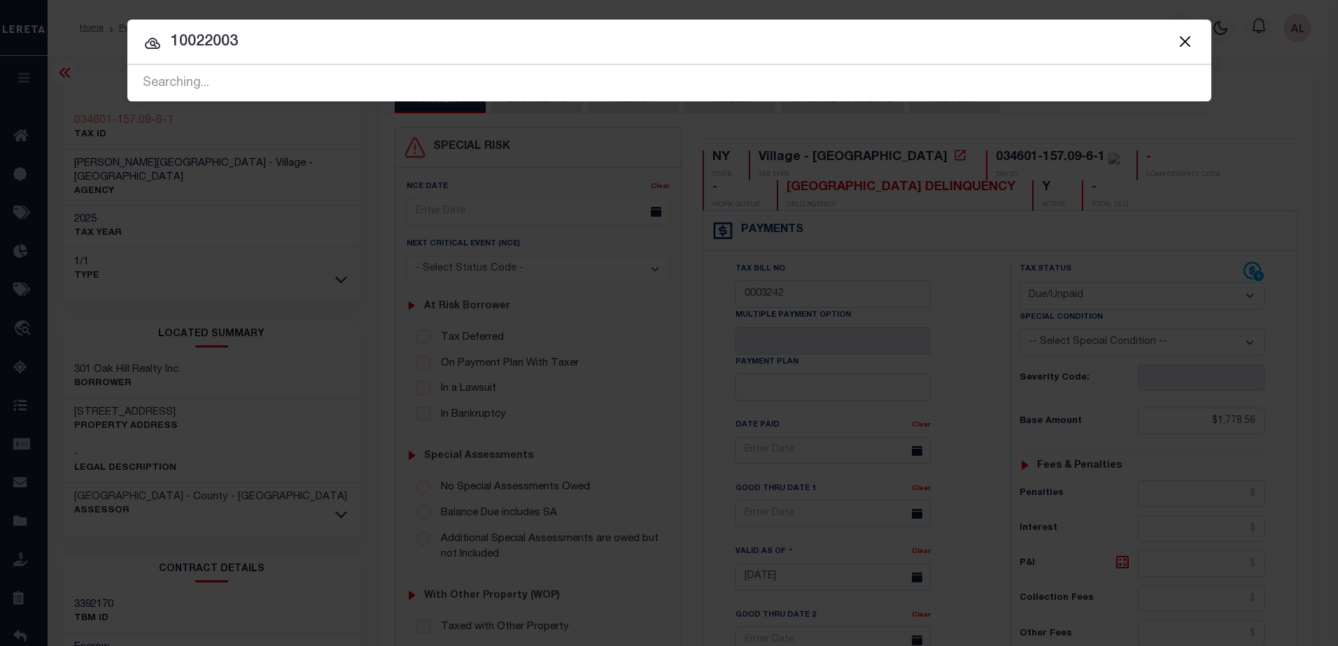
type input "10022003"
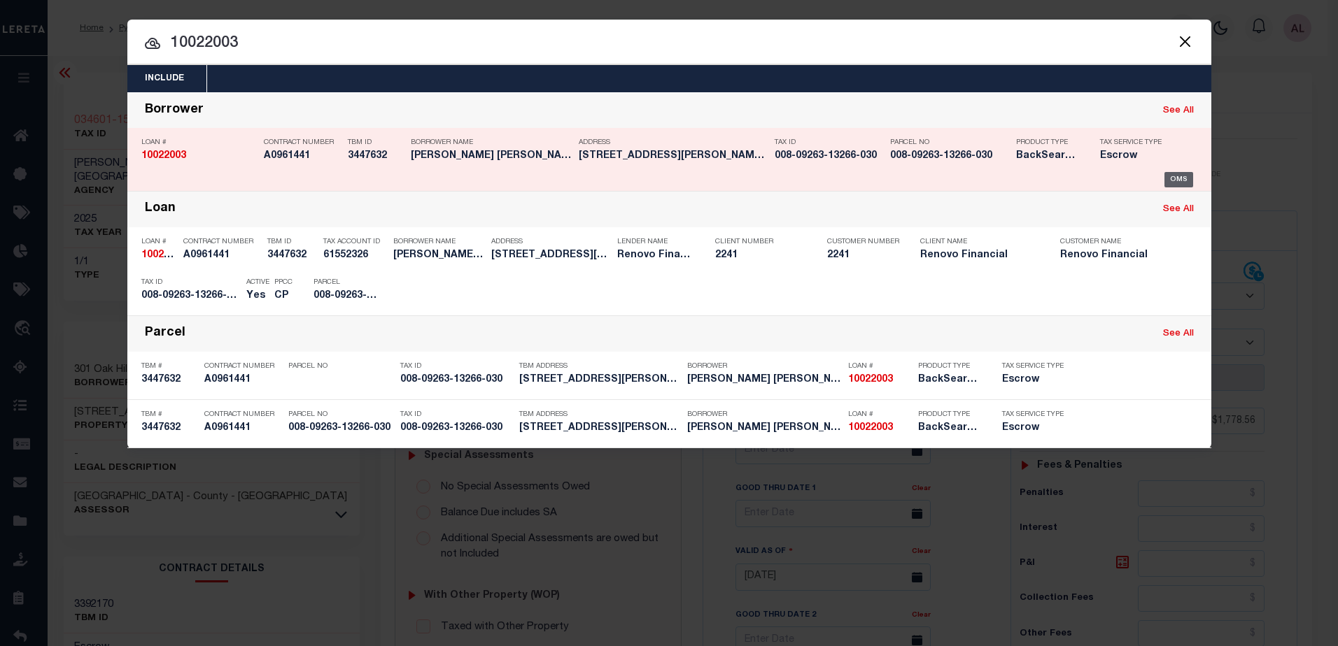
click at [1177, 181] on div "OMS" at bounding box center [1178, 179] width 29 height 15
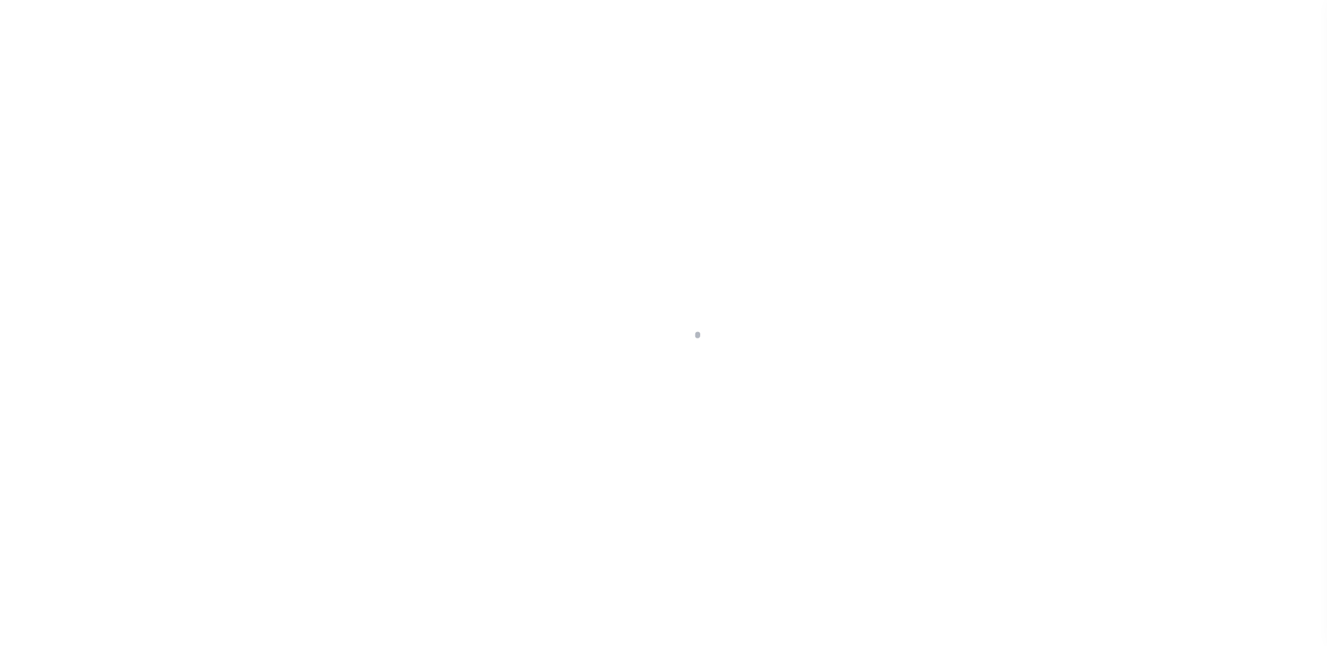
select select "25067"
select select "400"
select select "Escrow"
type input "6516 N HARRIS HARBOR DR"
select select
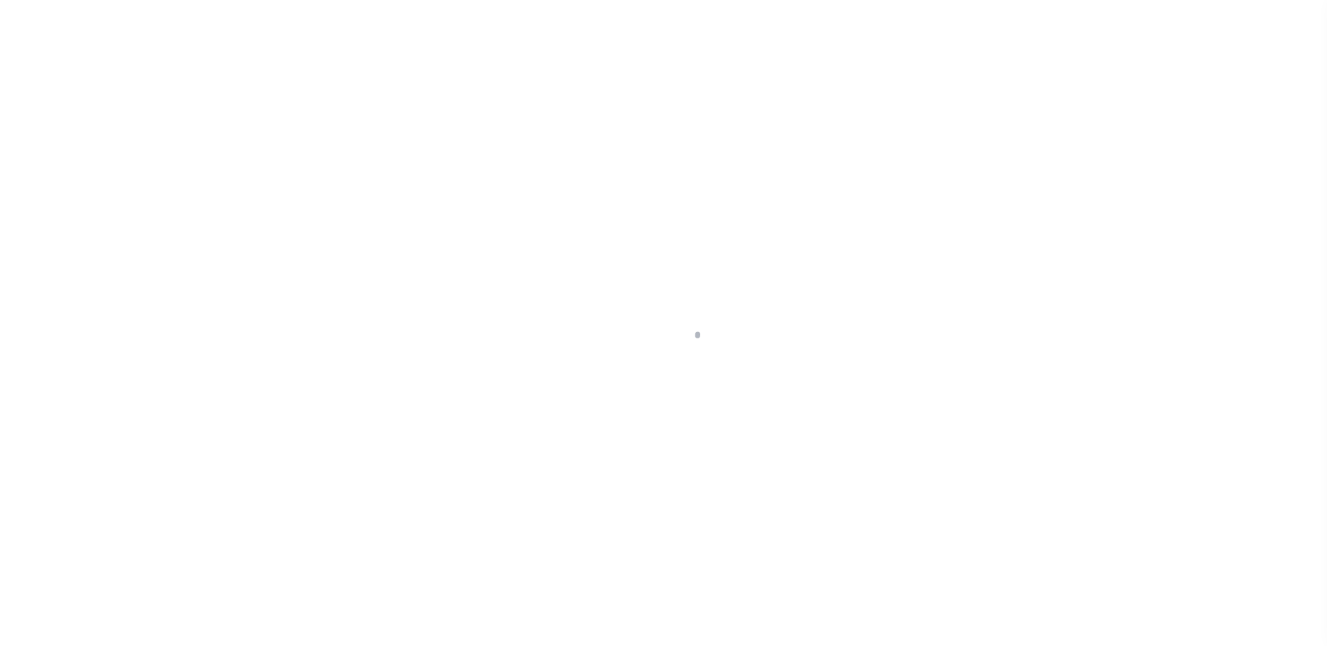
type input "OAK HARBOR, OH 43449"
type input "a0kUS00000BoWhV"
type input "OH"
select select
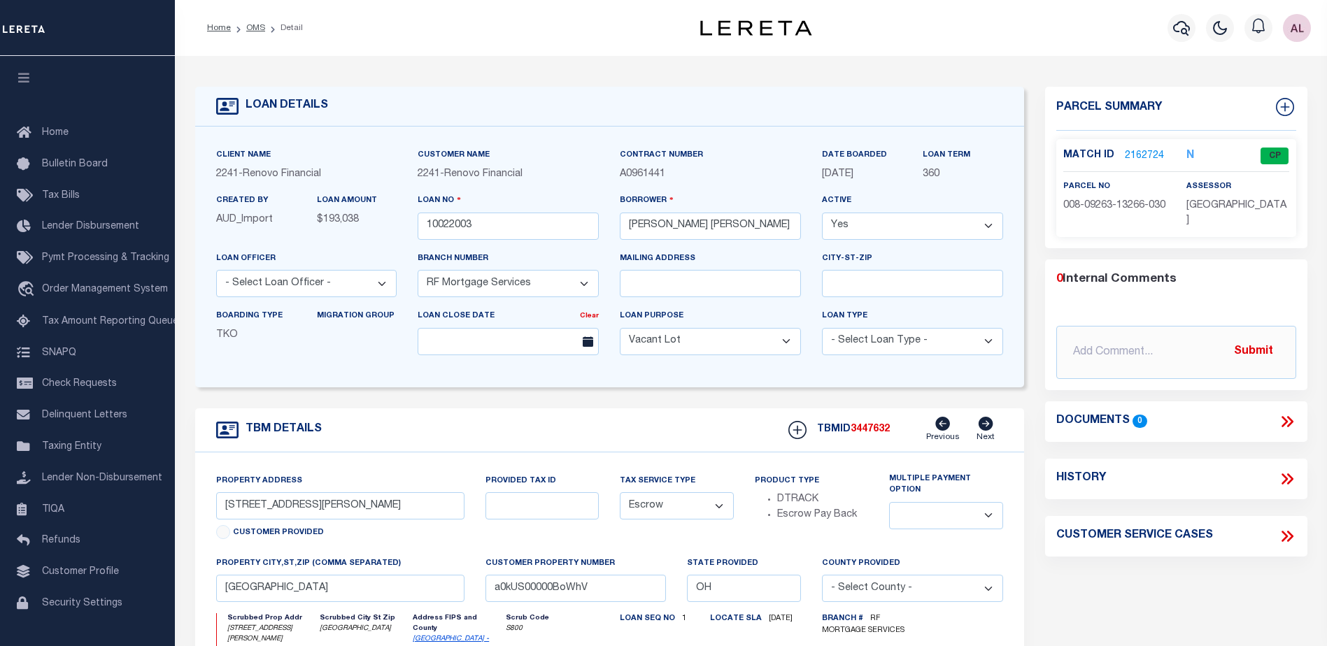
click at [1130, 156] on link "2162724" at bounding box center [1144, 156] width 39 height 15
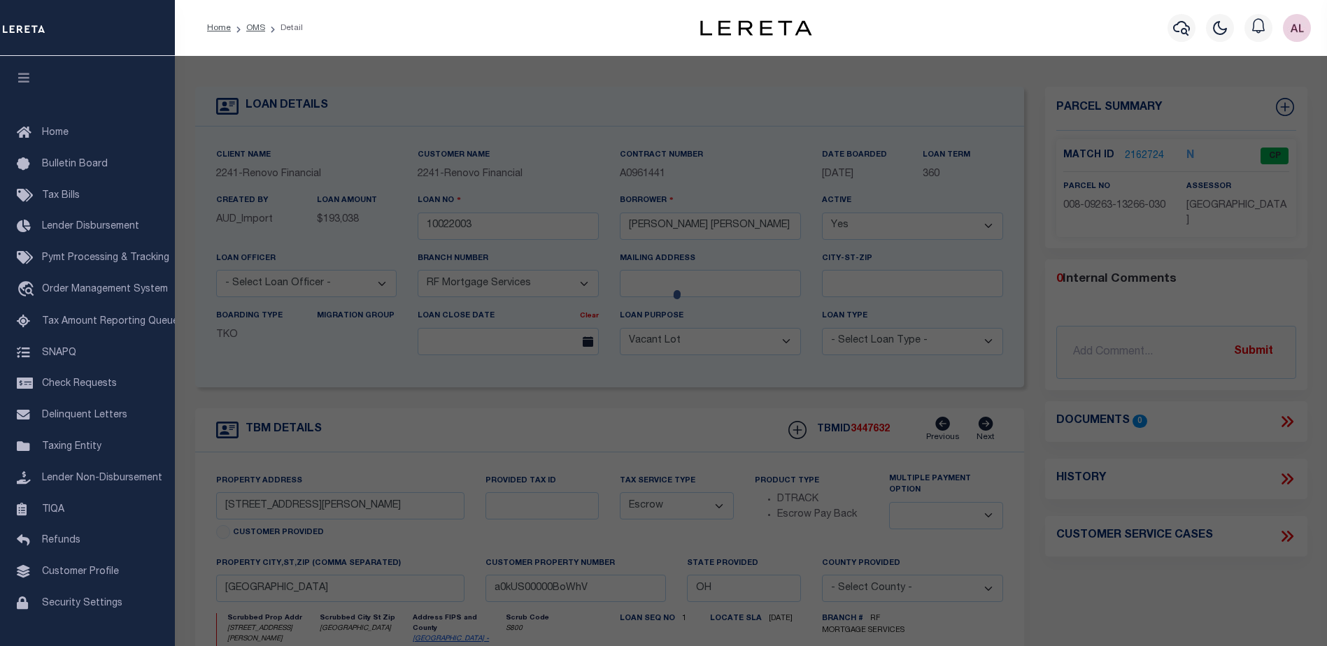
checkbox input "false"
select select "CP"
type input "HUGHES,RAYMOND JOHN III"
select select "ATL"
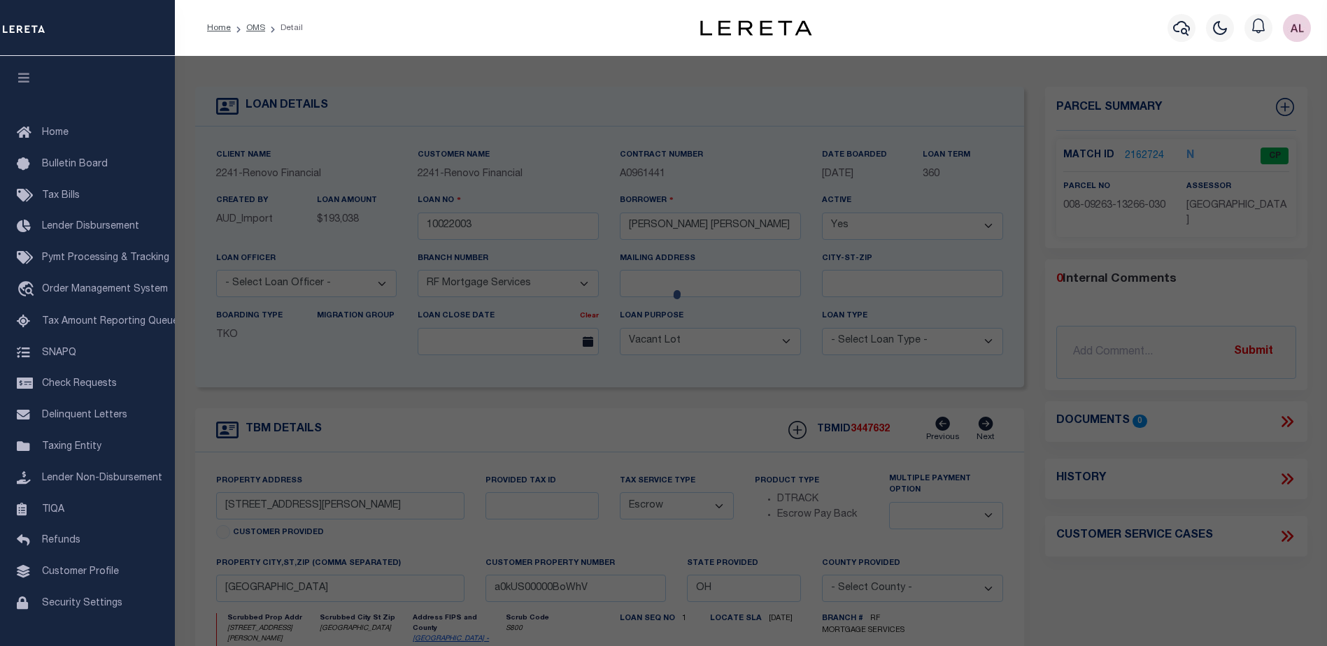
select select "ADD"
type input "6516 N HARRIS HARBOR DR"
checkbox input "false"
type input "OAK HARBOR, OH 43449"
type textarea "UNIT 6516HH BLDG 103-105 GREEN COVE CONDOMINIUM I 2ND AMENDMENT 1987"
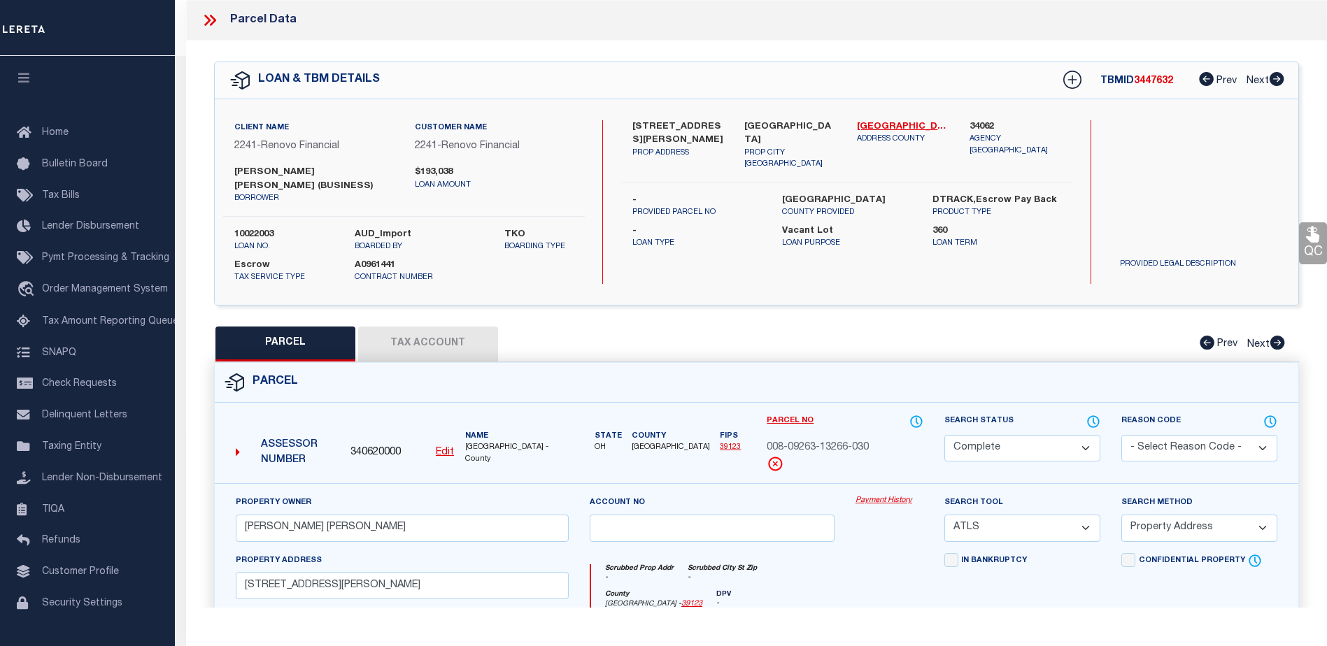
click at [875, 504] on link "Payment History" at bounding box center [890, 501] width 68 height 12
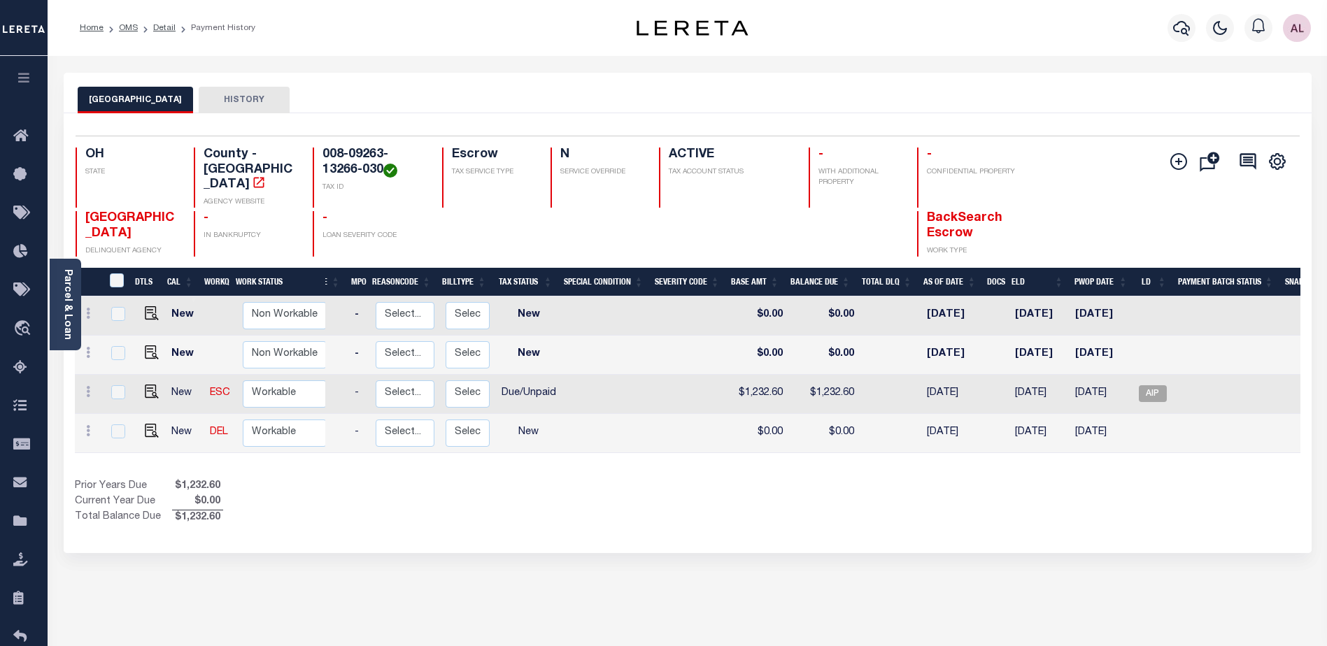
scroll to position [0, 166]
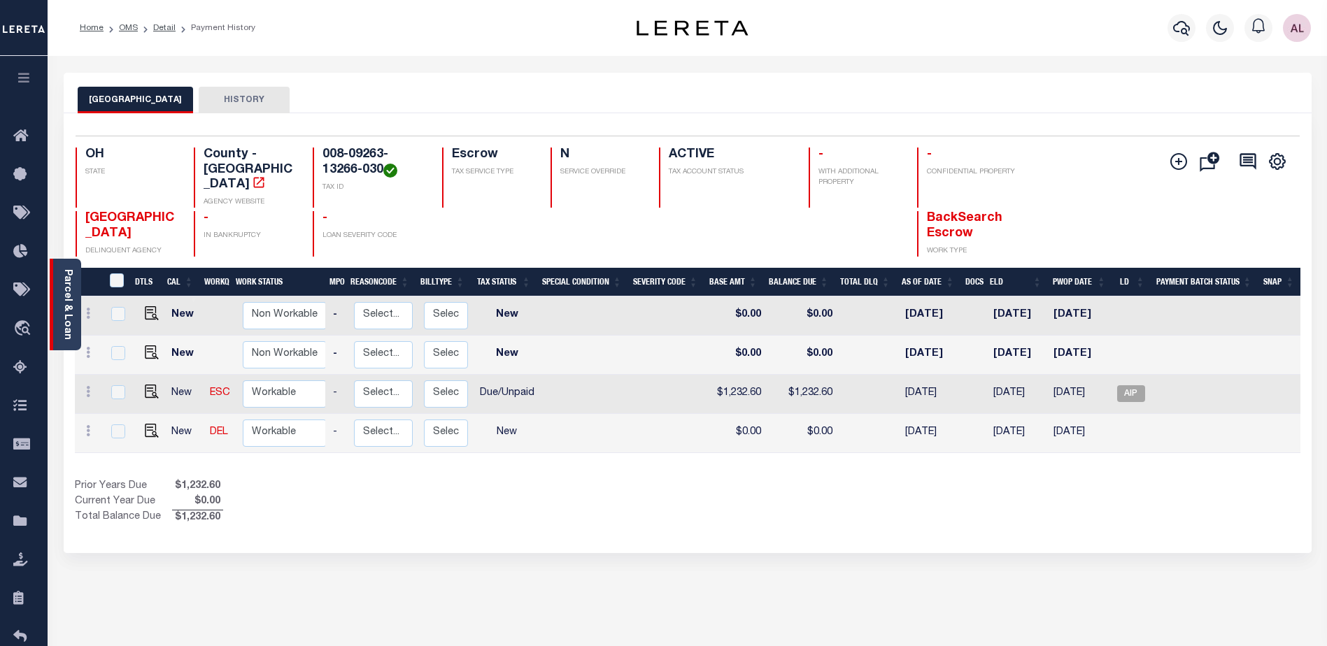
click at [62, 313] on link "Parcel & Loan" at bounding box center [67, 304] width 10 height 71
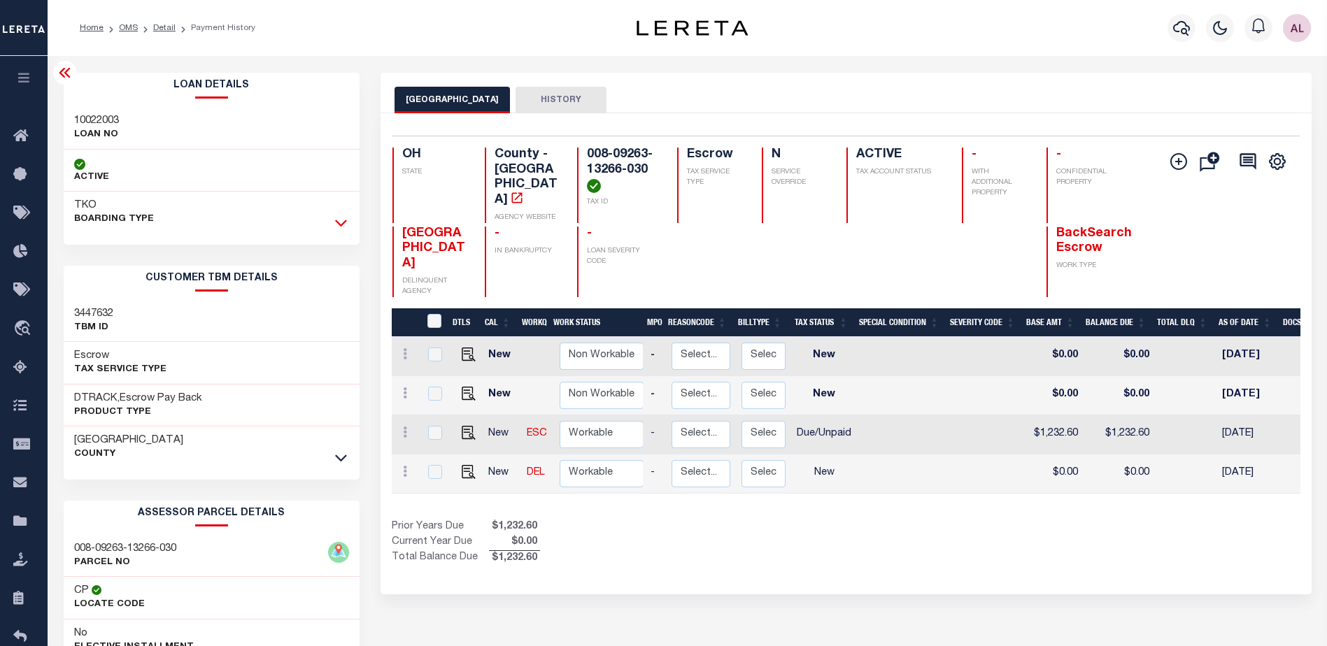
click at [339, 222] on icon at bounding box center [341, 222] width 12 height 15
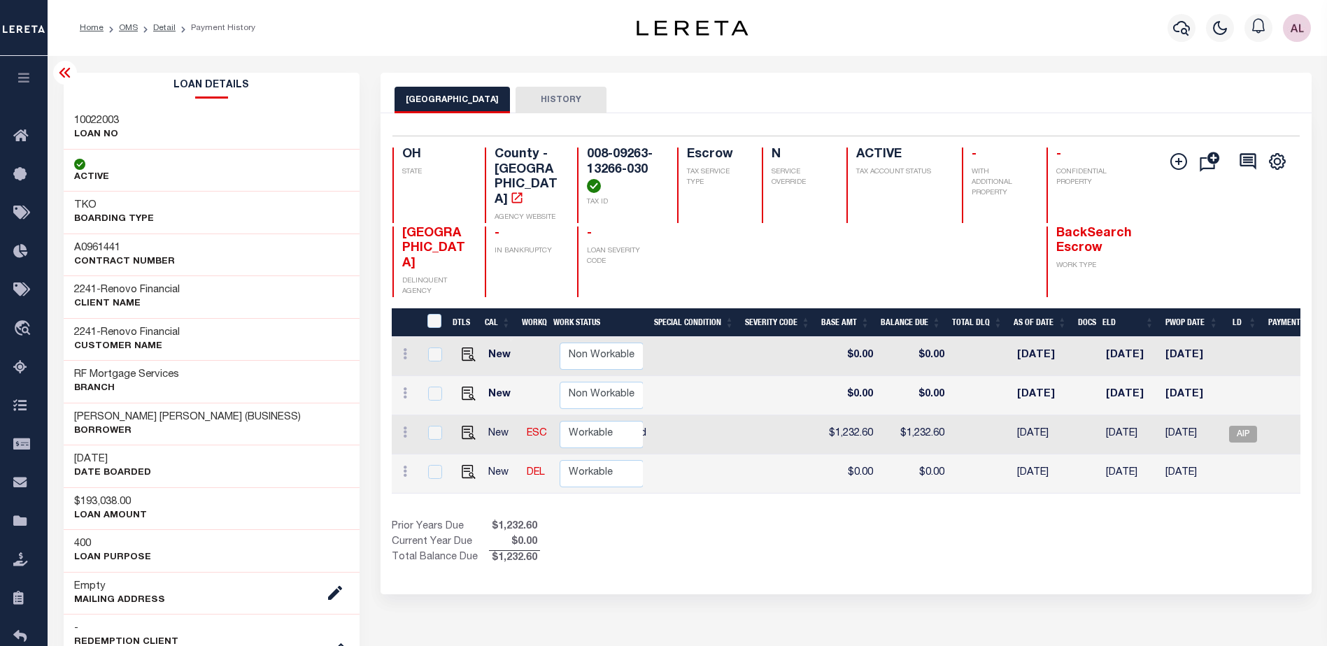
scroll to position [0, 369]
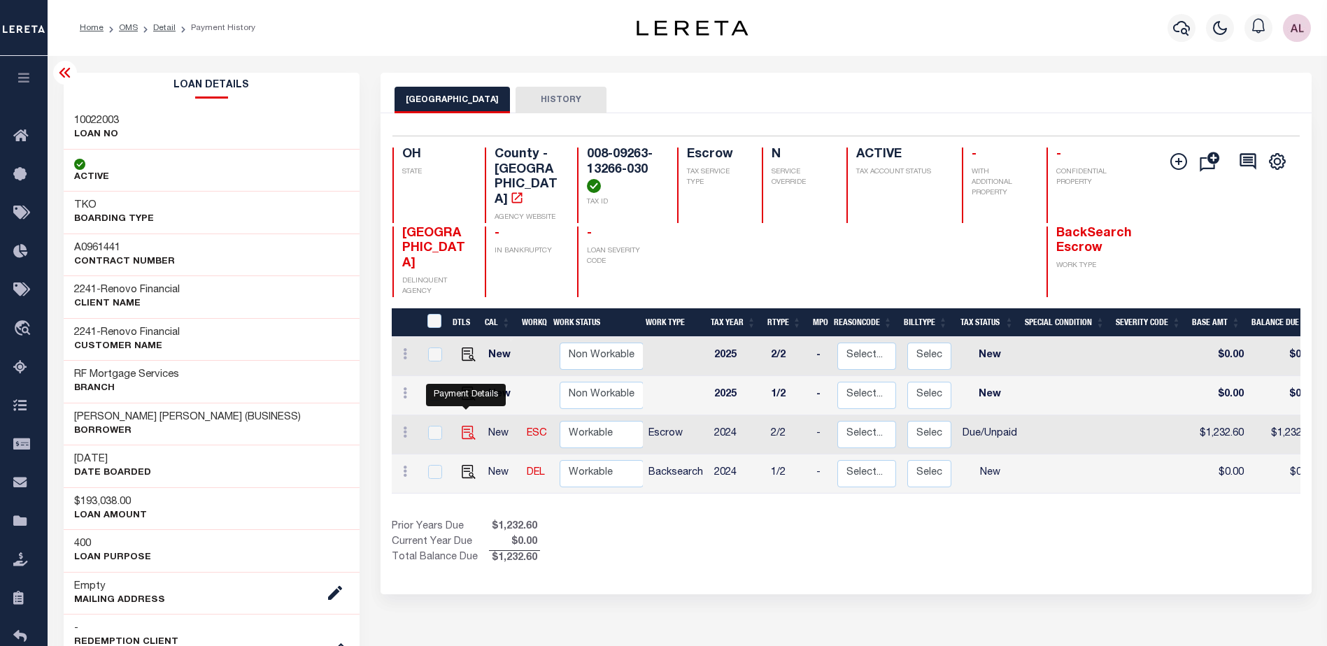
click at [465, 426] on img "" at bounding box center [469, 433] width 14 height 14
checkbox input "true"
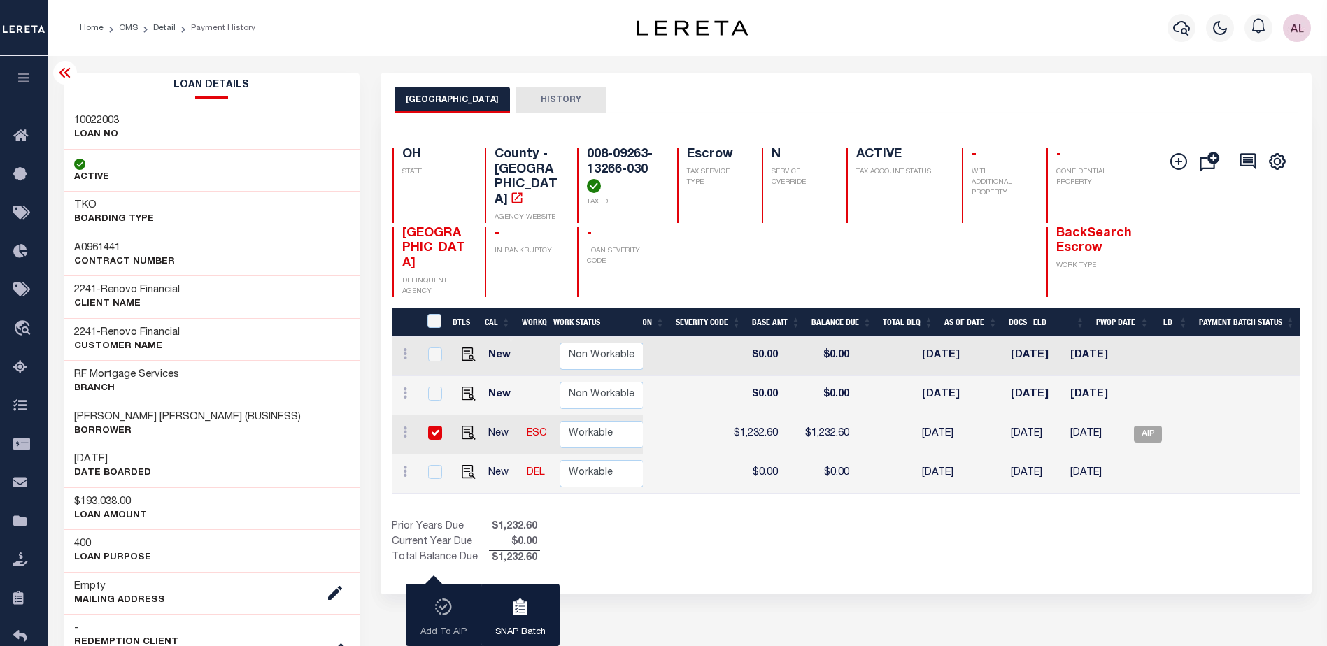
scroll to position [0, 466]
click at [1154, 426] on span "AIP" at bounding box center [1148, 434] width 28 height 17
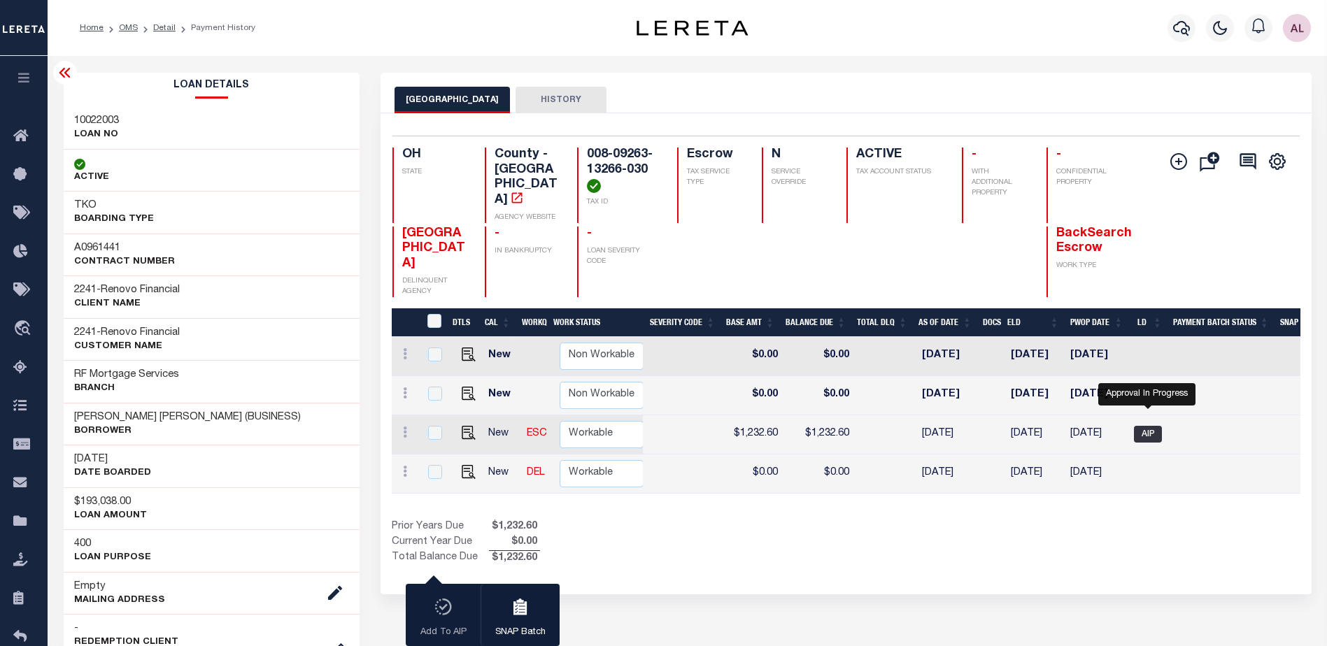
checkbox input "false"
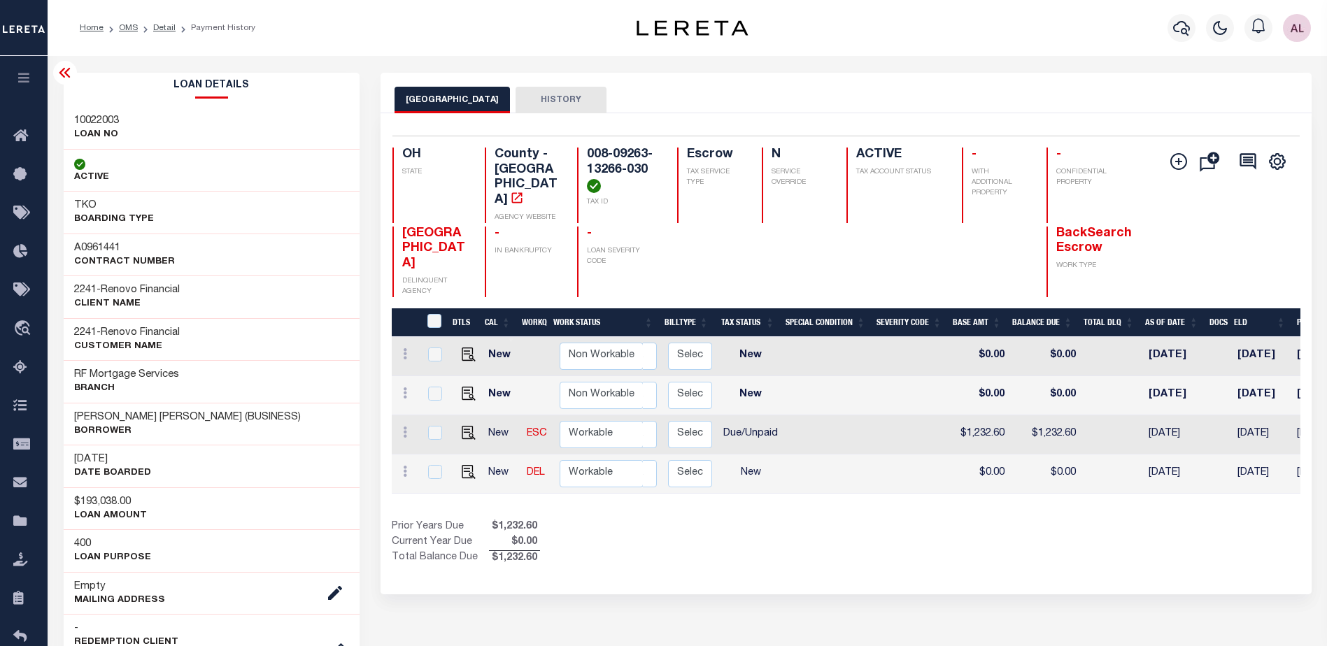
scroll to position [0, 190]
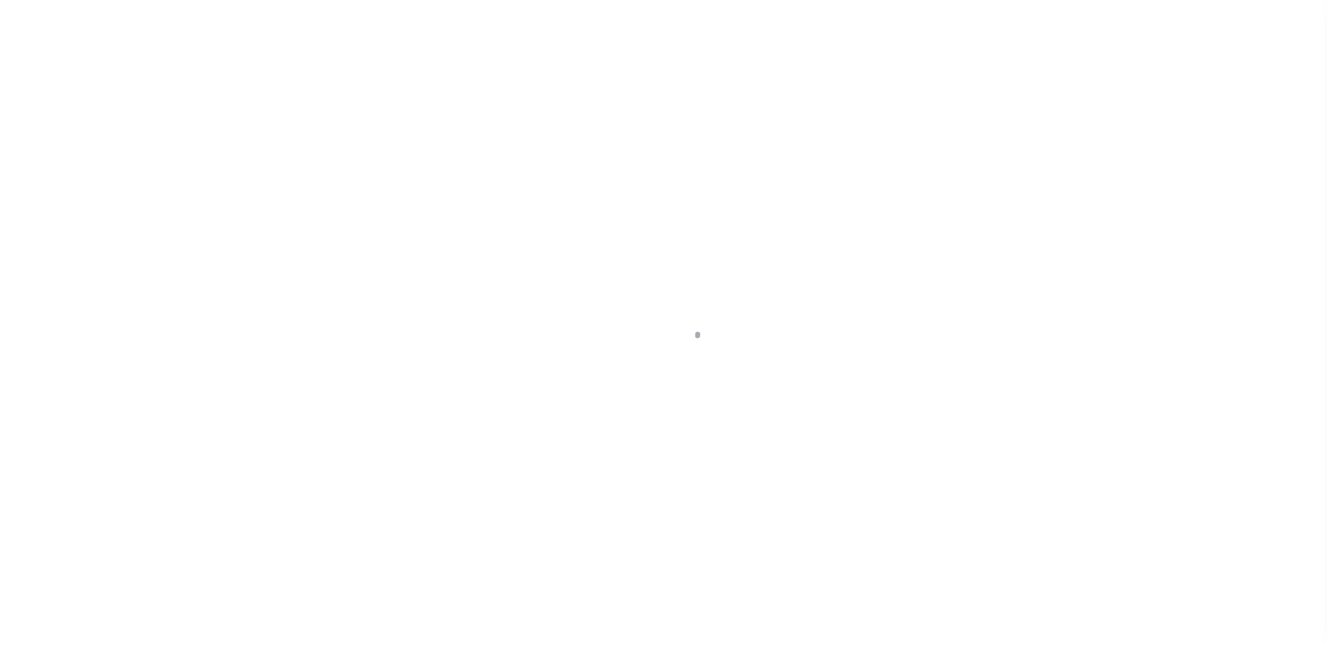
select select "DUE"
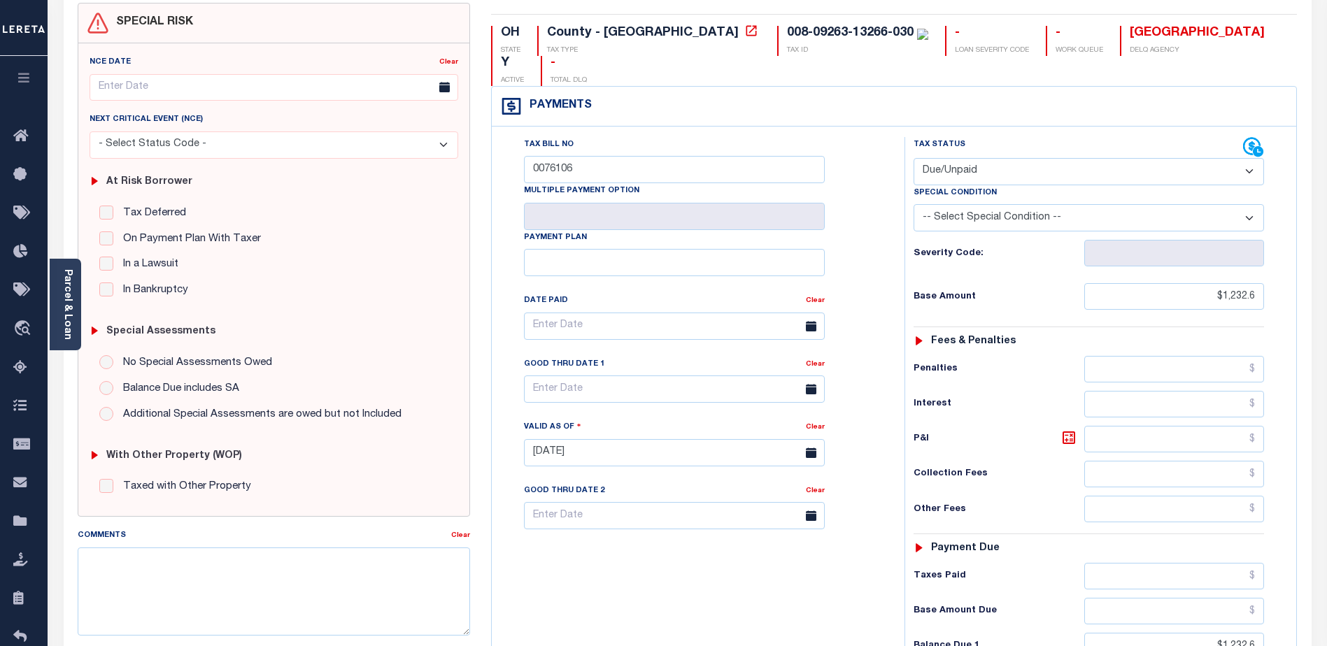
scroll to position [70, 0]
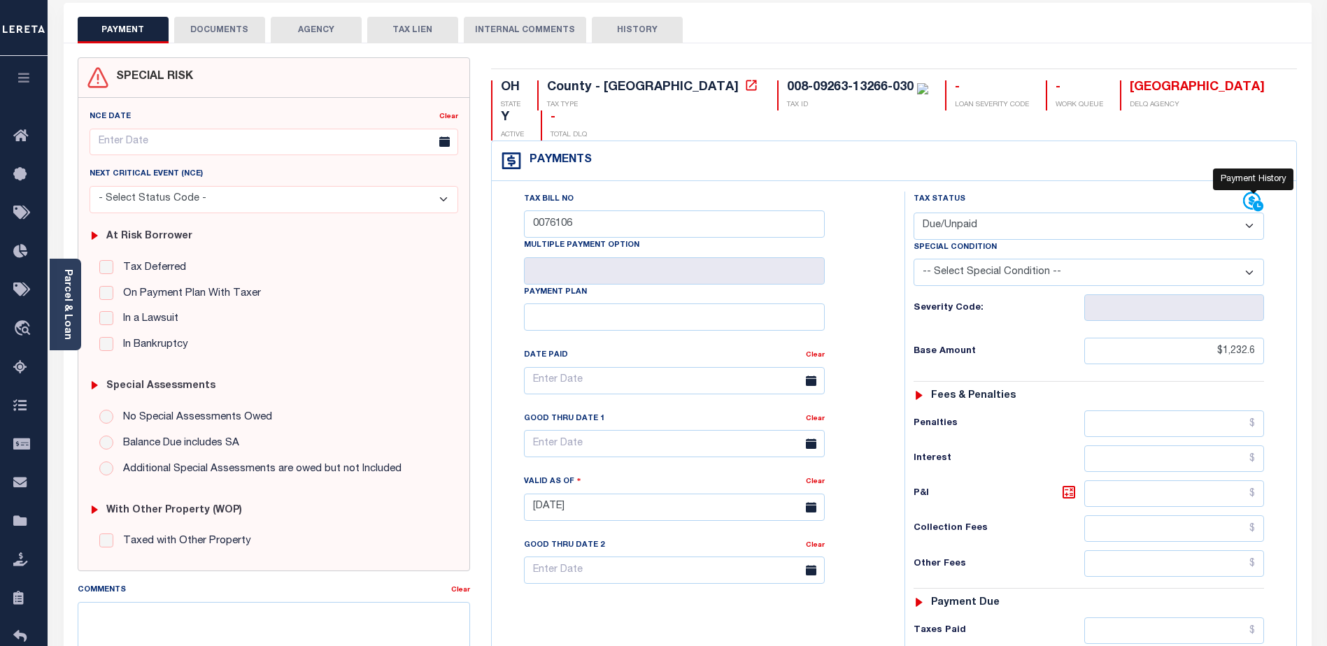
click at [1249, 192] on icon at bounding box center [1253, 202] width 21 height 21
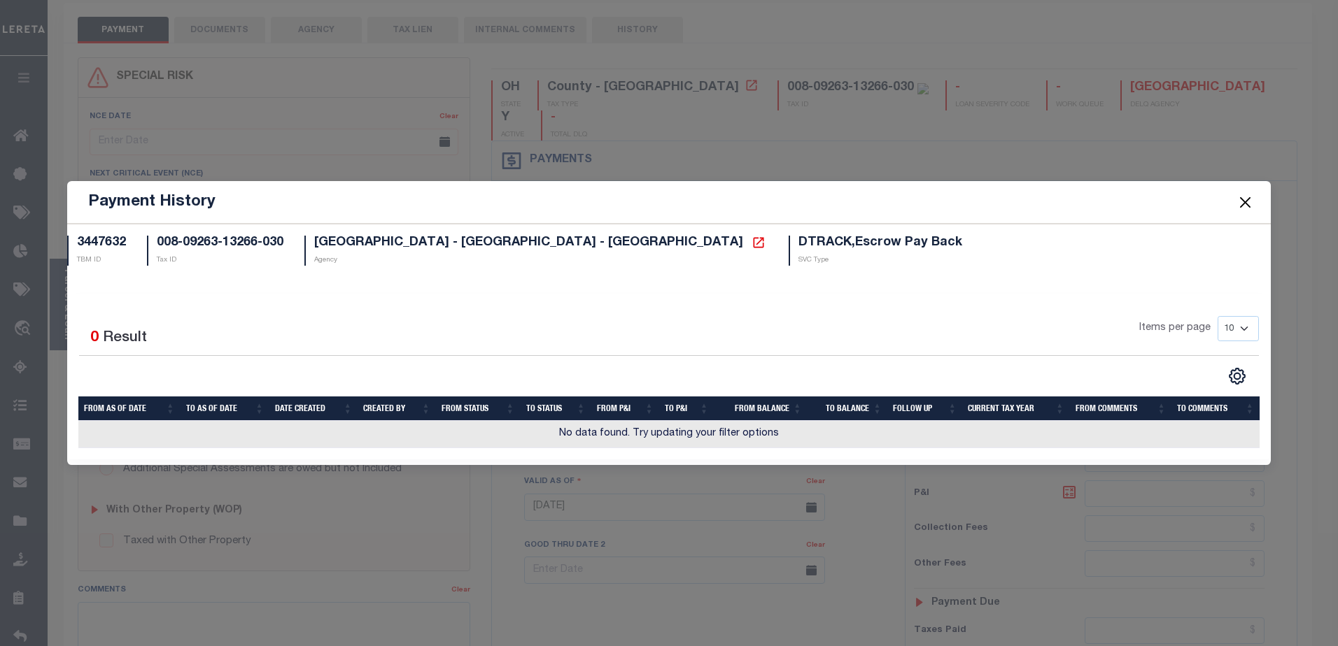
click at [1249, 201] on button "Close" at bounding box center [1244, 202] width 18 height 18
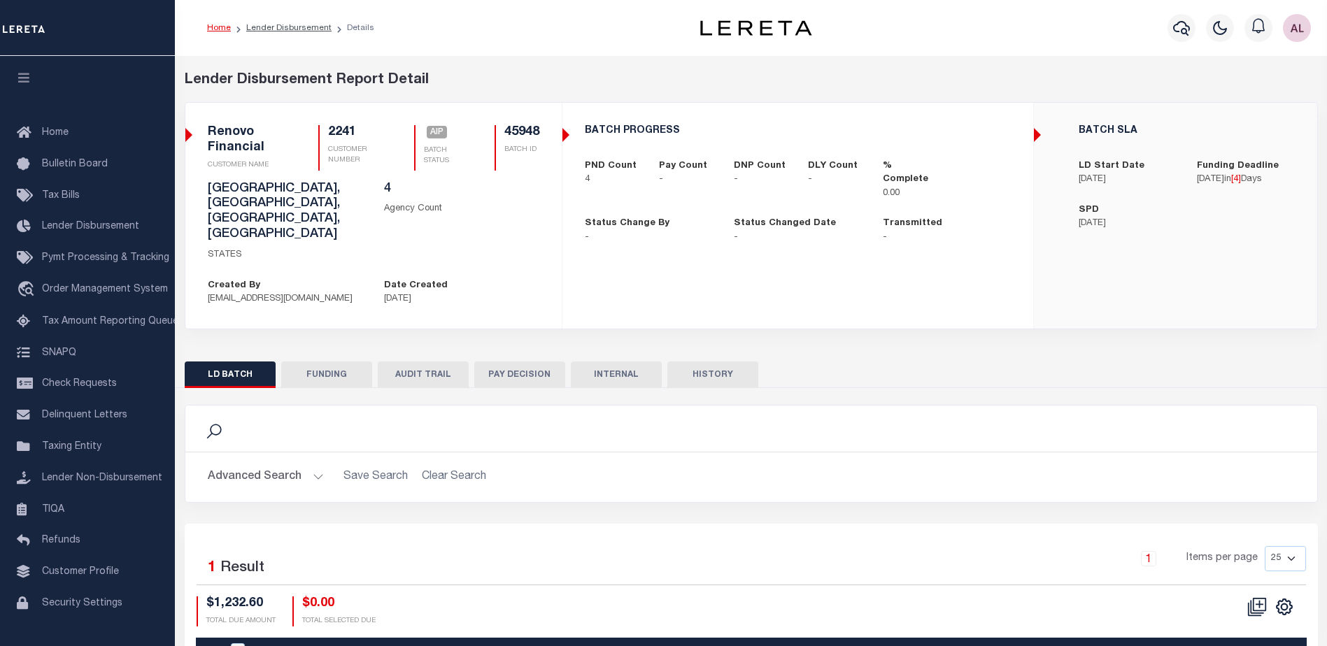
scroll to position [82, 0]
